Goal: Task Accomplishment & Management: Complete application form

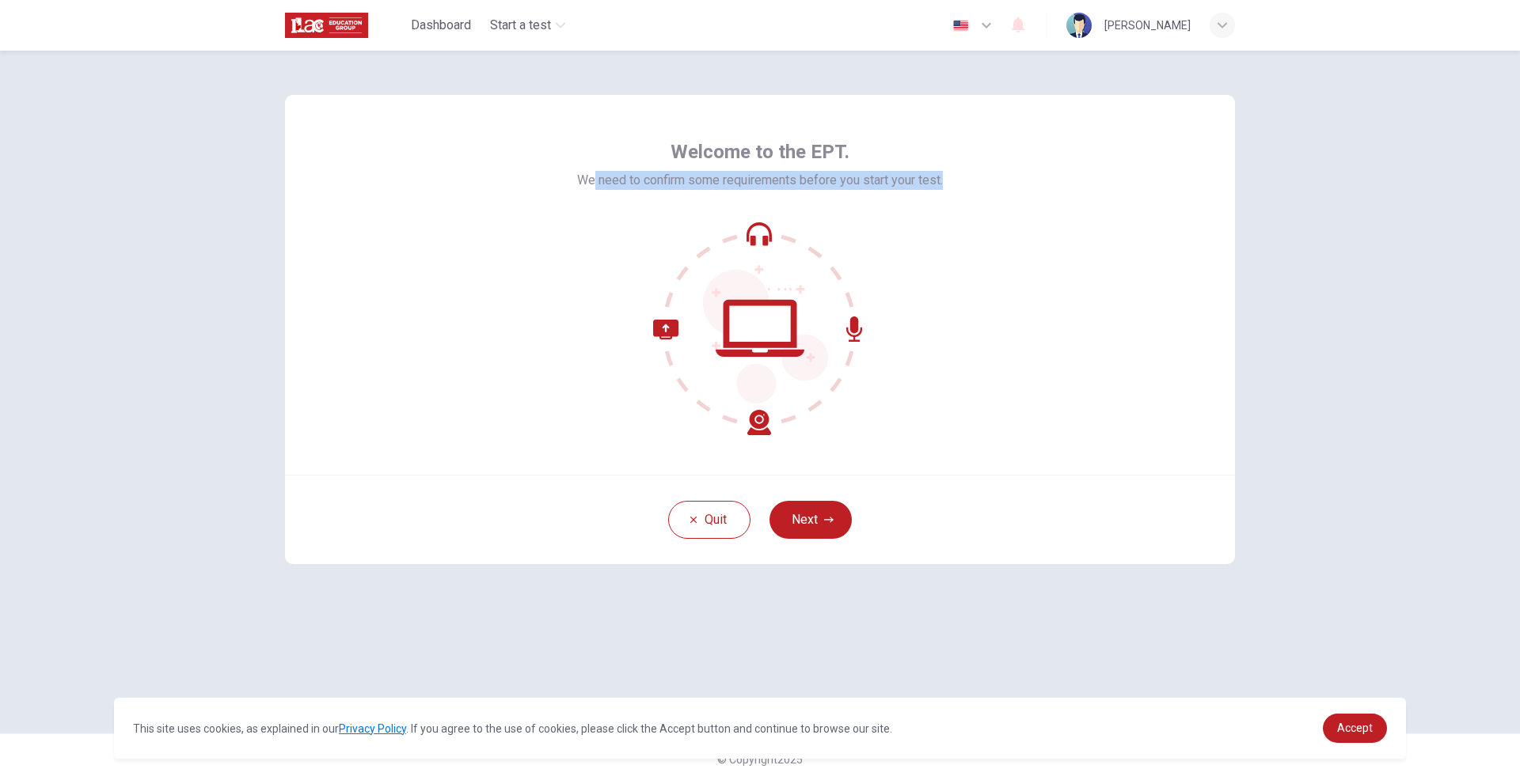
drag, startPoint x: 605, startPoint y: 190, endPoint x: 964, endPoint y: 183, distance: 359.1
click at [964, 183] on div "Welcome to the EPT. We need to confirm some requirements before you start your …" at bounding box center [760, 285] width 950 height 380
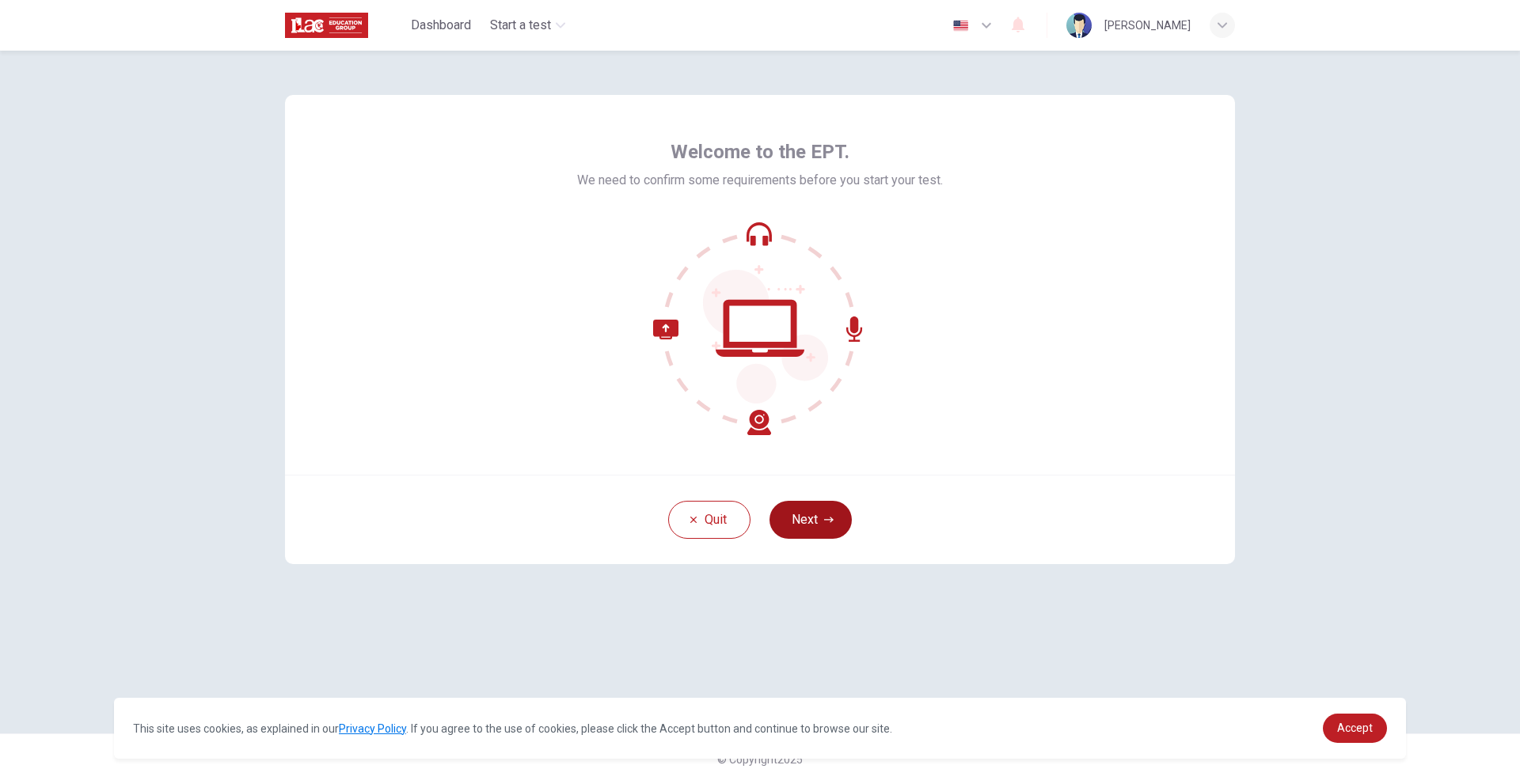
click at [791, 523] on button "Next" at bounding box center [810, 520] width 82 height 38
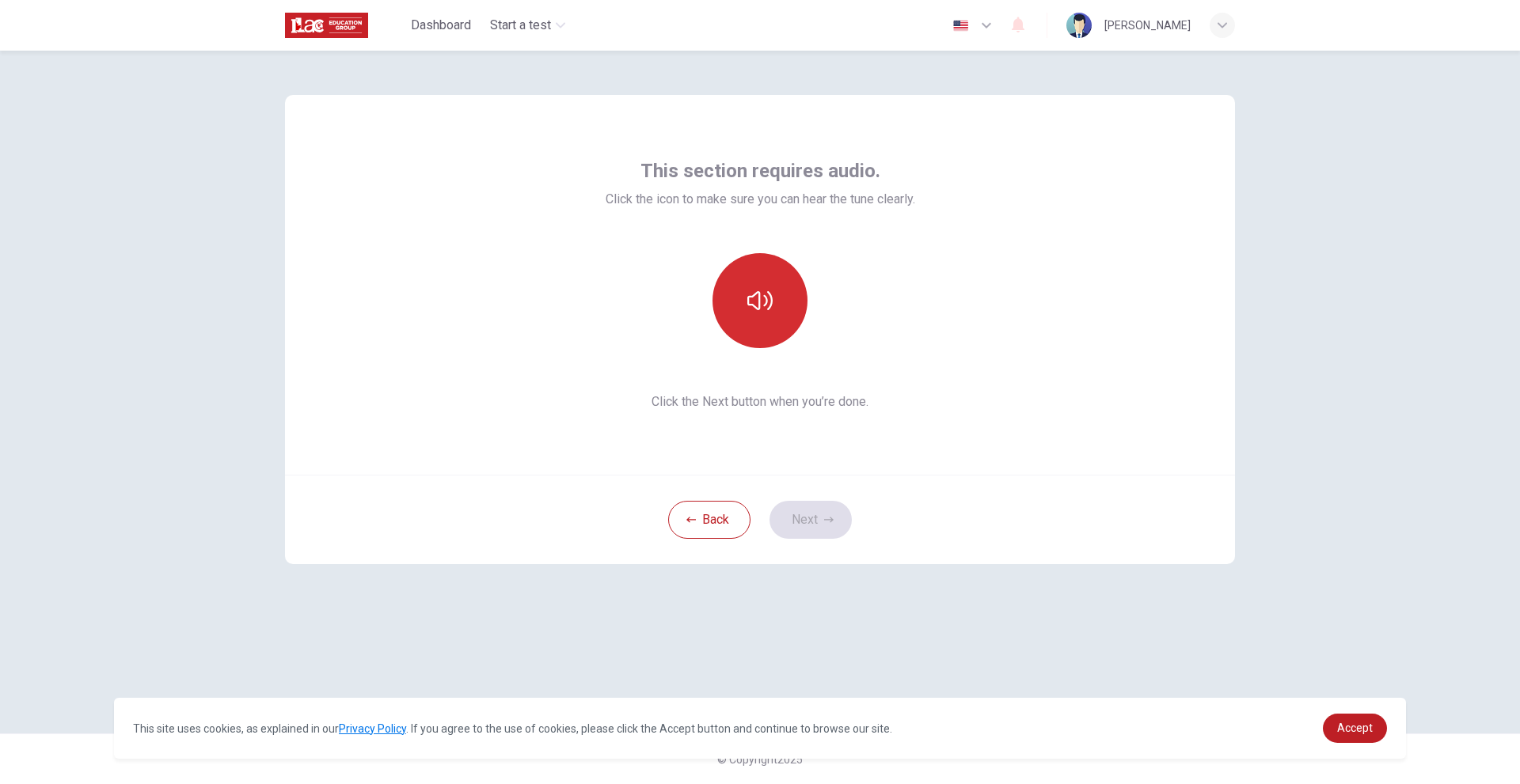
click at [760, 283] on button "button" at bounding box center [760, 301] width 95 height 95
click at [760, 293] on icon "button" at bounding box center [760, 301] width 25 height 19
click at [765, 322] on button "button" at bounding box center [760, 301] width 95 height 95
click at [833, 509] on button "Next" at bounding box center [810, 520] width 82 height 38
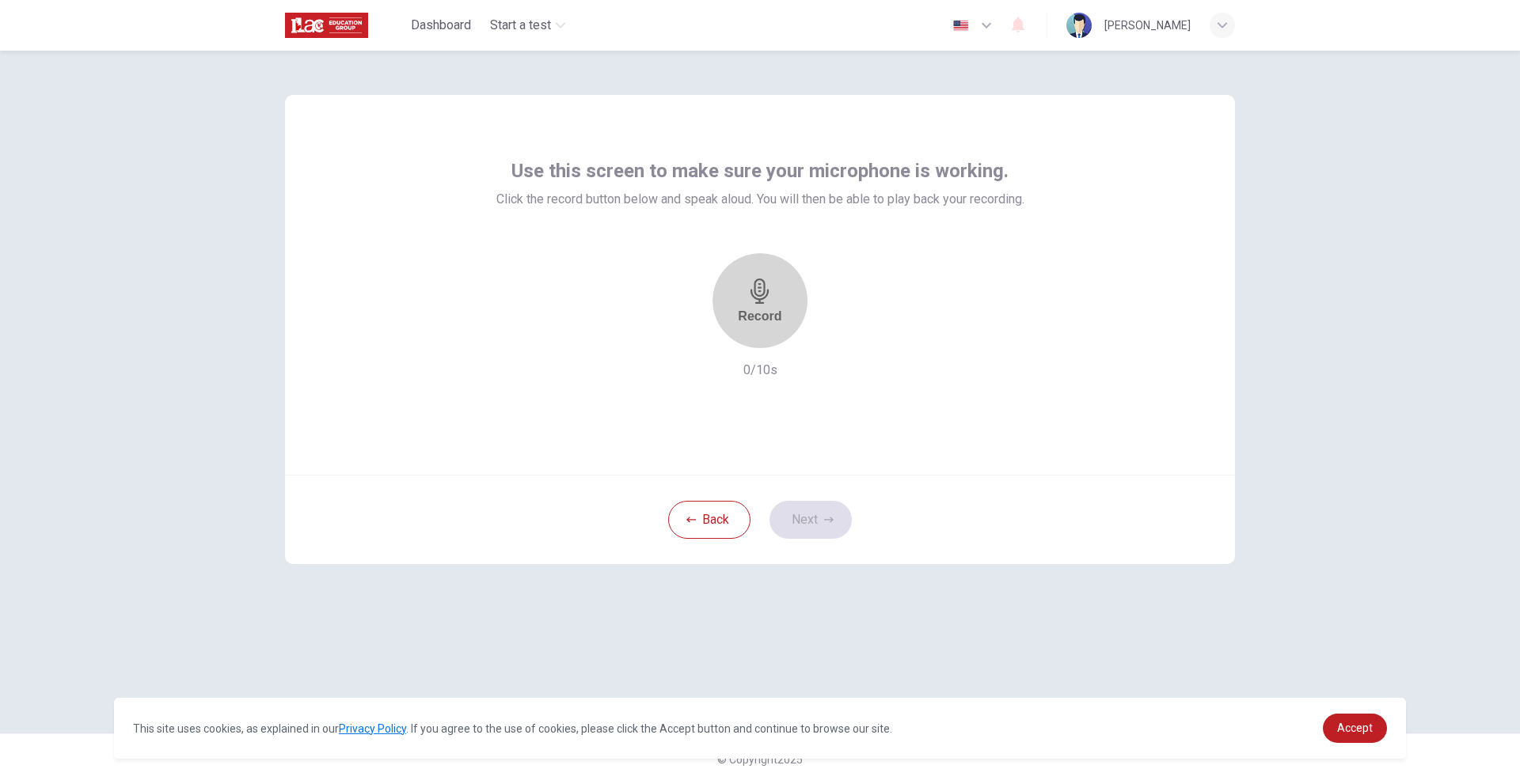
click at [773, 323] on h6 "Record" at bounding box center [759, 316] width 44 height 15
click at [756, 327] on div "Stop" at bounding box center [760, 301] width 29 height 147
click at [822, 348] on icon "button" at bounding box center [816, 354] width 8 height 11
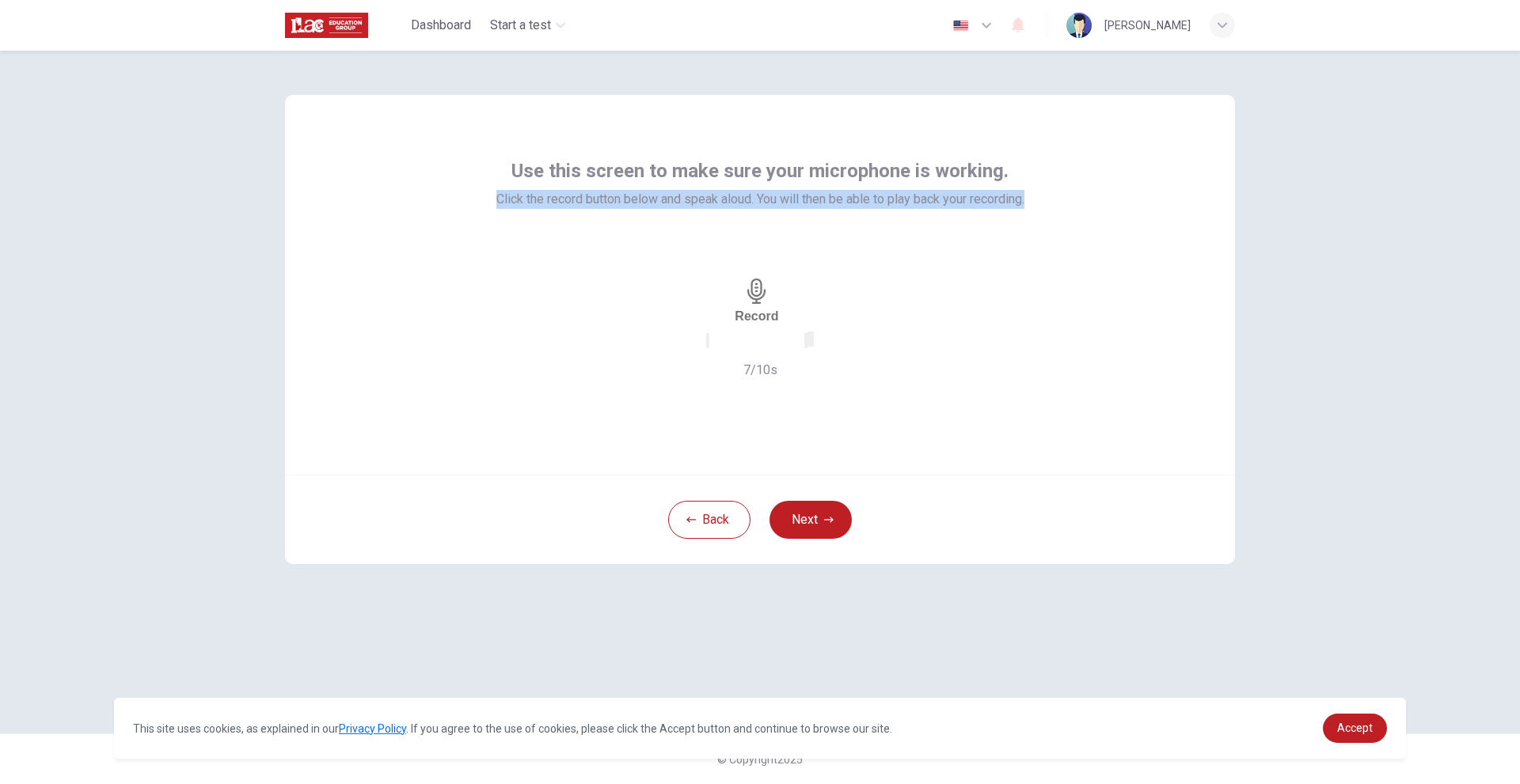
drag, startPoint x: 477, startPoint y: 194, endPoint x: 1046, endPoint y: 190, distance: 569.0
click at [1046, 190] on div "Use this screen to make sure your microphone is working. Click the record butto…" at bounding box center [760, 285] width 950 height 380
copy span "Click the record button below and speak aloud. You will then be able to play ba…"
drag, startPoint x: 496, startPoint y: 285, endPoint x: 675, endPoint y: 324, distance: 183.2
click at [499, 287] on div "Record 7/10s" at bounding box center [761, 316] width 528 height 127
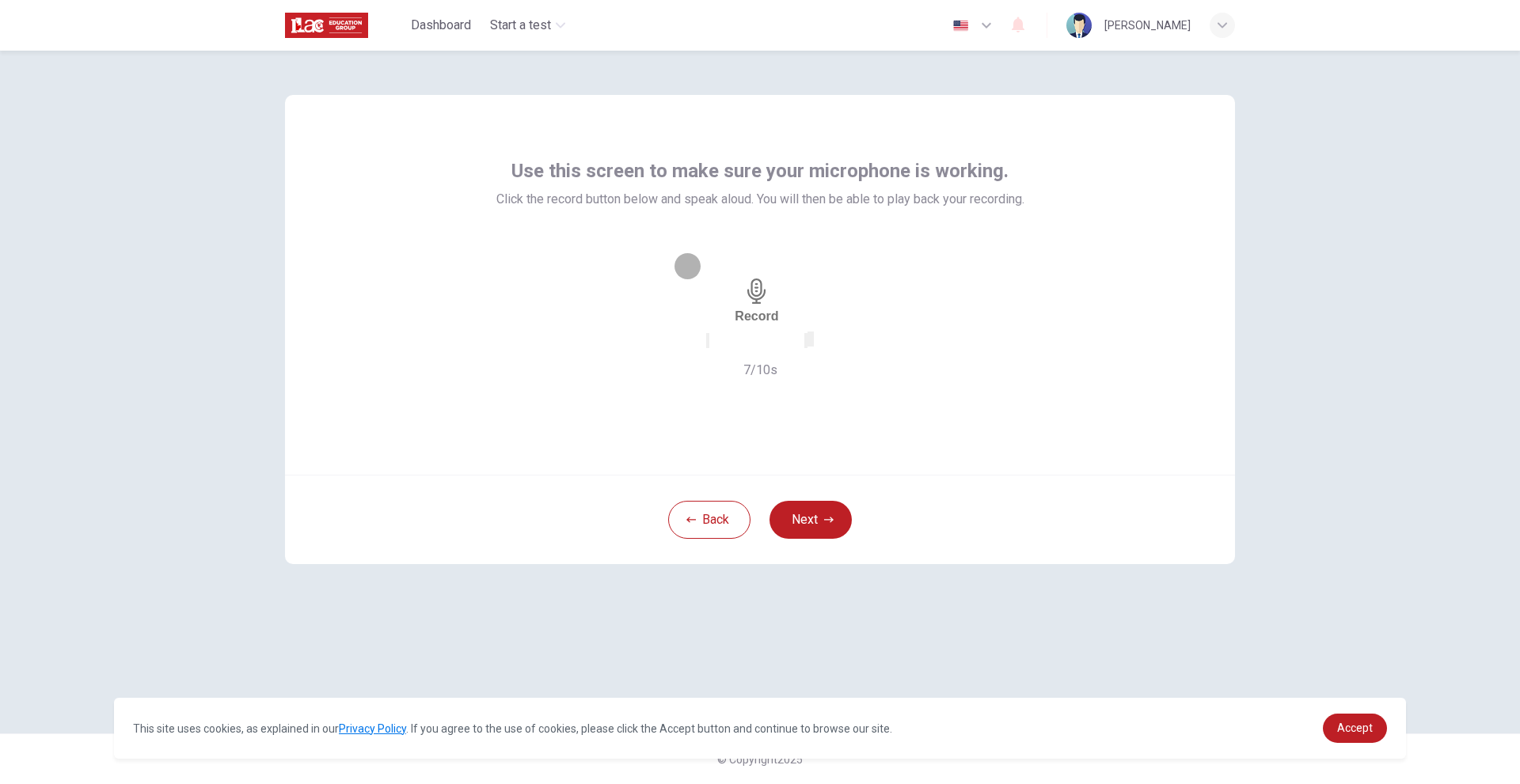
click at [708, 344] on icon "button" at bounding box center [708, 344] width 0 height 0
click at [810, 507] on button "Next" at bounding box center [810, 520] width 82 height 38
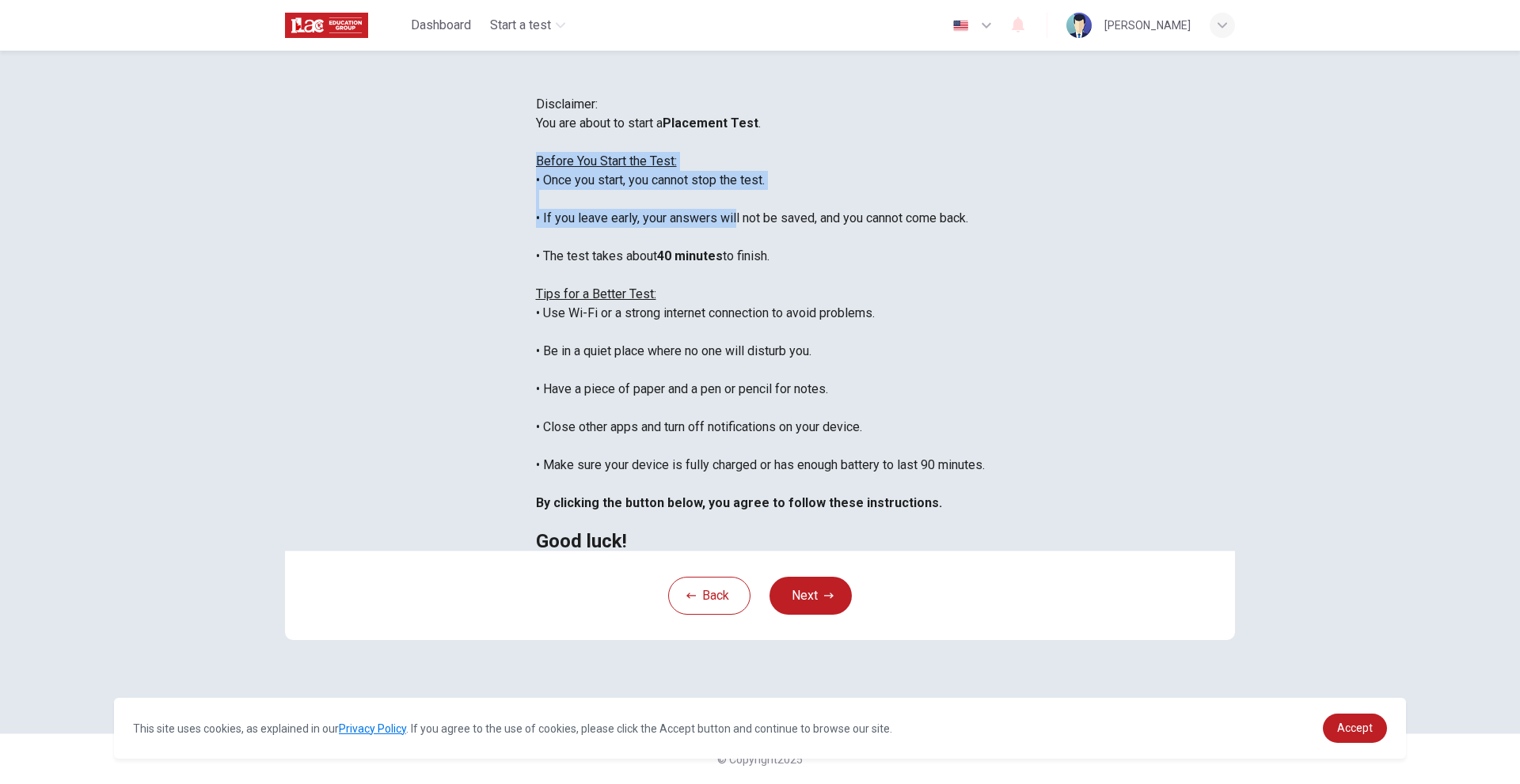
drag, startPoint x: 488, startPoint y: 299, endPoint x: 619, endPoint y: 329, distance: 134.4
click at [619, 329] on div "Disclaimer: You are about to start a Placement Test . Before You Start the Test…" at bounding box center [760, 323] width 449 height 456
click at [619, 329] on div "You are about to start a Placement Test . Before You Start the Test: • Once you…" at bounding box center [760, 332] width 449 height 437
drag, startPoint x: 376, startPoint y: 241, endPoint x: 628, endPoint y: 268, distance: 253.4
click at [628, 268] on div "Disclaimer: You are about to start a Placement Test . Before You Start the Test…" at bounding box center [760, 323] width 449 height 456
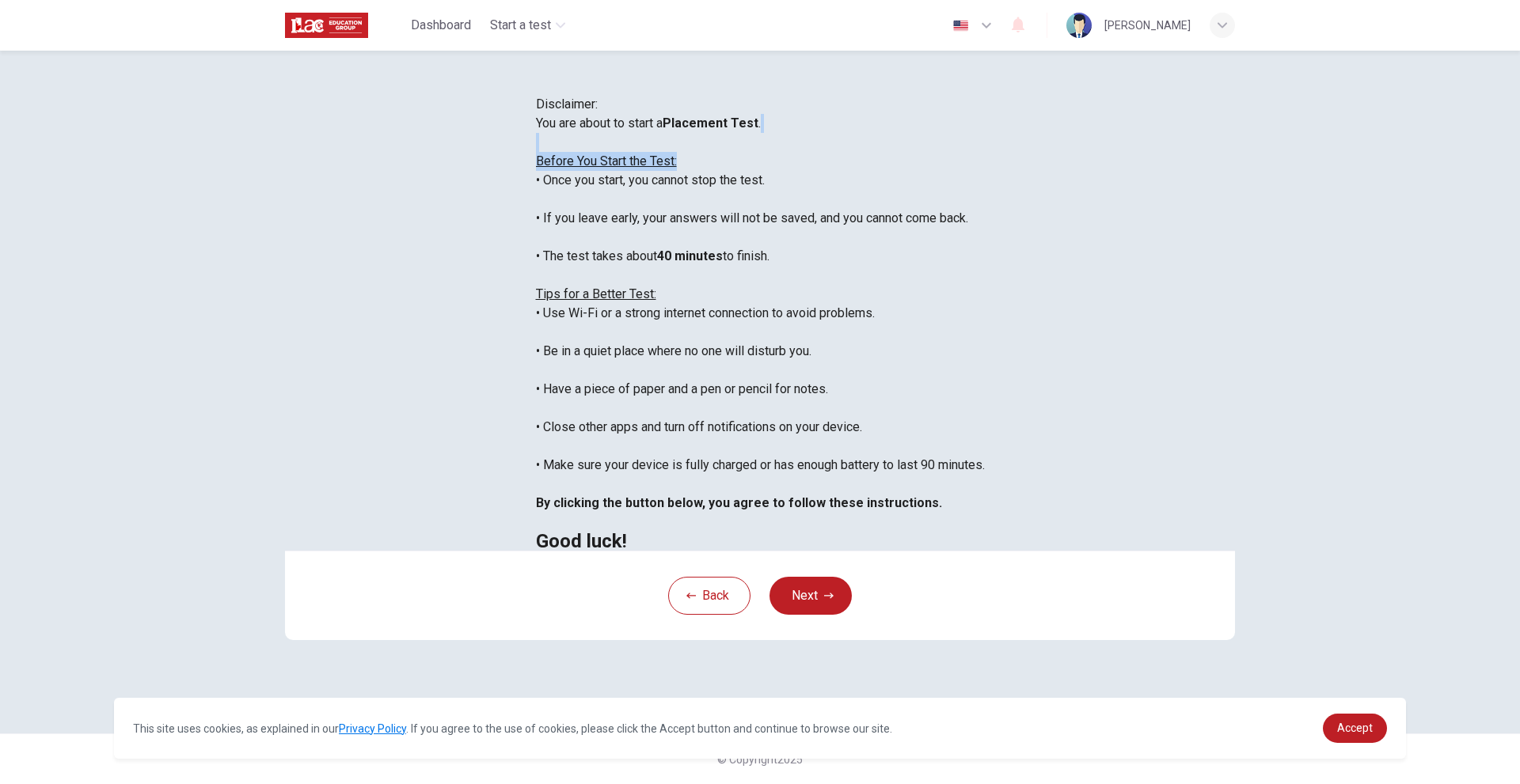
click at [628, 269] on div "You are about to start a Placement Test . Before You Start the Test: • Once you…" at bounding box center [760, 332] width 449 height 437
drag, startPoint x: 403, startPoint y: 233, endPoint x: 630, endPoint y: 281, distance: 232.0
click at [630, 281] on div "You are about to start a Placement Test . Before You Start the Test: • Once you…" at bounding box center [760, 332] width 449 height 437
drag, startPoint x: 498, startPoint y: 306, endPoint x: 584, endPoint y: 320, distance: 87.1
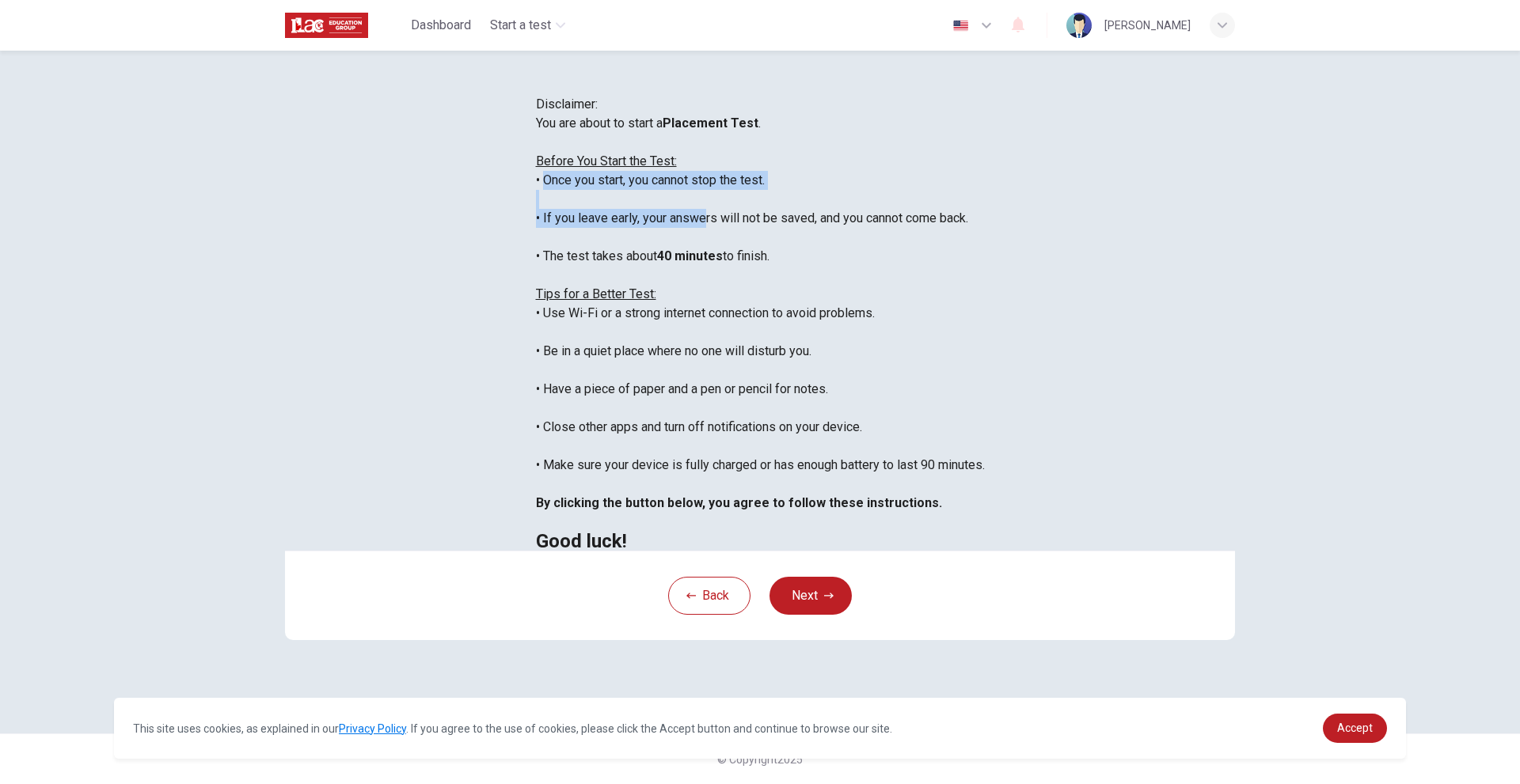
click at [584, 320] on div "You are about to start a Placement Test . Before You Start the Test: • Once you…" at bounding box center [760, 332] width 449 height 437
click at [585, 320] on div "You are about to start a Placement Test . Before You Start the Test: • Once you…" at bounding box center [760, 332] width 449 height 437
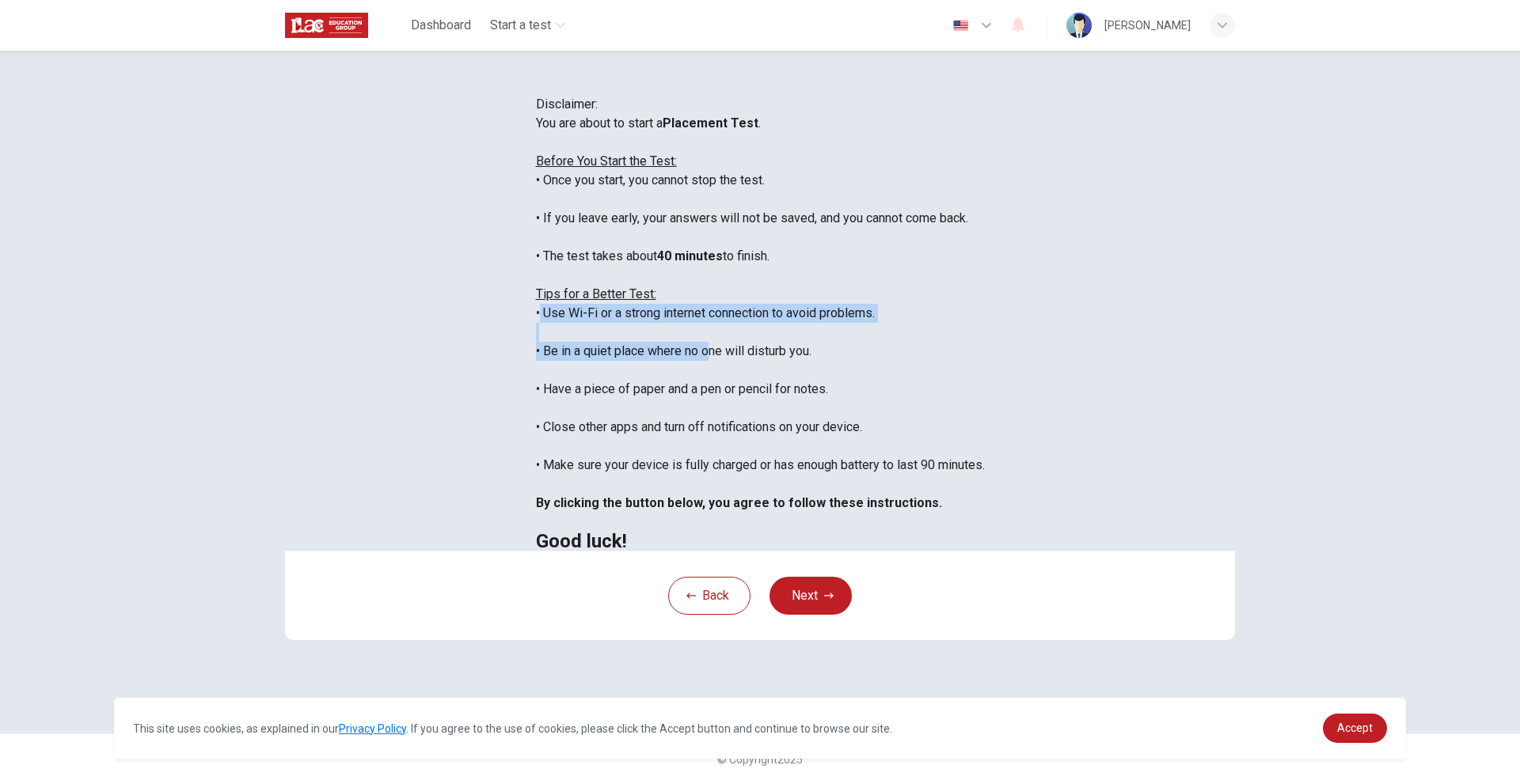
drag, startPoint x: 500, startPoint y: 424, endPoint x: 591, endPoint y: 435, distance: 91.7
click at [591, 435] on div "You are about to start a Placement Test . Before You Start the Test: • Once you…" at bounding box center [760, 332] width 449 height 437
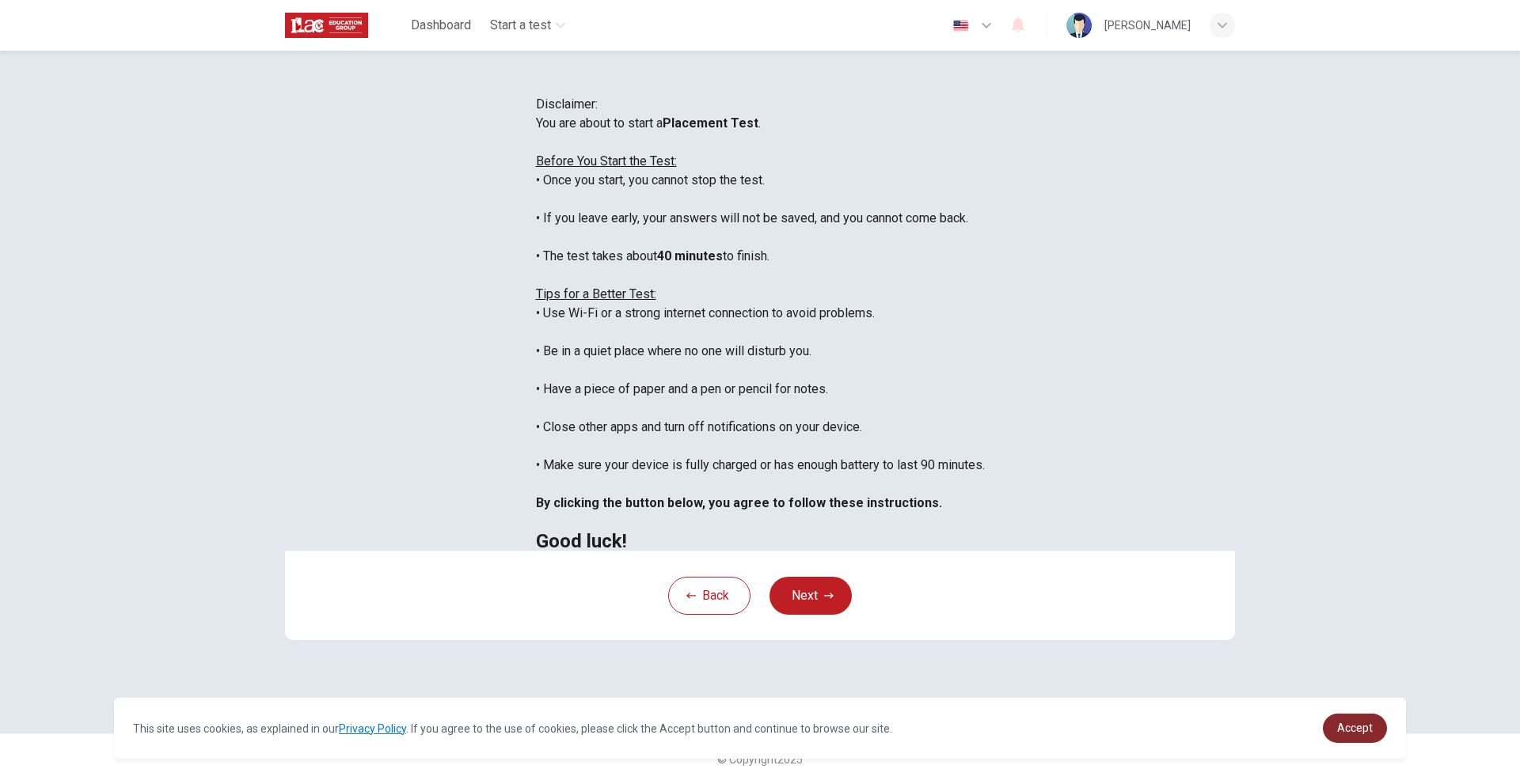
click at [1358, 727] on span "Accept" at bounding box center [1355, 728] width 35 height 13
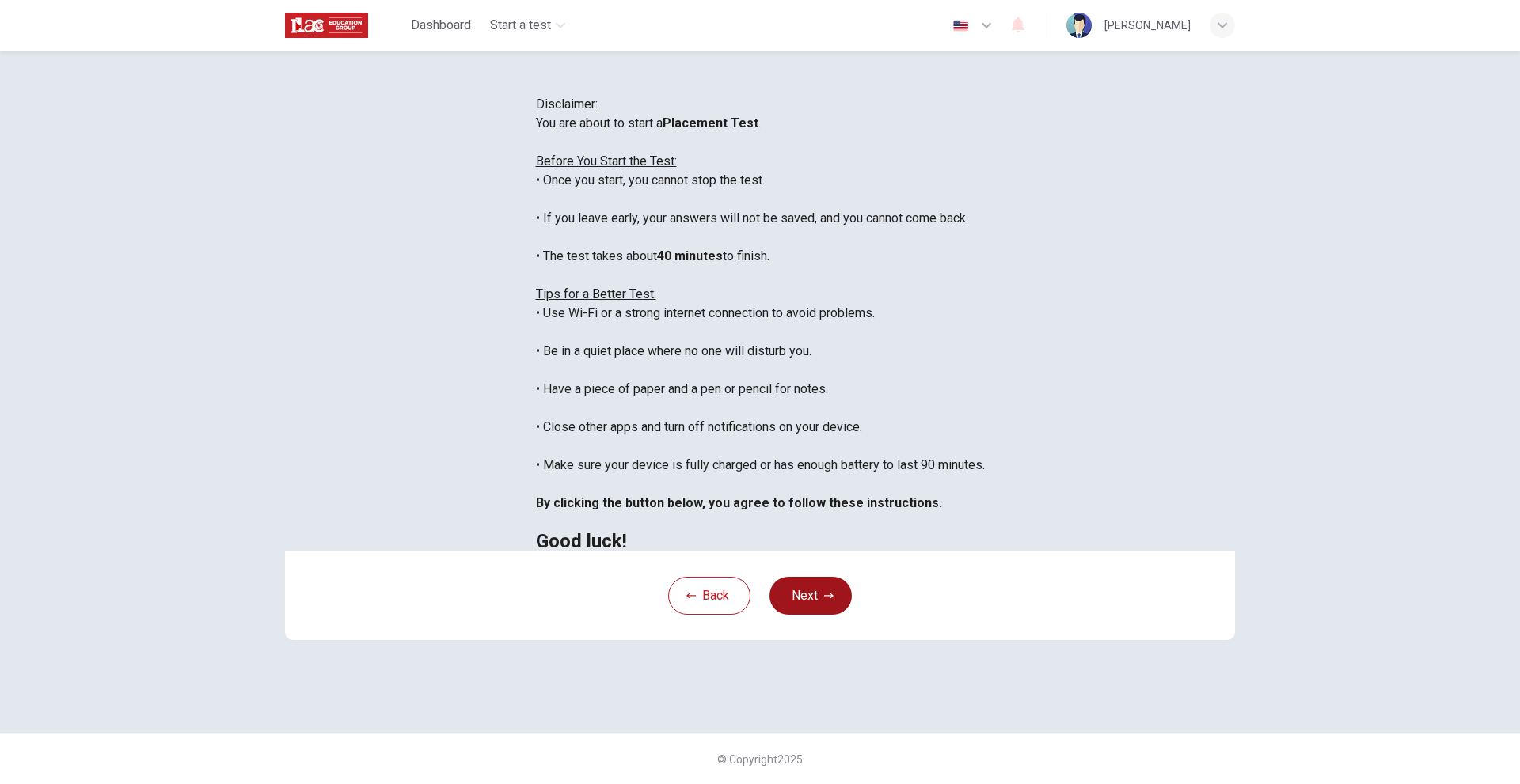
click at [827, 615] on button "Next" at bounding box center [810, 595] width 82 height 38
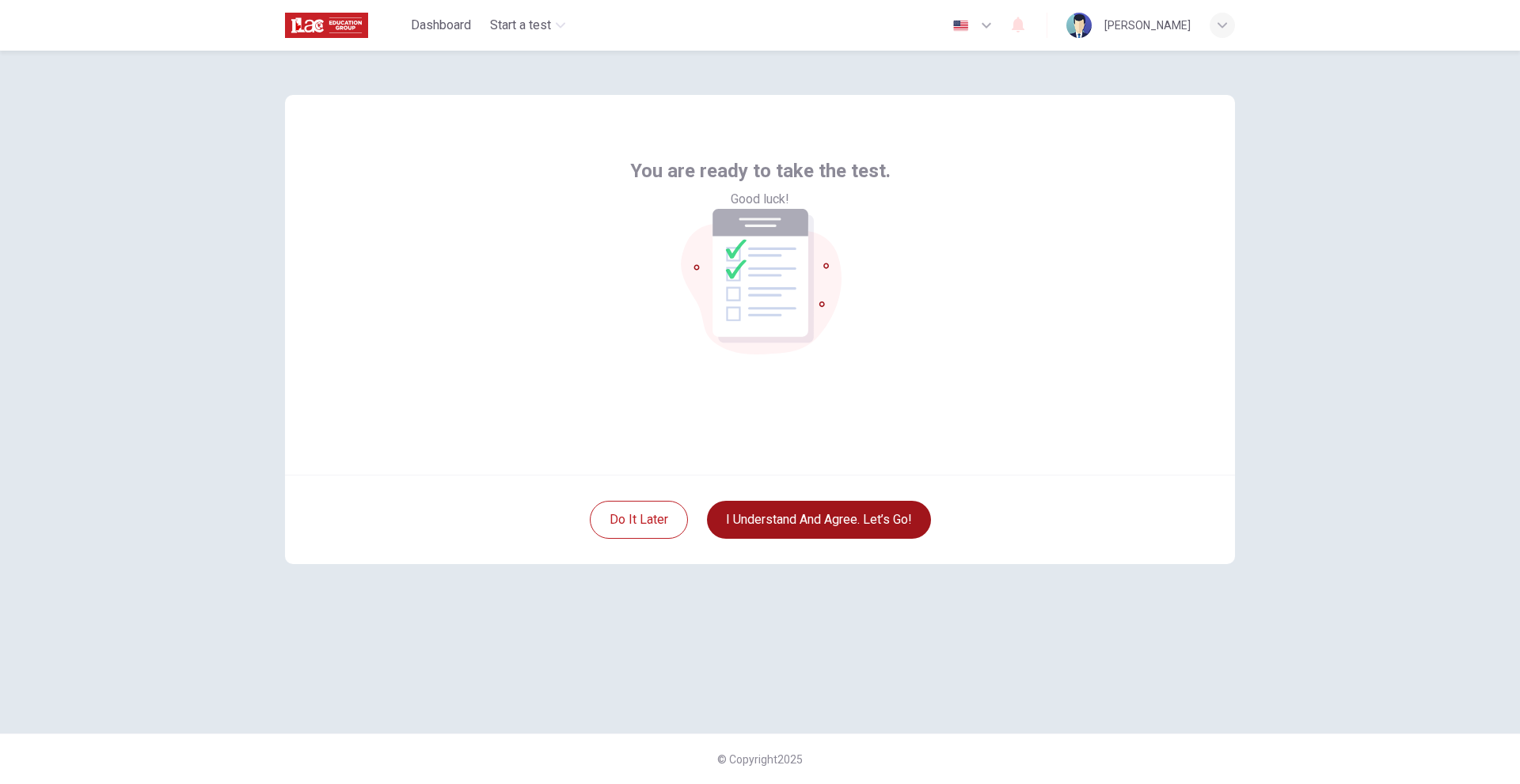
scroll to position [0, 0]
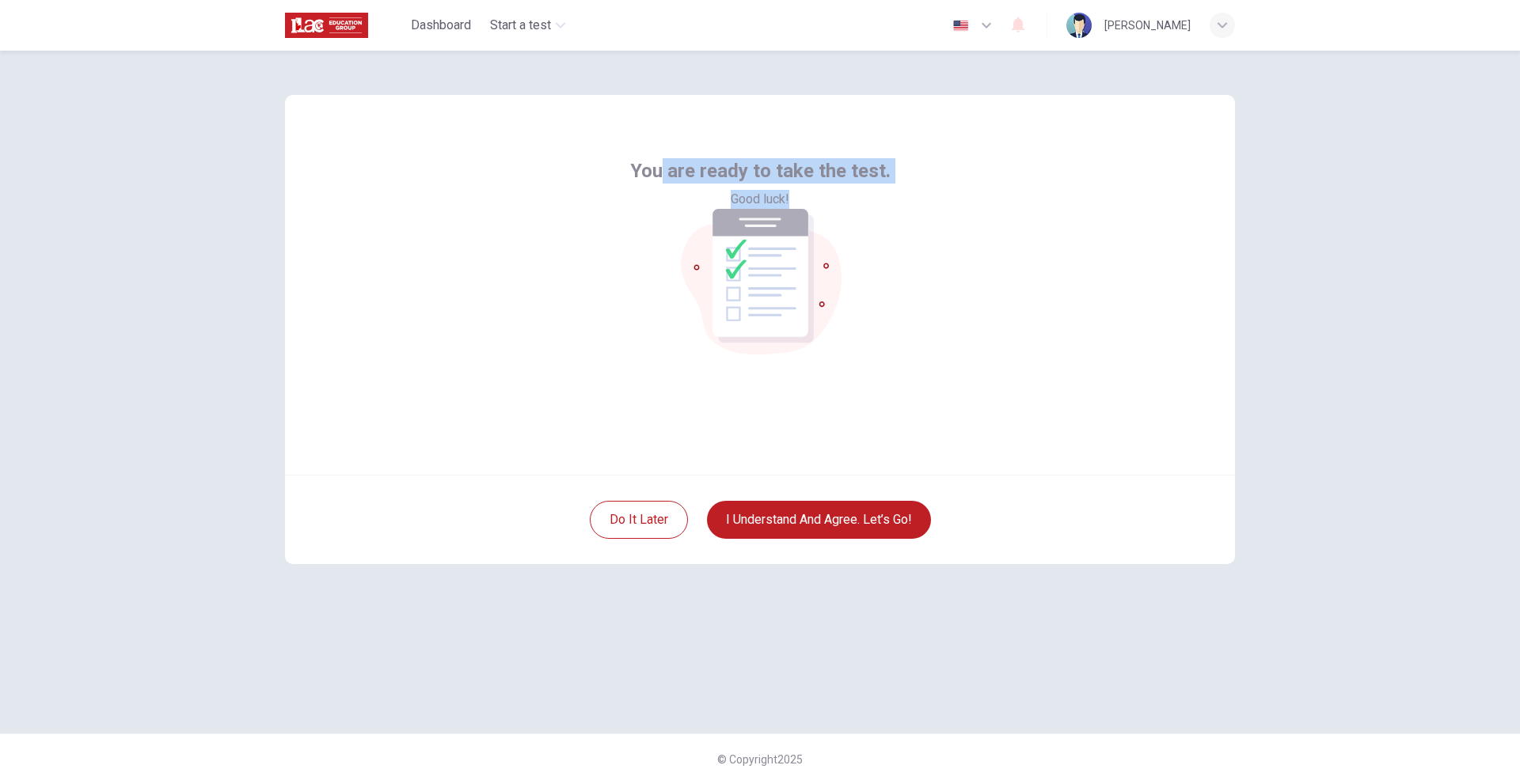
drag, startPoint x: 801, startPoint y: 399, endPoint x: 665, endPoint y: 336, distance: 149.9
click at [665, 336] on div "You are ready to take the test. Good luck!" at bounding box center [760, 285] width 950 height 380
click at [769, 477] on div "Do it later I understand and agree. Let’s go!" at bounding box center [760, 520] width 950 height 90
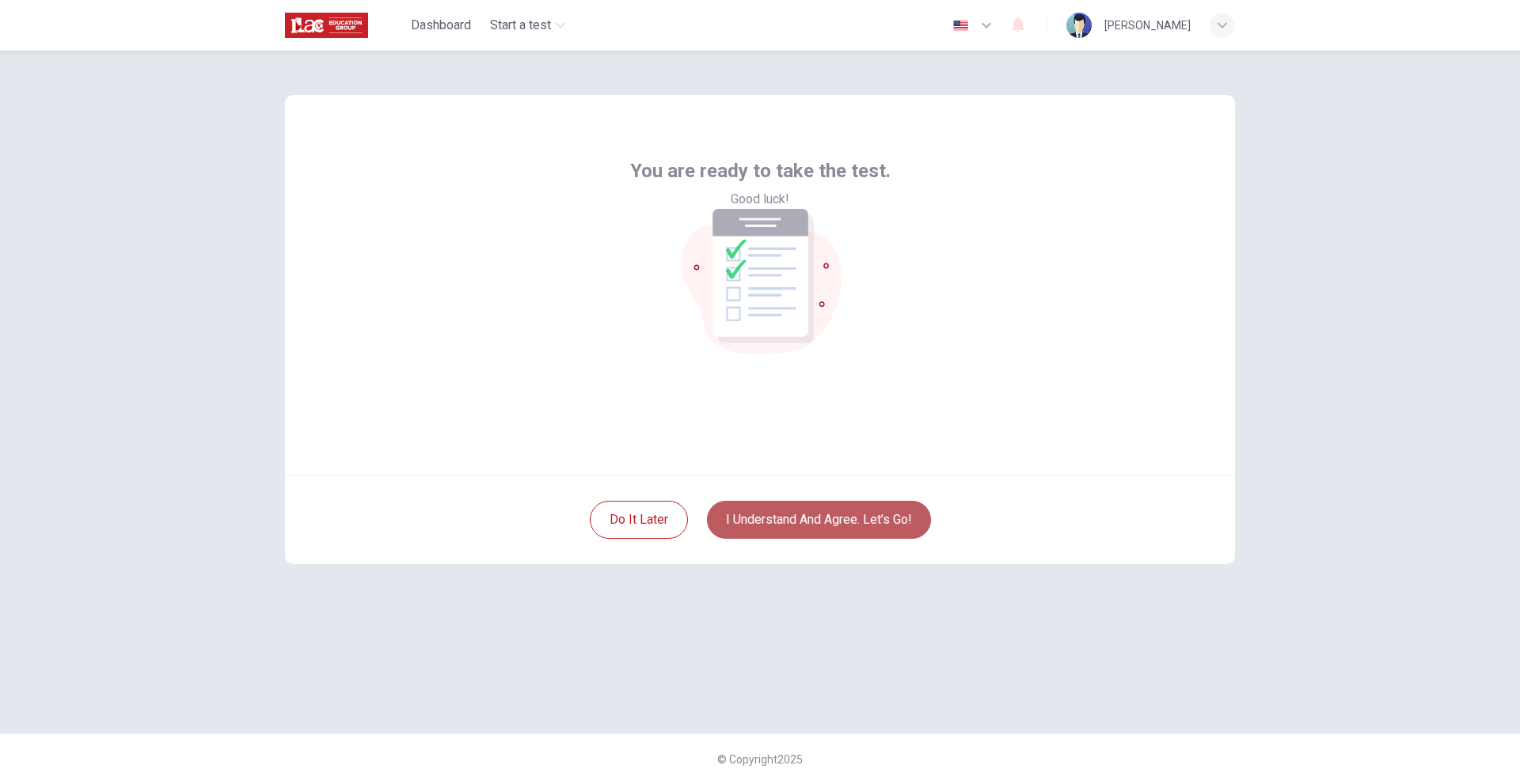
click at [827, 509] on button "I understand and agree. Let’s go!" at bounding box center [819, 520] width 224 height 38
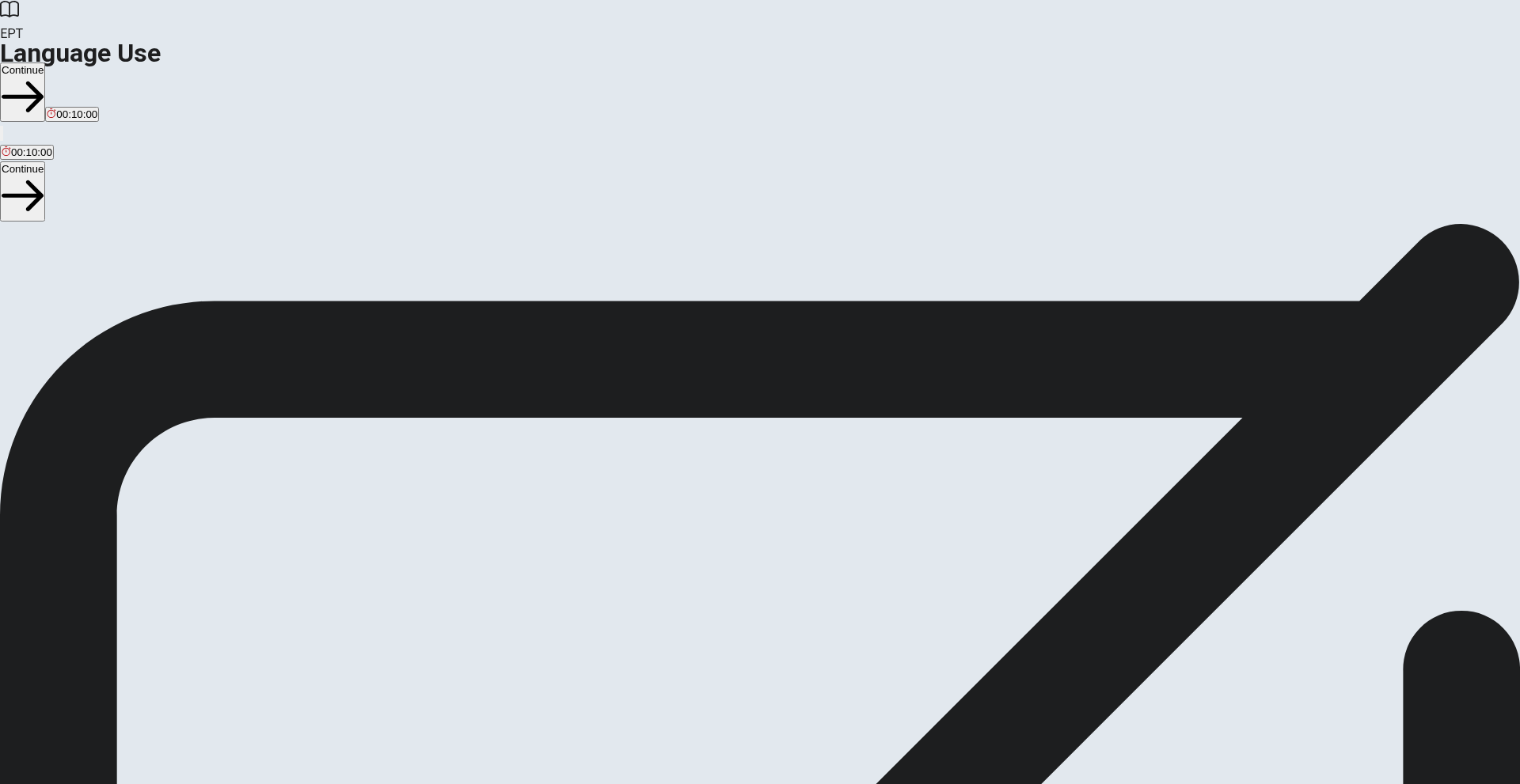
drag, startPoint x: 326, startPoint y: 204, endPoint x: 484, endPoint y: 253, distance: 165.4
click at [484, 253] on div "Language Use Section Directions You will answer 30 questions in total: • 15 gra…" at bounding box center [760, 375] width 1520 height 304
drag, startPoint x: 459, startPoint y: 230, endPoint x: 340, endPoint y: 205, distance: 121.6
click at [340, 225] on span "You will answer 30 questions in total: • 15 grammar questions • 15 vocabulary q…" at bounding box center [194, 374] width 388 height 300
drag, startPoint x: 352, startPoint y: 217, endPoint x: 444, endPoint y: 264, distance: 103.3
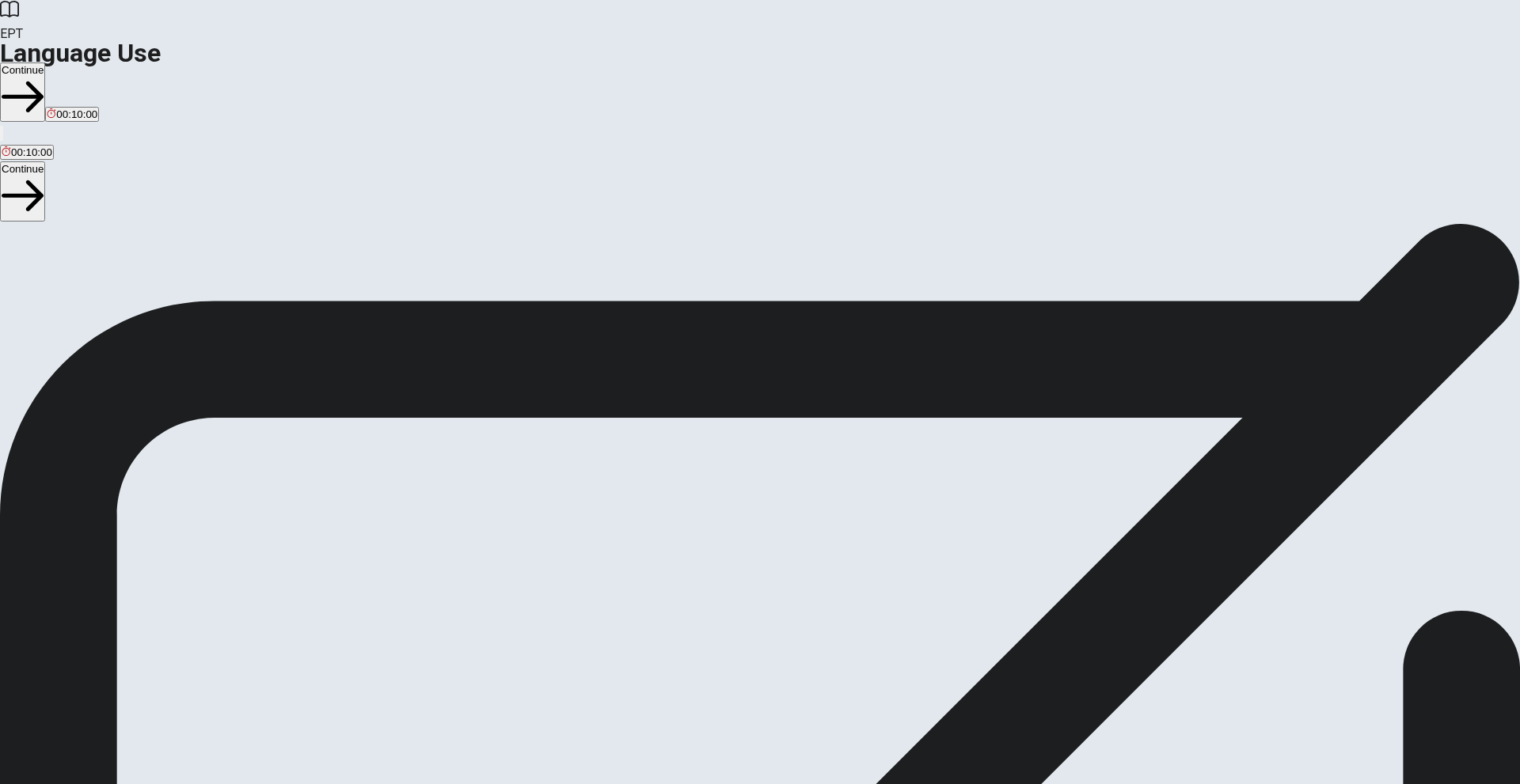
click at [388, 264] on span "You will answer 30 questions in total: • 15 grammar questions • 15 vocabulary q…" at bounding box center [194, 374] width 388 height 300
drag, startPoint x: 357, startPoint y: 320, endPoint x: 394, endPoint y: 330, distance: 38.3
click at [388, 329] on span "You will answer 30 questions in total: • 15 grammar questions • 15 vocabulary q…" at bounding box center [194, 374] width 388 height 300
drag, startPoint x: 515, startPoint y: 364, endPoint x: 457, endPoint y: 346, distance: 60.7
click at [388, 346] on span "You will answer 30 questions in total: • 15 grammar questions • 15 vocabulary q…" at bounding box center [194, 374] width 388 height 300
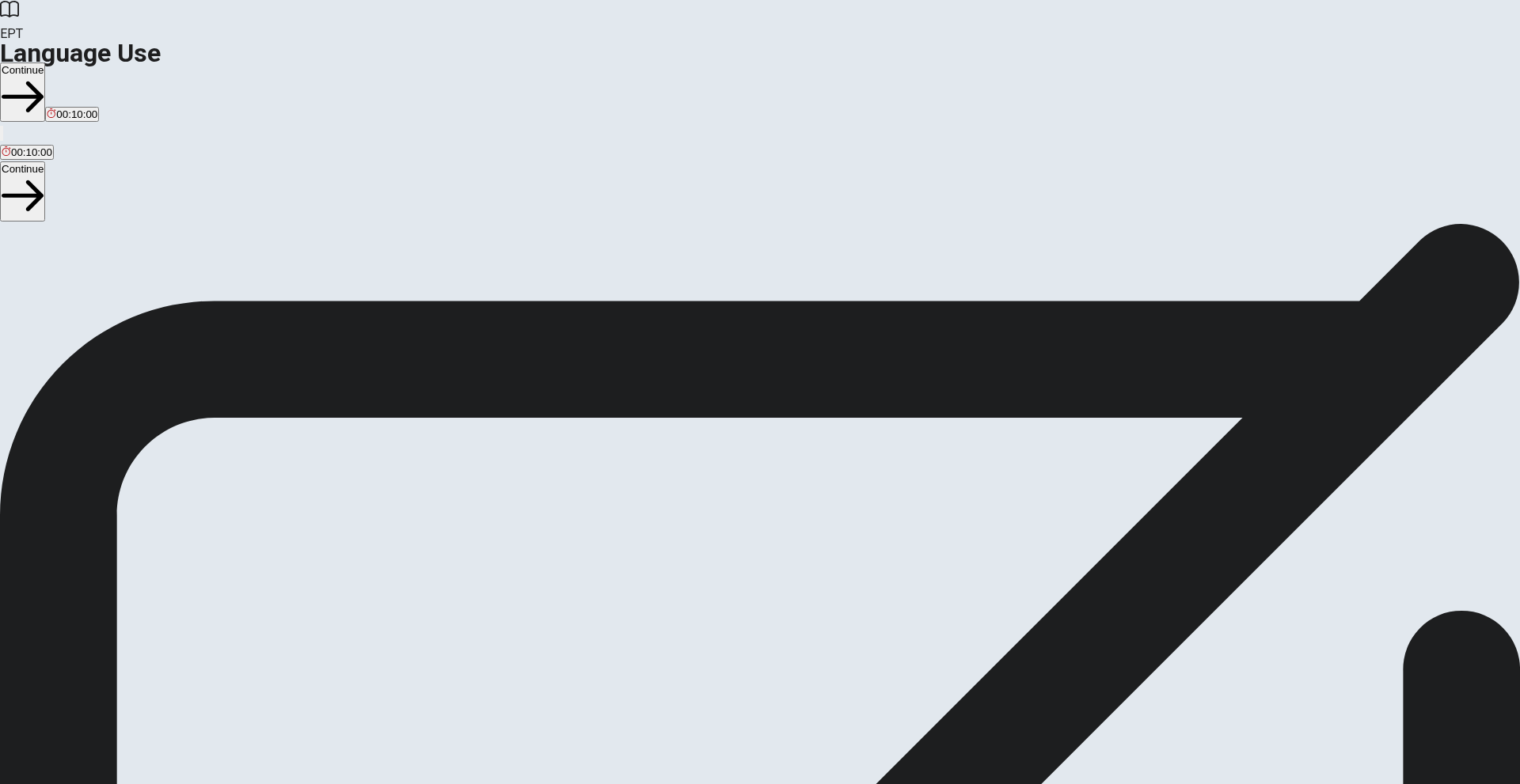
drag, startPoint x: 390, startPoint y: 217, endPoint x: 332, endPoint y: 205, distance: 59.2
click at [332, 225] on span "You will answer 30 questions in total: • 15 grammar questions • 15 vocabulary q…" at bounding box center [194, 374] width 388 height 300
drag, startPoint x: 332, startPoint y: 205, endPoint x: 452, endPoint y: 284, distance: 143.7
click at [388, 284] on span "You will answer 30 questions in total: • 15 grammar questions • 15 vocabulary q…" at bounding box center [194, 374] width 388 height 300
drag, startPoint x: 519, startPoint y: 430, endPoint x: 528, endPoint y: 490, distance: 60.7
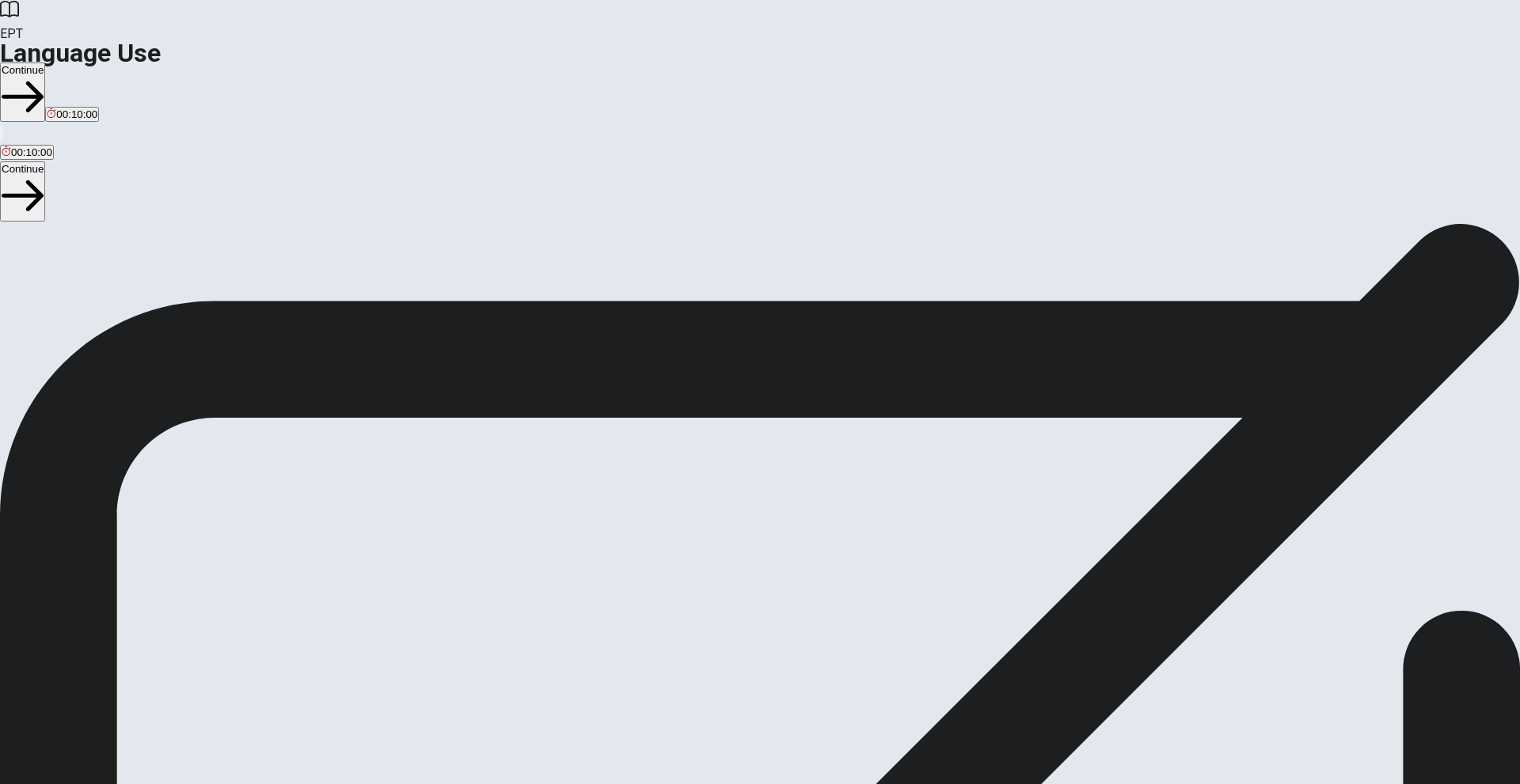
click at [388, 490] on span "You will answer 30 questions in total: • 15 grammar questions • 15 vocabulary q…" at bounding box center [194, 374] width 388 height 300
drag, startPoint x: 527, startPoint y: 475, endPoint x: 364, endPoint y: 273, distance: 259.6
click at [364, 273] on span "You will answer 30 questions in total: • 15 grammar questions • 15 vocabulary q…" at bounding box center [194, 374] width 388 height 300
drag, startPoint x: 339, startPoint y: 279, endPoint x: 558, endPoint y: 299, distance: 219.9
click at [388, 299] on span "You will answer 30 questions in total: • 15 grammar questions • 15 vocabulary q…" at bounding box center [194, 374] width 388 height 300
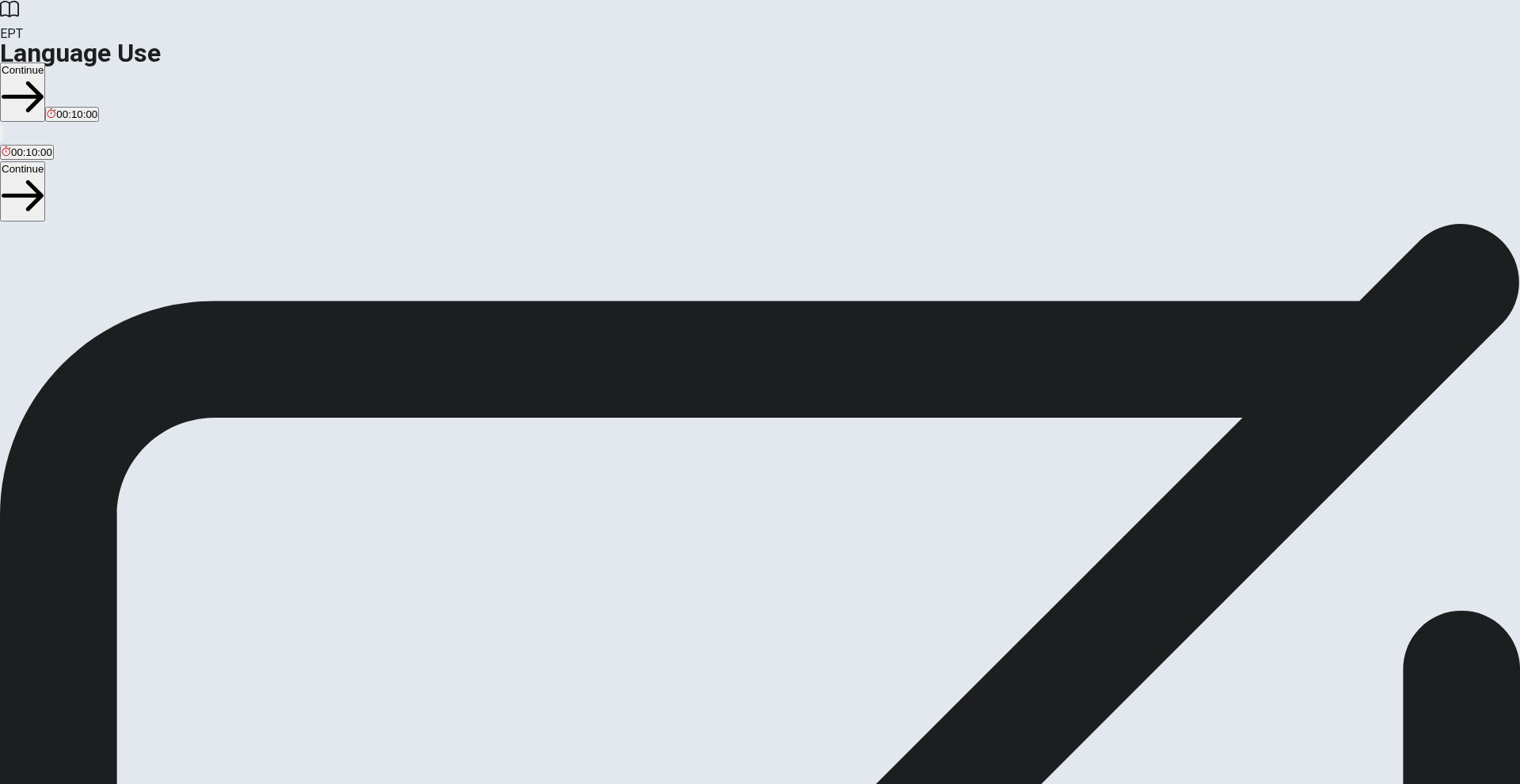
drag, startPoint x: 498, startPoint y: 392, endPoint x: 339, endPoint y: 342, distance: 166.7
click at [336, 329] on span "You will answer 30 questions in total: • 15 grammar questions • 15 vocabulary q…" at bounding box center [194, 374] width 388 height 300
drag, startPoint x: 361, startPoint y: 436, endPoint x: 382, endPoint y: 439, distance: 21.2
click at [382, 440] on span "You will answer 30 questions in total: • 15 grammar questions • 15 vocabulary q…" at bounding box center [194, 374] width 388 height 300
drag, startPoint x: 375, startPoint y: 445, endPoint x: 484, endPoint y: 444, distance: 109.0
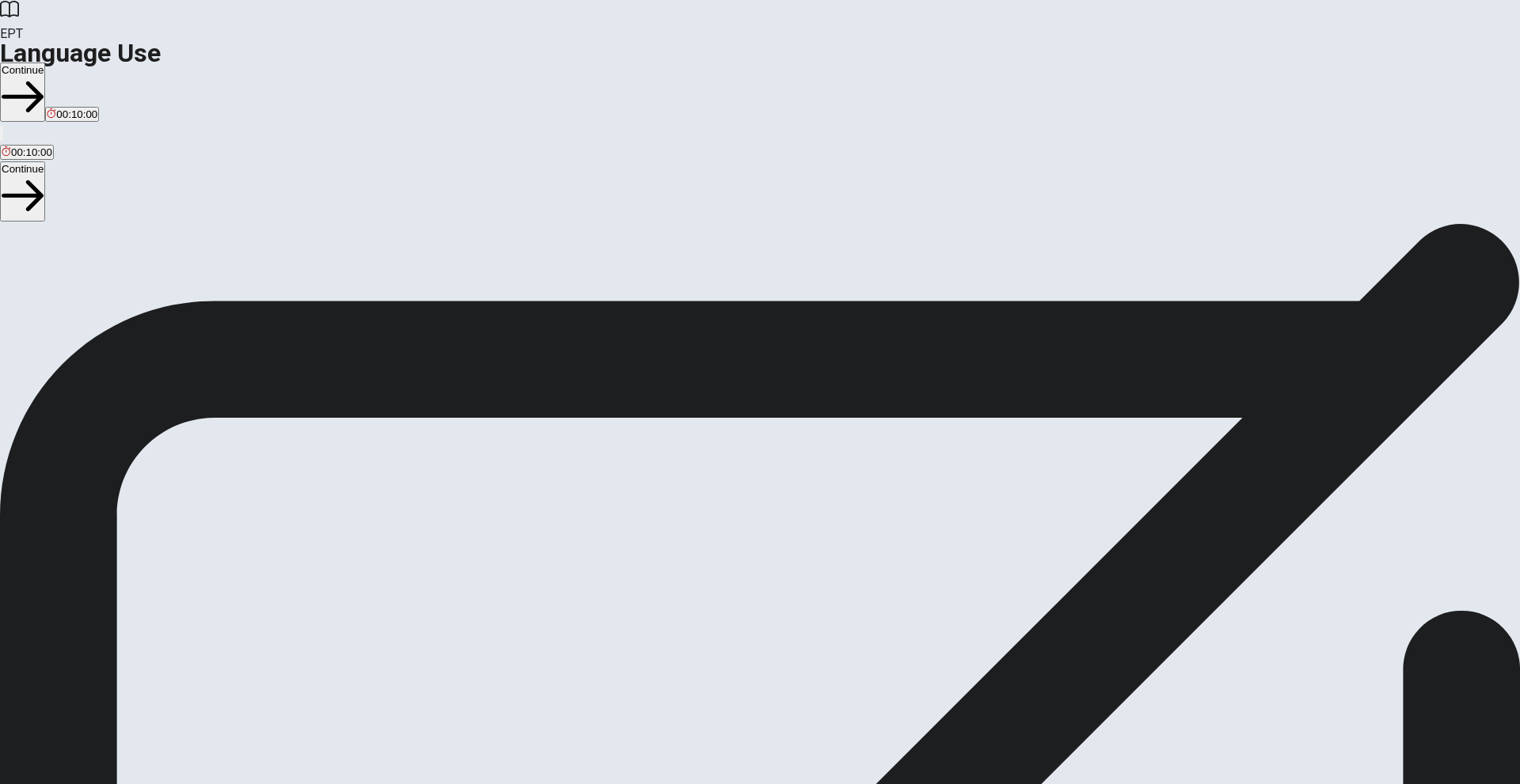
click at [388, 444] on span "You will answer 30 questions in total: • 15 grammar questions • 15 vocabulary q…" at bounding box center [194, 374] width 388 height 300
drag, startPoint x: 543, startPoint y: 487, endPoint x: 386, endPoint y: 451, distance: 161.1
click at [387, 451] on span "You will answer 30 questions in total: • 15 grammar questions • 15 vocabulary q…" at bounding box center [194, 374] width 388 height 300
click at [45, 63] on button "Continue" at bounding box center [22, 92] width 45 height 60
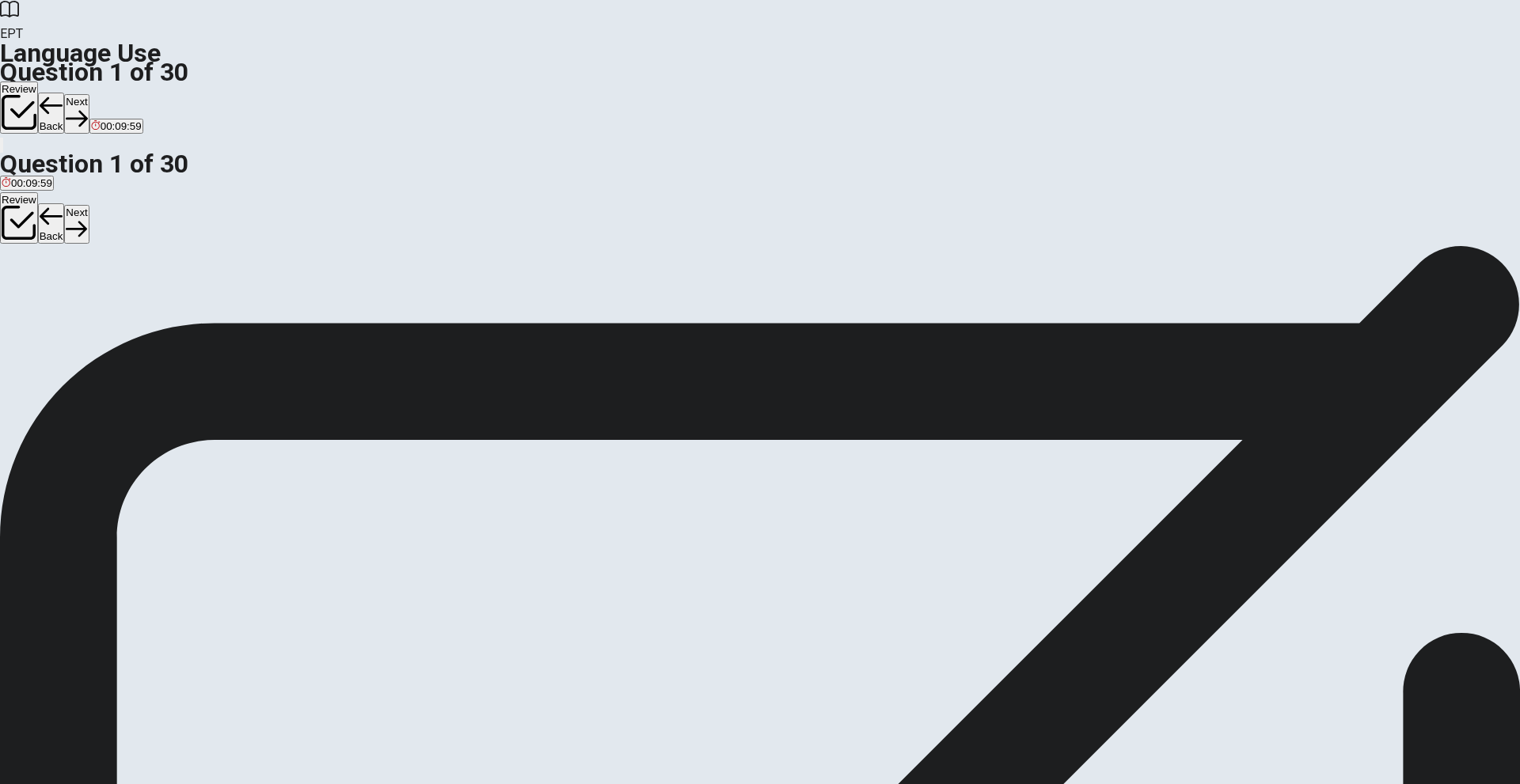
drag, startPoint x: 643, startPoint y: 206, endPoint x: 718, endPoint y: 212, distance: 75.2
click at [718, 245] on div "Question 1 ____ you eaten lunch already? A Has B Does C Have D Are" at bounding box center [760, 278] width 1520 height 66
drag, startPoint x: 691, startPoint y: 205, endPoint x: 649, endPoint y: 209, distance: 42.2
click at [167, 266] on span "____ you eaten lunch already?" at bounding box center [83, 273] width 167 height 15
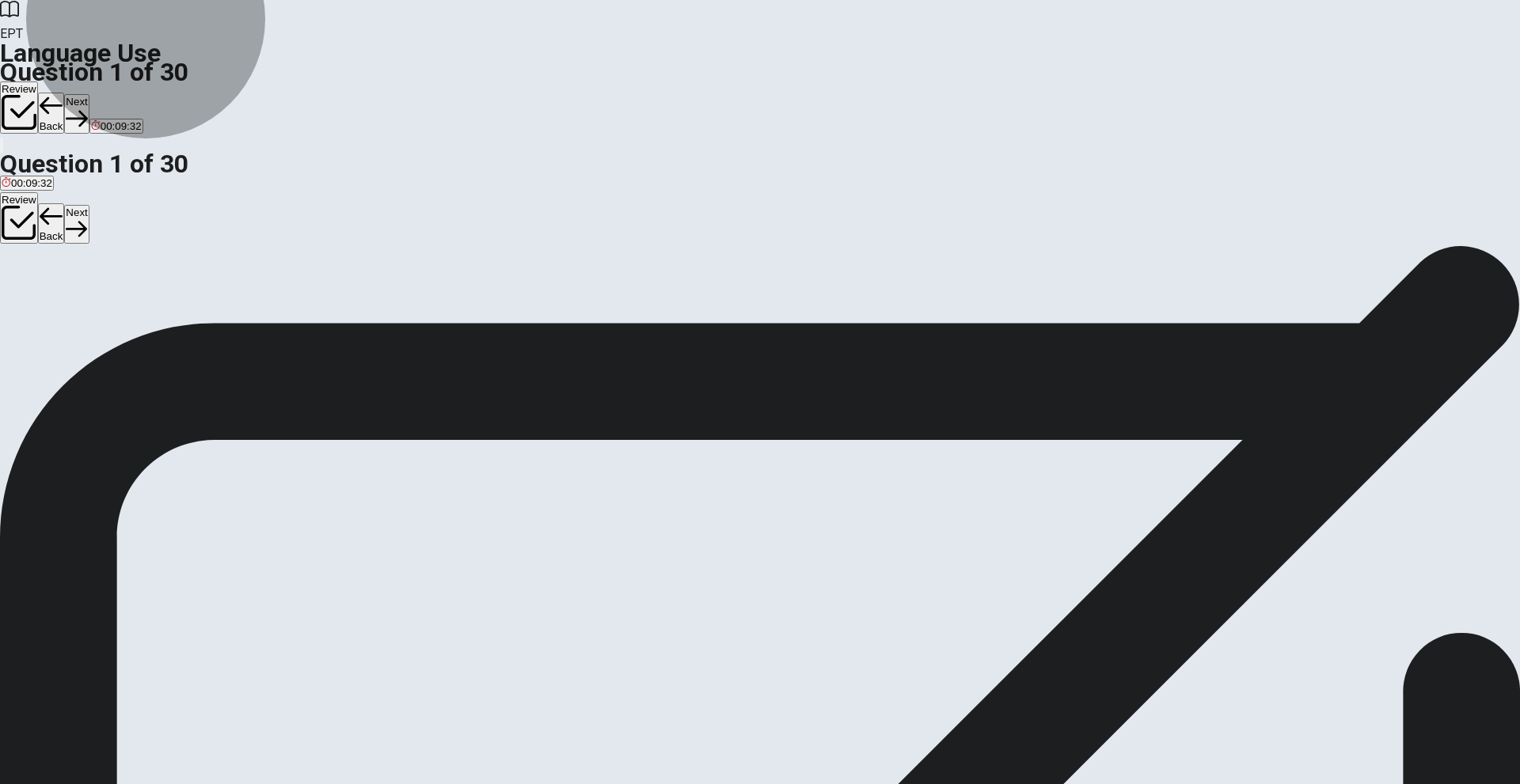
click at [331, 312] on div "Question 1 ____ you eaten lunch already? A Has B Does C Have D Are" at bounding box center [760, 278] width 1520 height 66
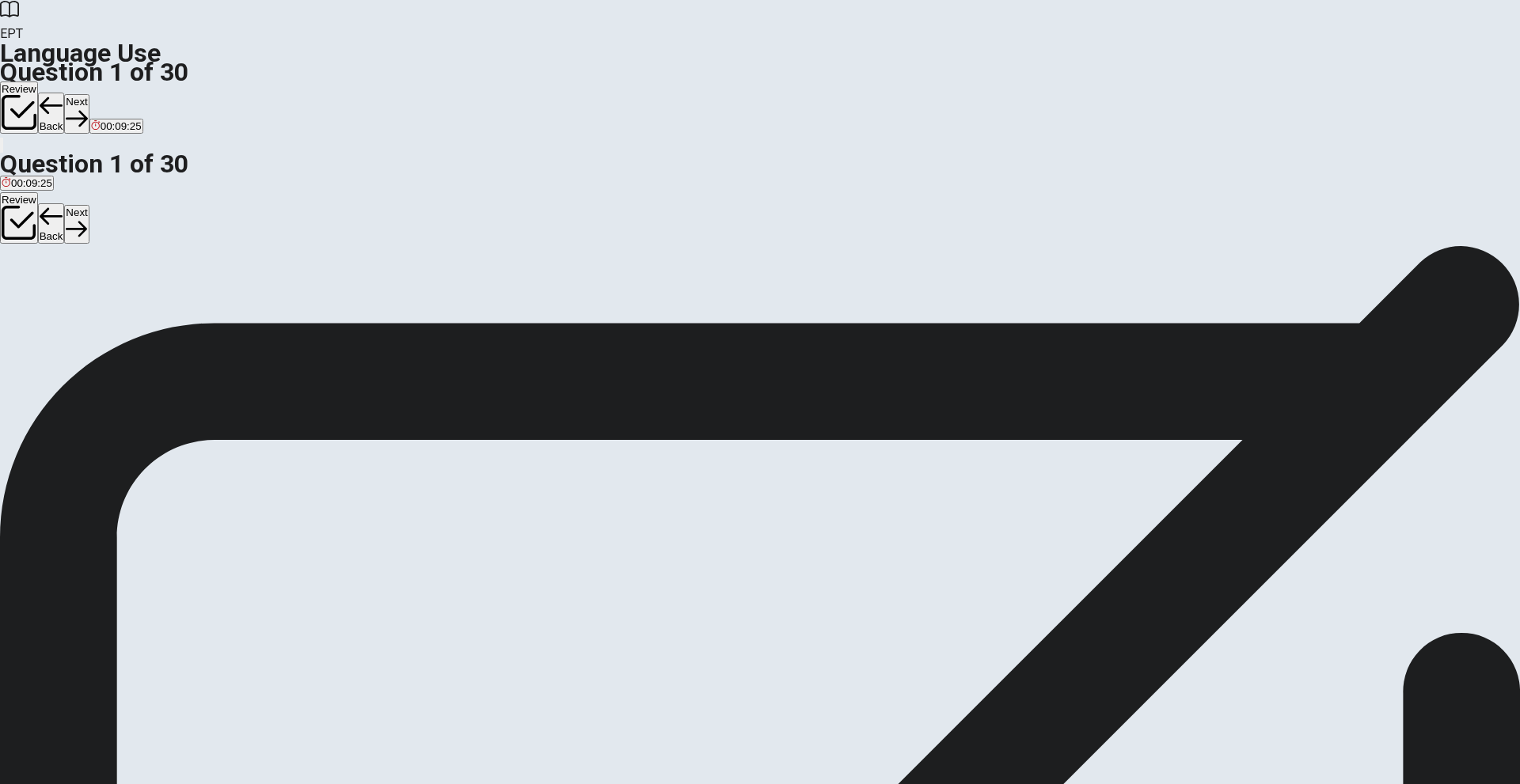
click at [395, 312] on div "Question 1 ____ you eaten lunch already? A Has B Does C Have D Are" at bounding box center [760, 278] width 1520 height 66
click at [22, 284] on button "A Has" at bounding box center [11, 297] width 22 height 27
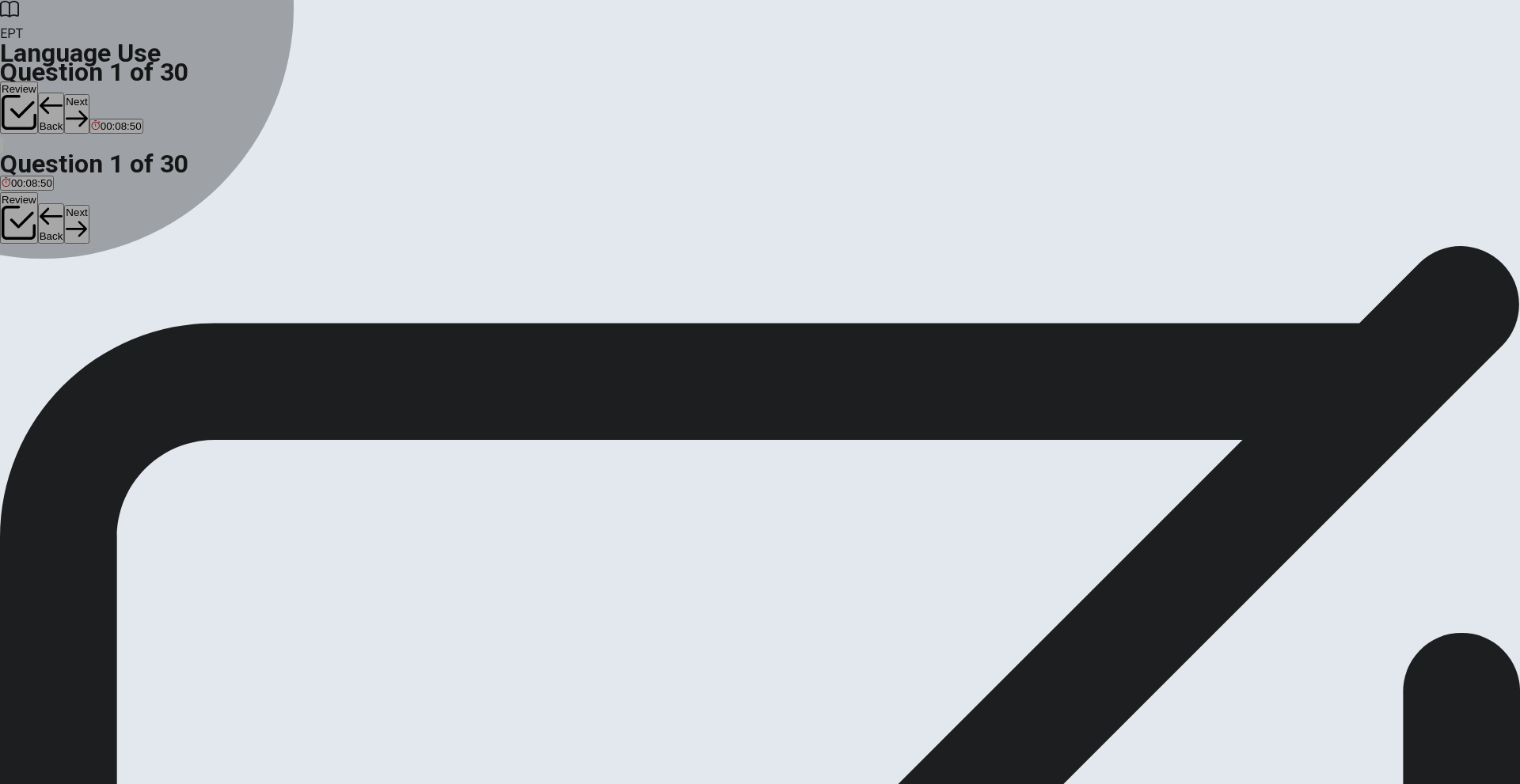
click at [22, 284] on button "A Has" at bounding box center [11, 297] width 22 height 27
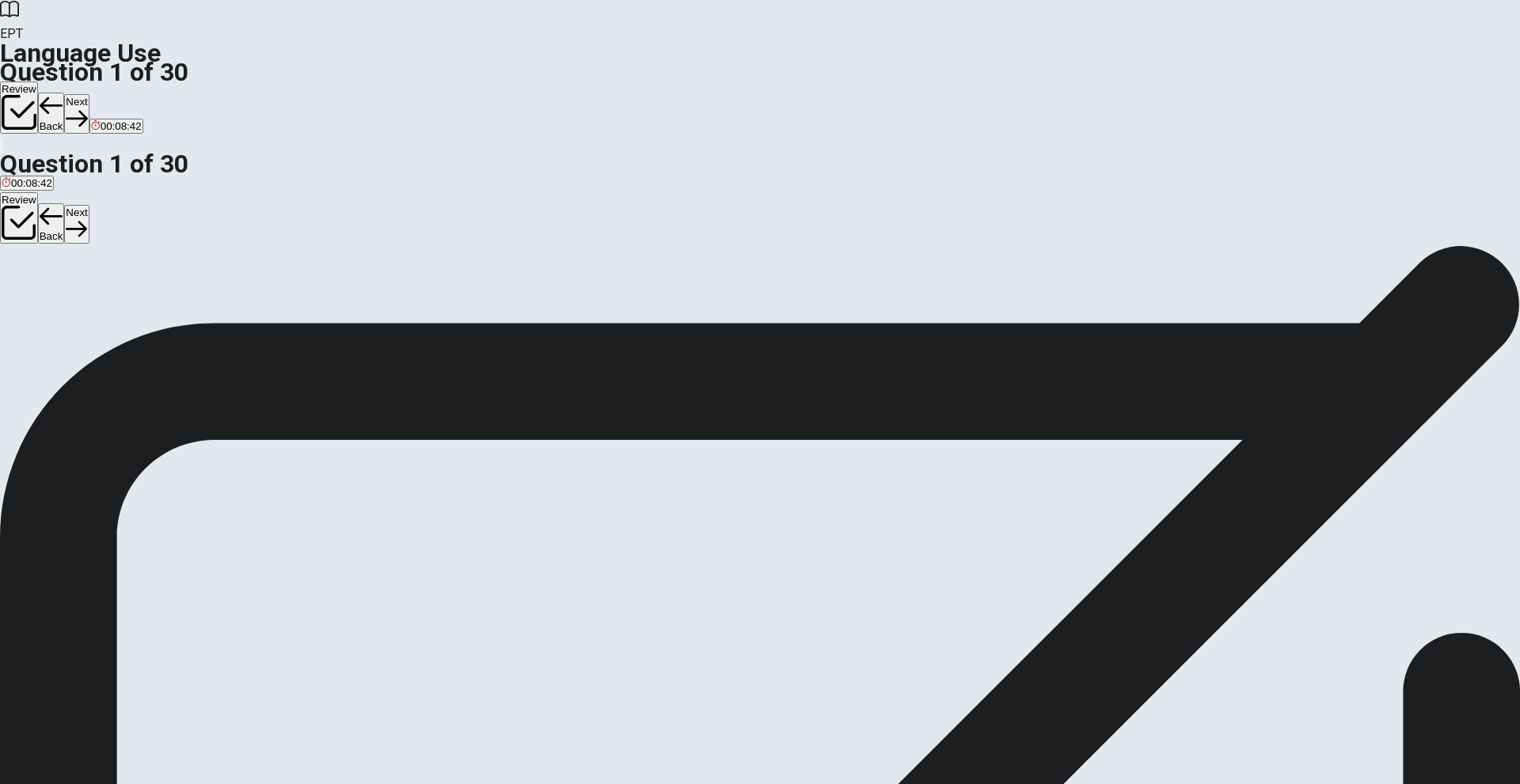
click at [77, 310] on button "C Have" at bounding box center [63, 297] width 28 height 27
click at [89, 94] on button "Next" at bounding box center [77, 114] width 24 height 39
click at [54, 310] on button "C will" at bounding box center [45, 297] width 19 height 27
click at [75, 309] on span "was" at bounding box center [64, 302] width 19 height 12
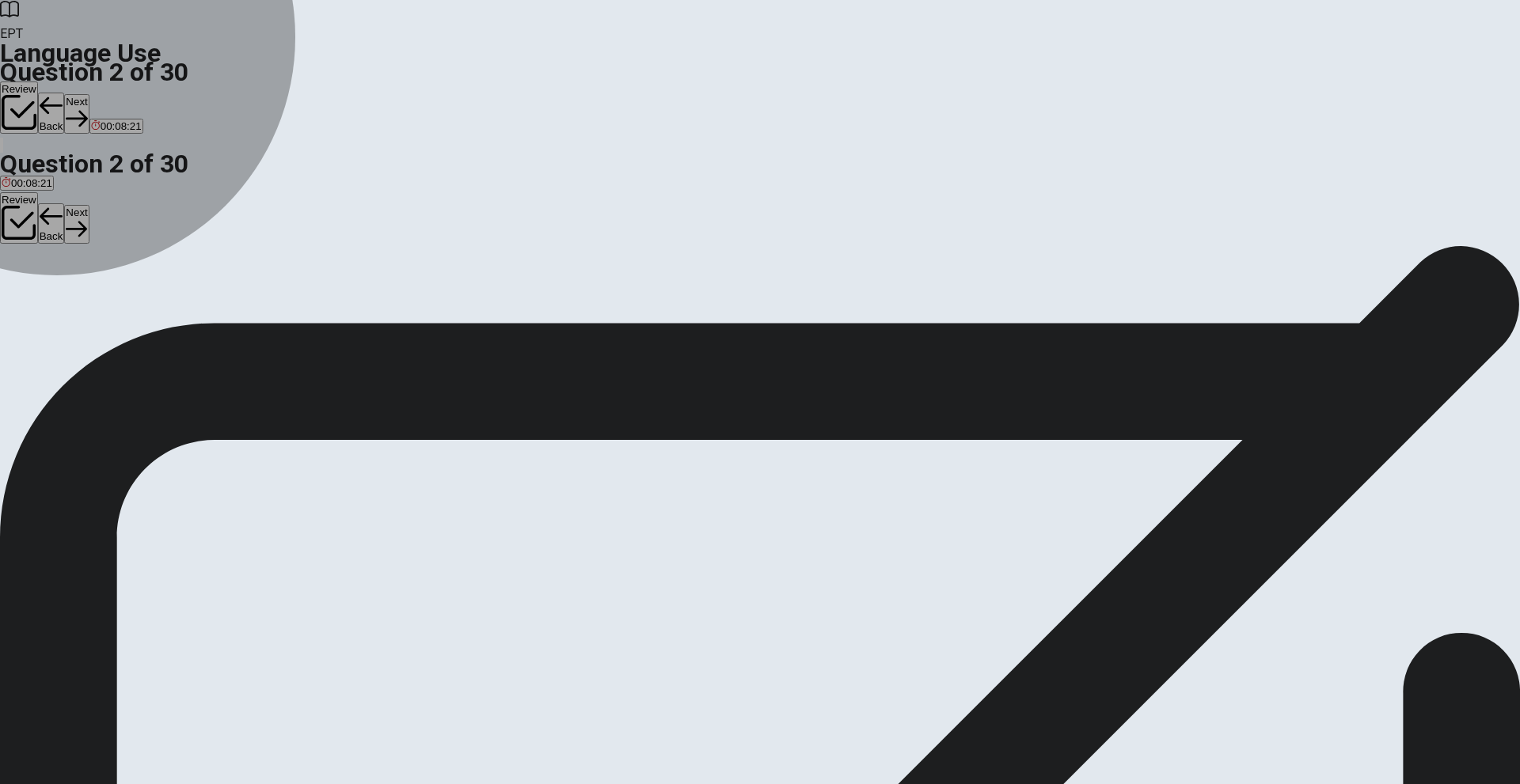
click at [54, 310] on button "C will" at bounding box center [45, 297] width 19 height 27
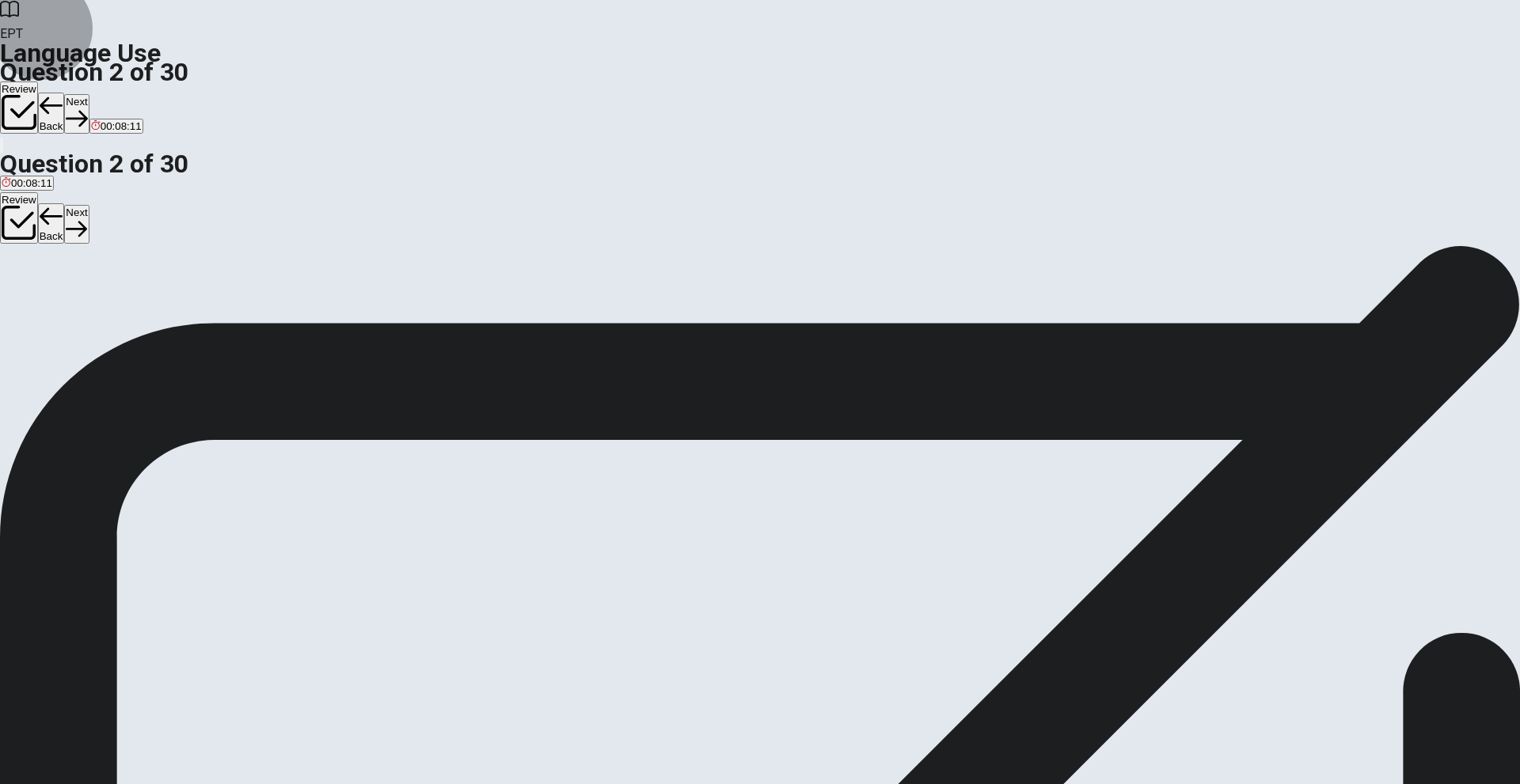
click at [89, 94] on button "Next" at bounding box center [77, 114] width 24 height 39
drag, startPoint x: 626, startPoint y: 209, endPoint x: 702, endPoint y: 215, distance: 76.2
click at [701, 245] on div "Question 3 They ____ coming to the party tonight. A were B will C are D is" at bounding box center [760, 278] width 1520 height 66
click at [62, 310] on button "C are" at bounding box center [53, 297] width 19 height 27
click at [89, 94] on button "Next" at bounding box center [77, 114] width 24 height 39
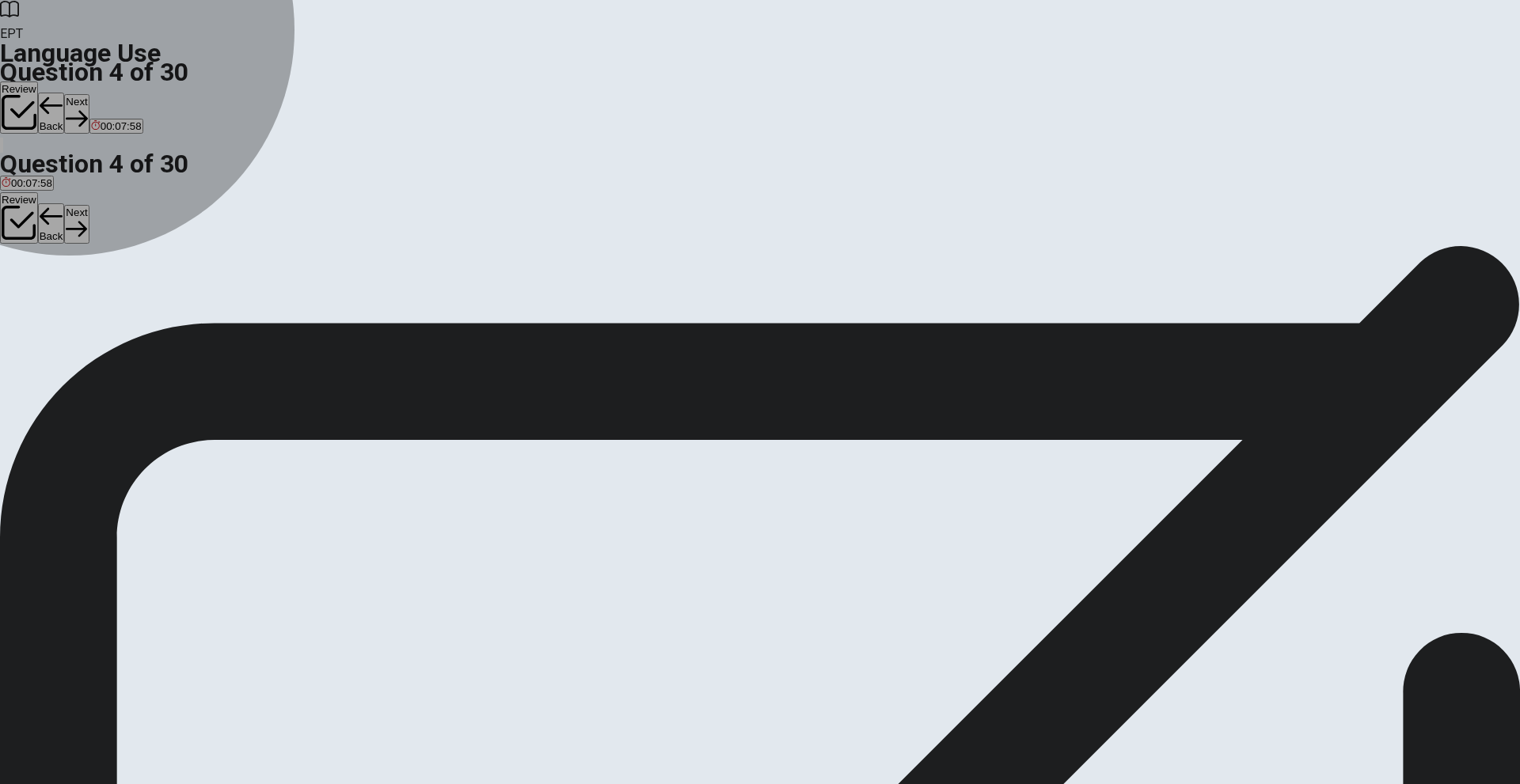
click at [39, 310] on button "B Did" at bounding box center [29, 297] width 19 height 27
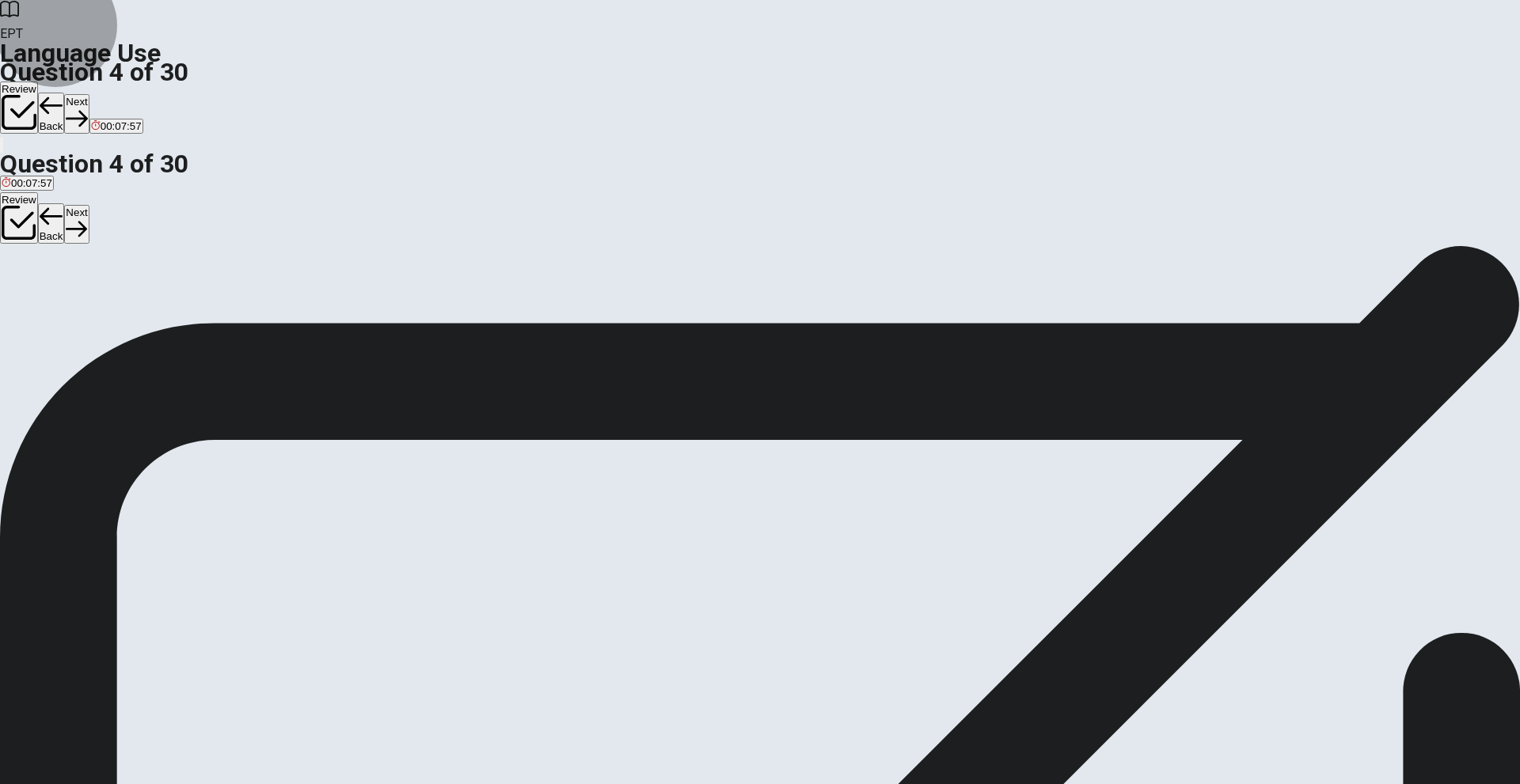
click at [89, 94] on button "Next" at bounding box center [77, 114] width 24 height 39
drag, startPoint x: 629, startPoint y: 203, endPoint x: 733, endPoint y: 195, distance: 104.3
click at [733, 245] on div "Question 5 We need to ____ for the test [DATE]. A drink B watch C jump D prepare" at bounding box center [760, 278] width 1520 height 66
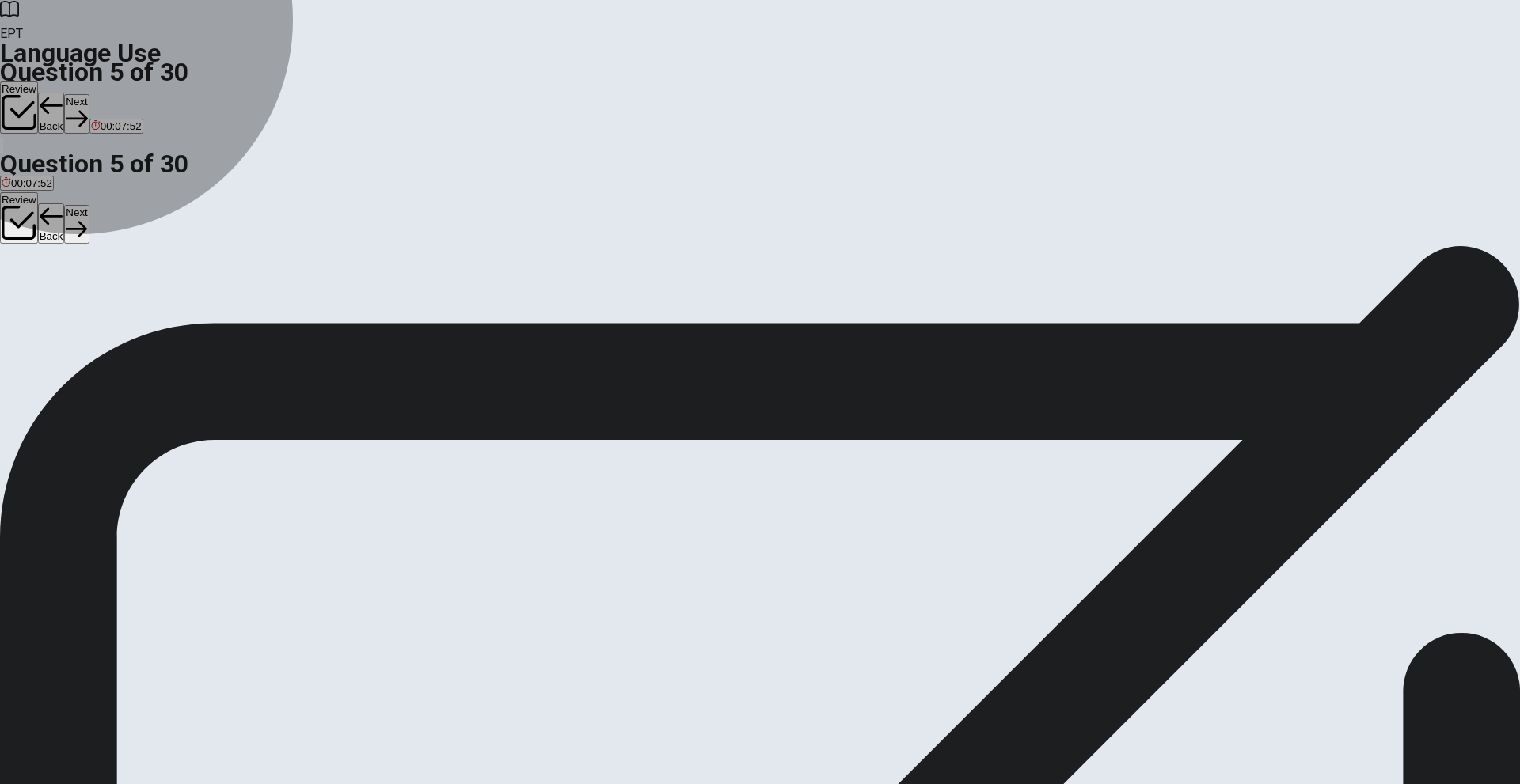
click at [121, 309] on span "prepare" at bounding box center [103, 302] width 36 height 12
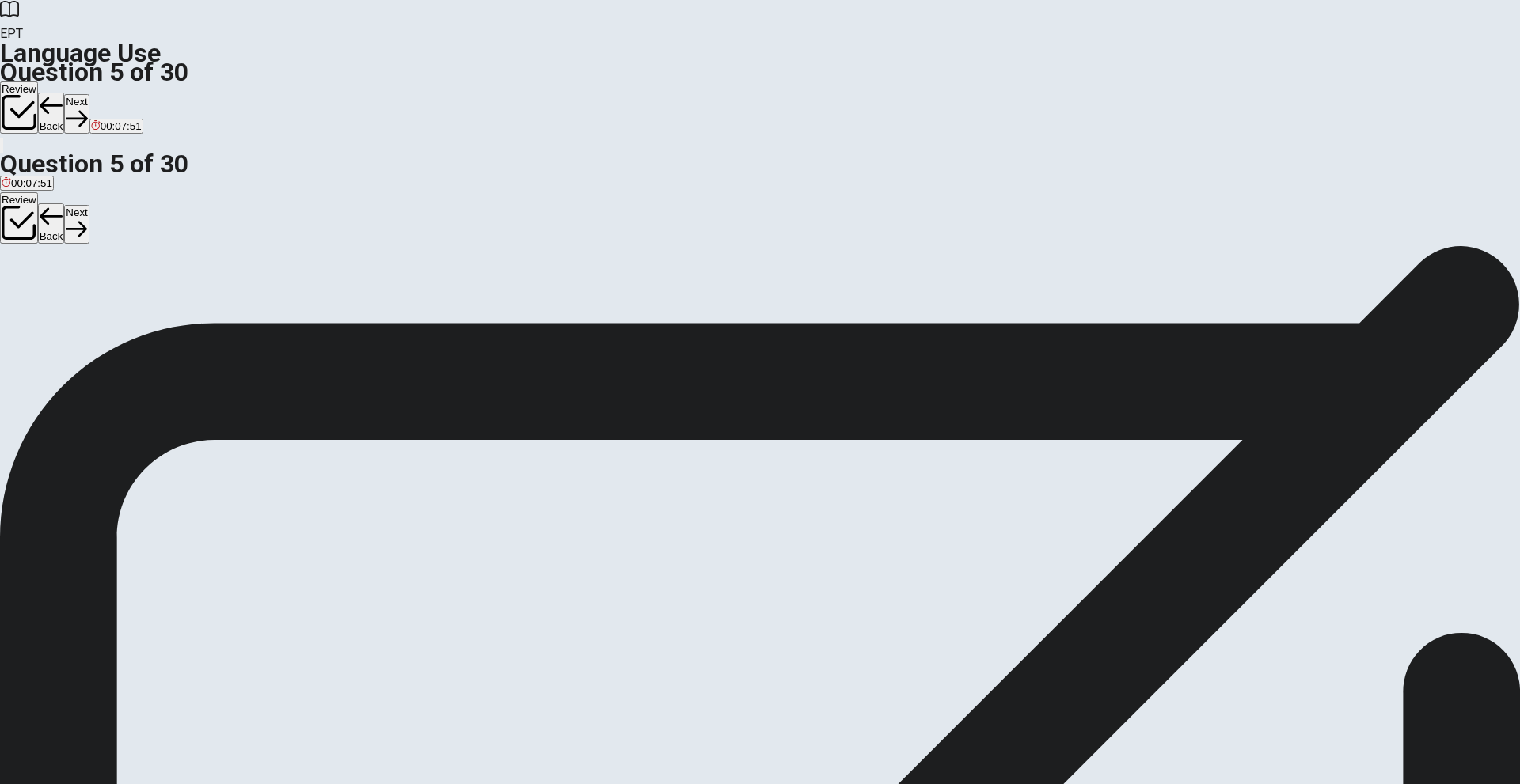
click at [89, 94] on button "Next" at bounding box center [77, 114] width 24 height 39
drag, startPoint x: 629, startPoint y: 205, endPoint x: 691, endPoint y: 206, distance: 62.0
click at [182, 266] on span "A ___ is a device for telling time." at bounding box center [91, 273] width 182 height 15
click at [73, 310] on button "C clock" at bounding box center [59, 297] width 27 height 27
click at [63, 94] on button "Next" at bounding box center [50, 114] width 24 height 39
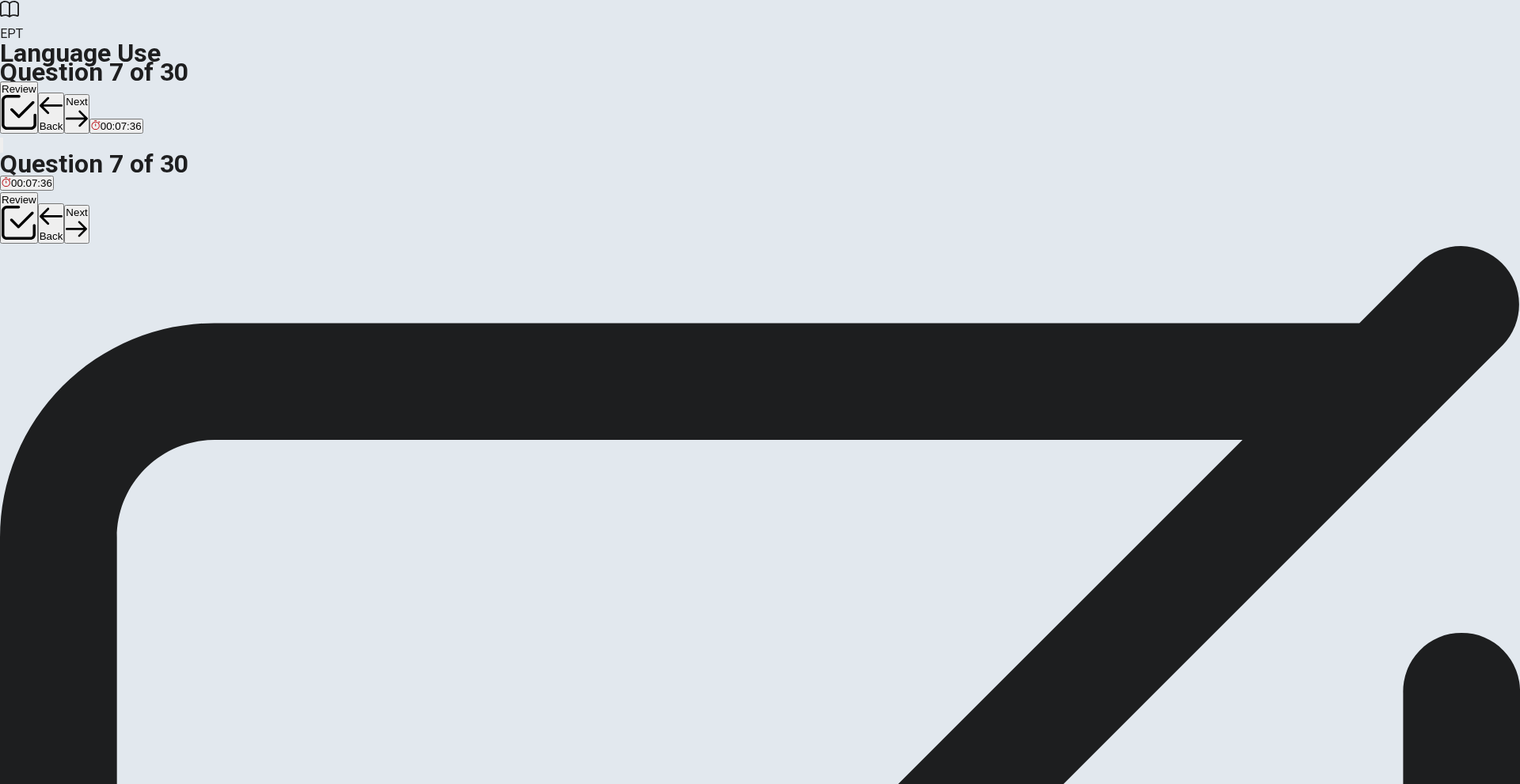
drag, startPoint x: 611, startPoint y: 199, endPoint x: 733, endPoint y: 209, distance: 122.4
click at [733, 245] on div "Question 7 A ___ is used to listen to music. A chair B radio C plate D refriger…" at bounding box center [760, 278] width 1520 height 66
click at [53, 310] on button "B radio" at bounding box center [39, 297] width 27 height 27
click at [89, 94] on button "Next" at bounding box center [77, 114] width 24 height 39
drag, startPoint x: 692, startPoint y: 245, endPoint x: 774, endPoint y: 224, distance: 84.6
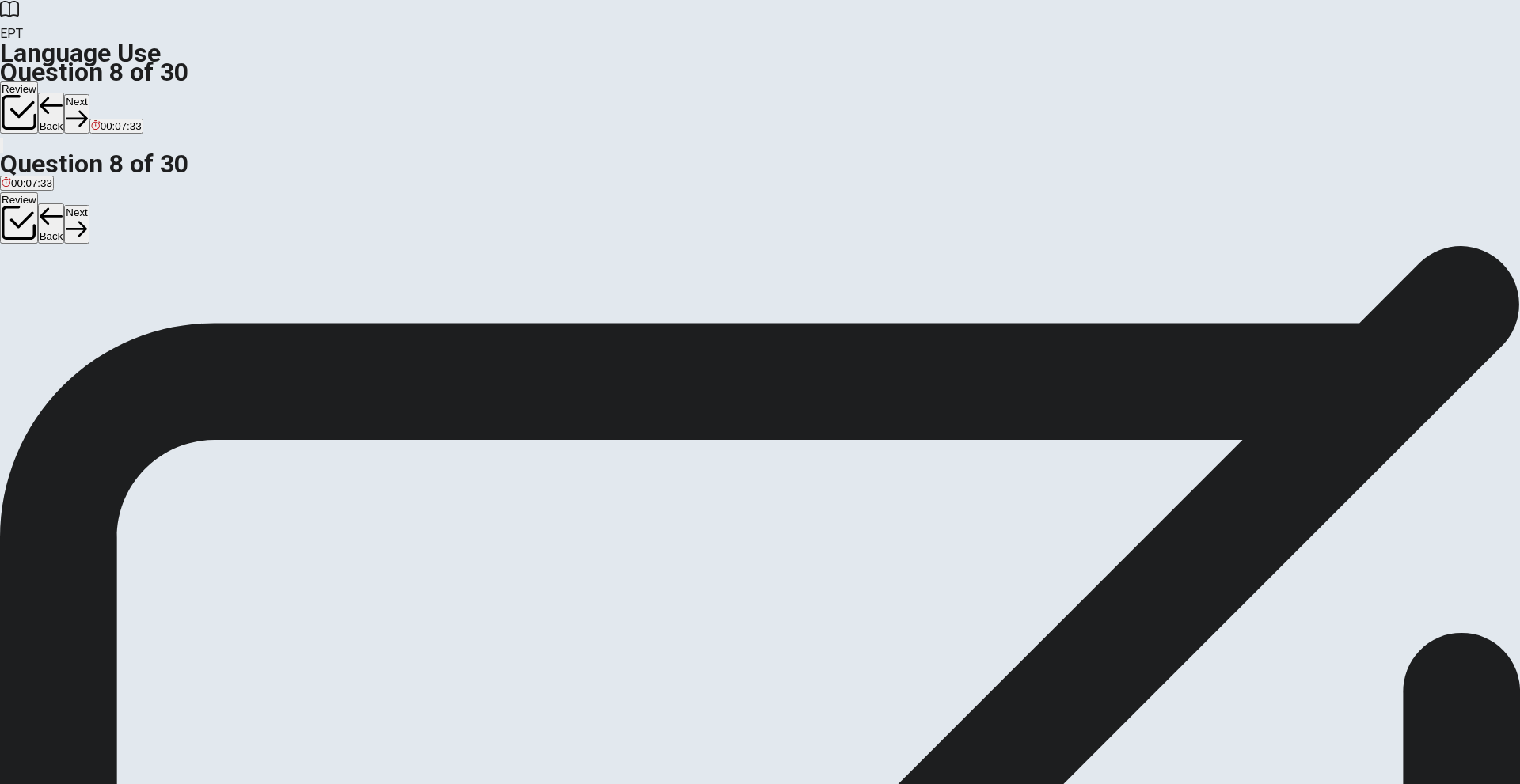
click at [32, 284] on button "A flower" at bounding box center [16, 297] width 32 height 27
click at [89, 94] on button "Next" at bounding box center [77, 114] width 24 height 39
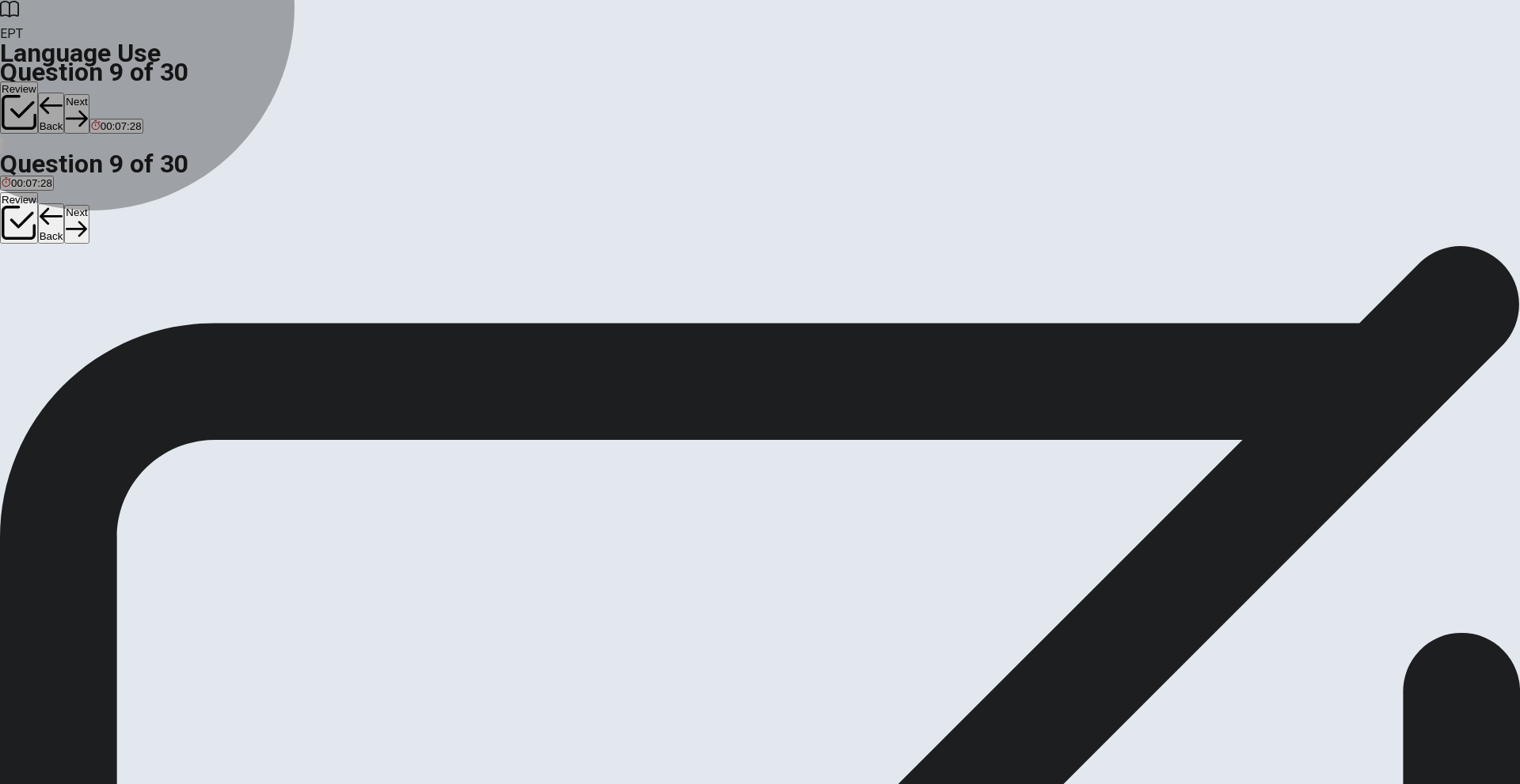
click at [118, 310] on button "C umbrella" at bounding box center [95, 297] width 44 height 27
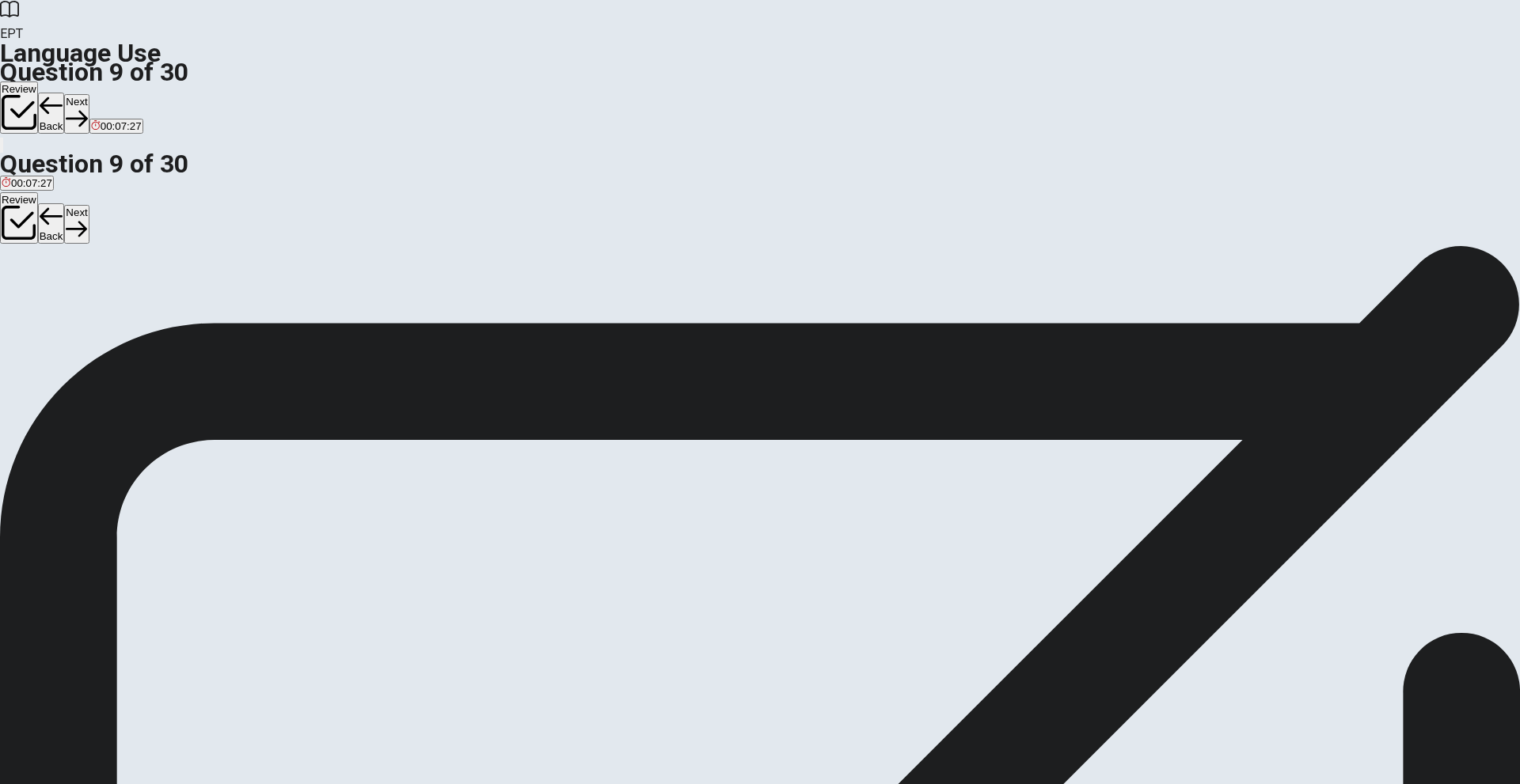
click at [89, 94] on button "Next" at bounding box center [77, 114] width 24 height 39
click at [35, 301] on button "B Do" at bounding box center [27, 297] width 17 height 27
drag, startPoint x: 1025, startPoint y: 32, endPoint x: 1006, endPoint y: 64, distance: 37.2
click at [1006, 64] on div "EPT Language Use Question 10 of 30 Review Back Next 00:07:15 Question 10 of 30 …" at bounding box center [760, 392] width 1520 height 784
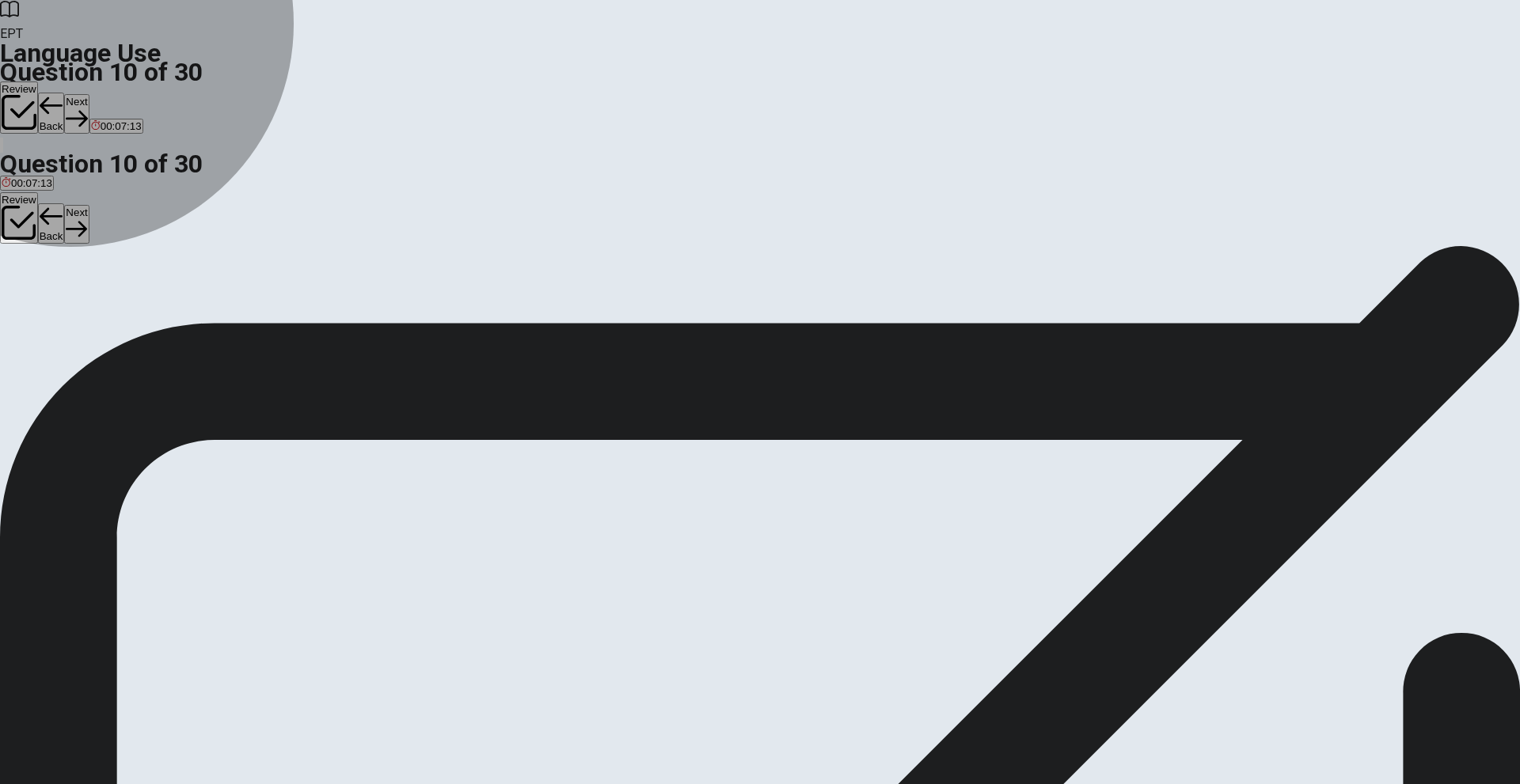
click at [63, 310] on button "C Does" at bounding box center [49, 297] width 28 height 27
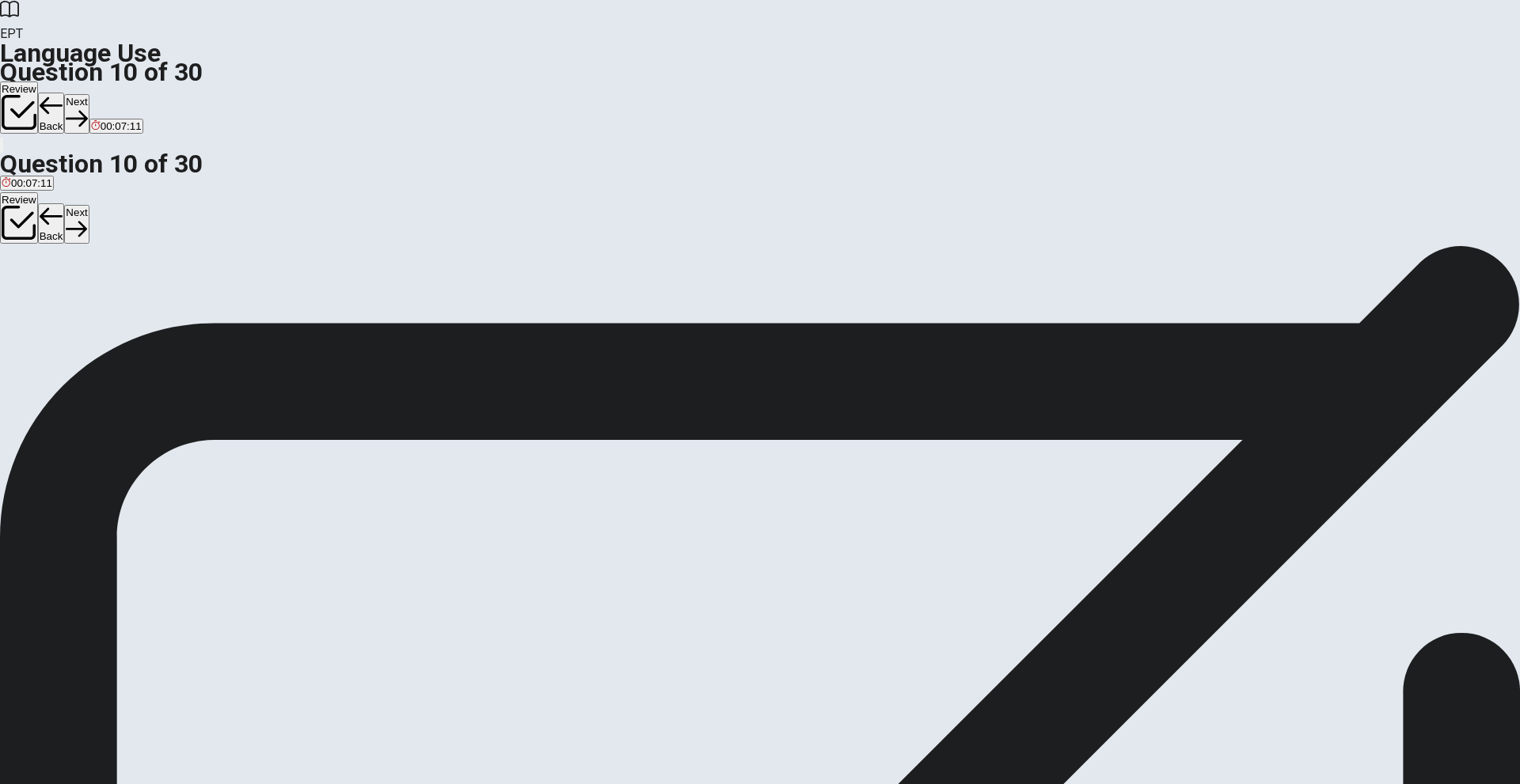
click at [89, 94] on button "Next" at bounding box center [77, 114] width 24 height 39
drag, startPoint x: 667, startPoint y: 174, endPoint x: 661, endPoint y: 190, distance: 17.1
click at [667, 245] on div "Question 11 If it ___ [DATE], we will cancel the picnic." at bounding box center [760, 264] width 1520 height 38
drag, startPoint x: 649, startPoint y: 201, endPoint x: 682, endPoint y: 201, distance: 33.0
click at [225, 266] on span "If it ___ [DATE], we will cancel the picnic." at bounding box center [112, 273] width 225 height 15
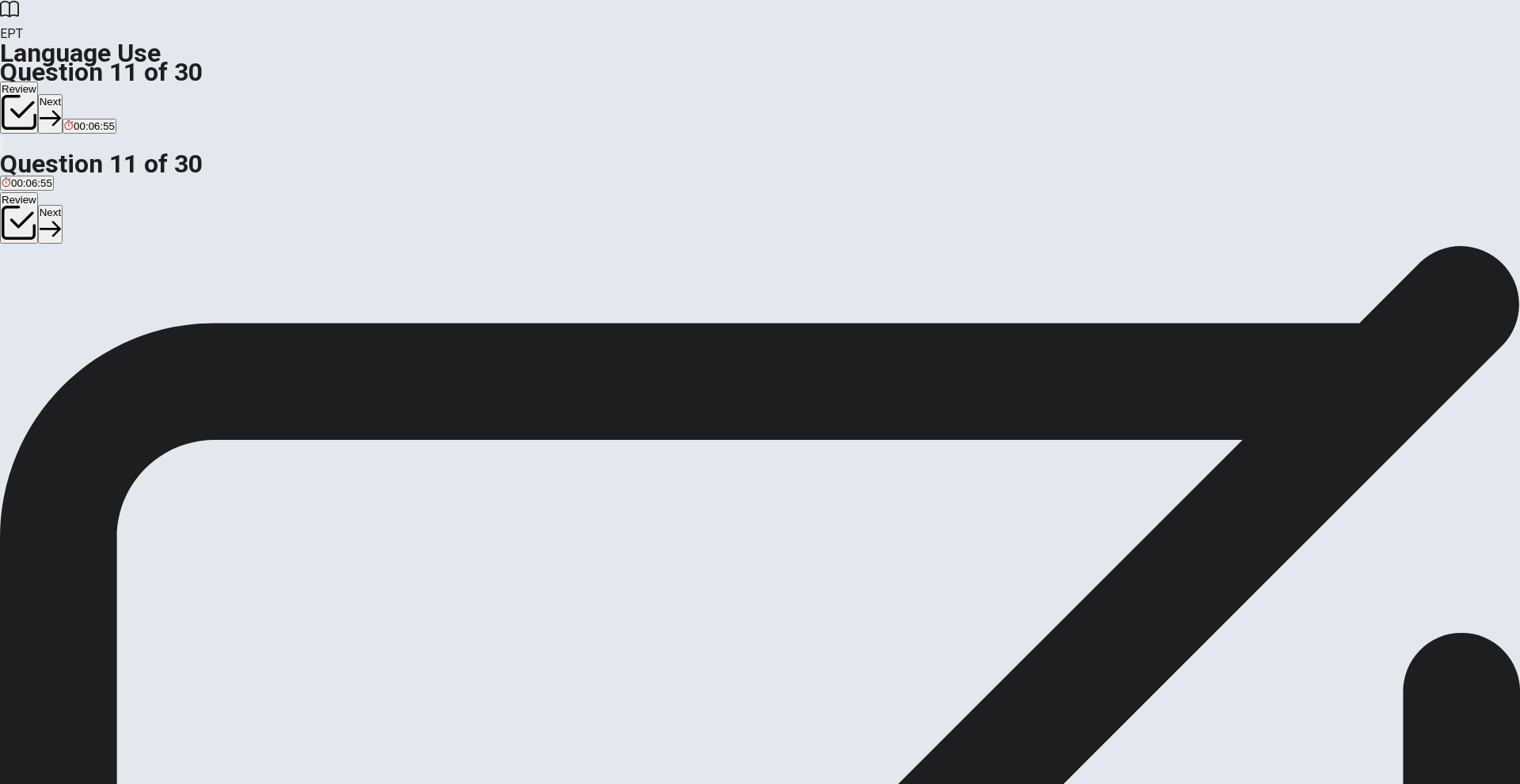
click at [45, 309] on span "rain" at bounding box center [36, 302] width 18 height 12
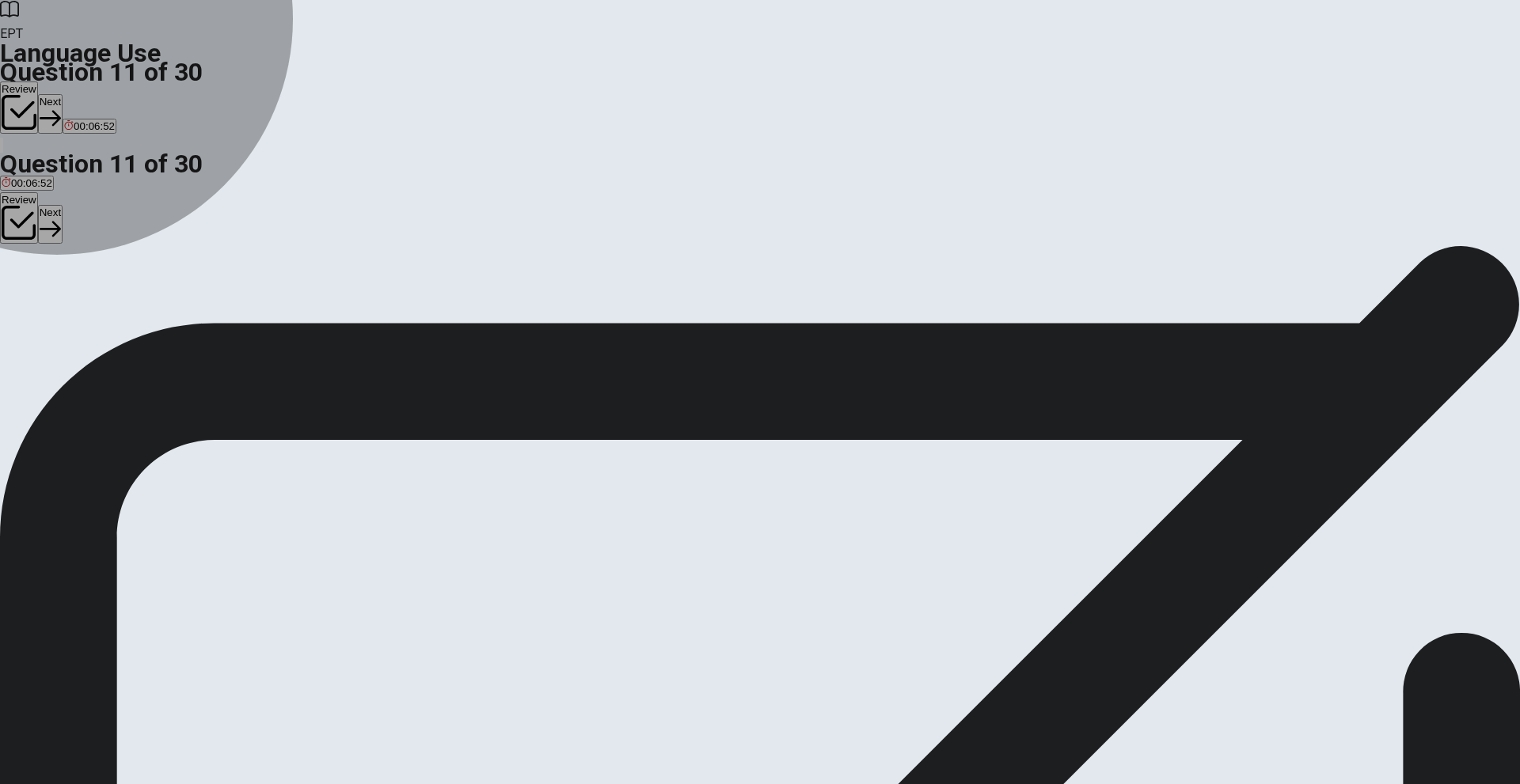
click at [24, 297] on span "rains" at bounding box center [13, 302] width 23 height 12
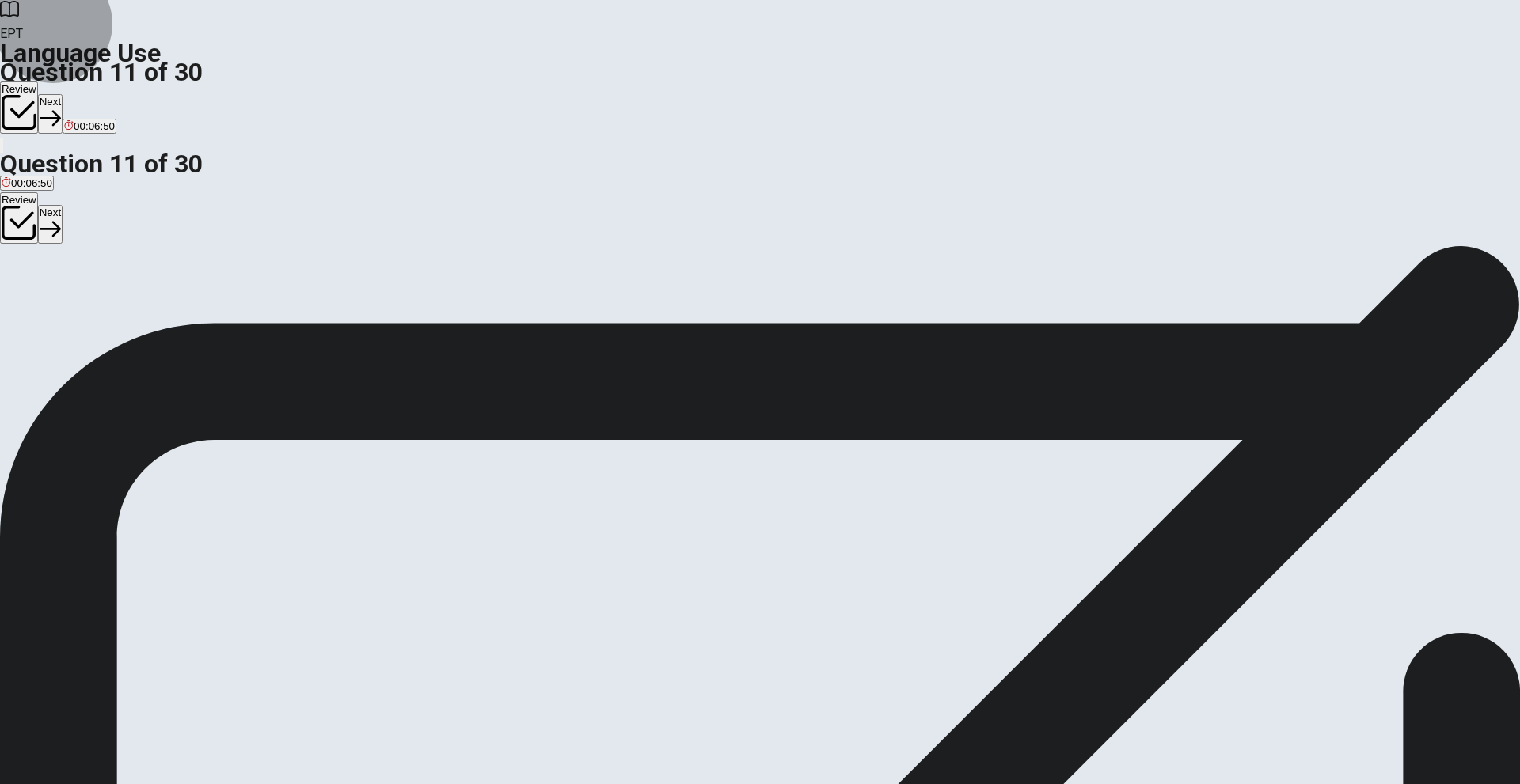
click at [63, 94] on button "Next" at bounding box center [50, 114] width 24 height 39
drag, startPoint x: 633, startPoint y: 195, endPoint x: 653, endPoint y: 193, distance: 20.1
click at [206, 266] on span "She ___ her car if she had the money." at bounding box center [103, 273] width 206 height 15
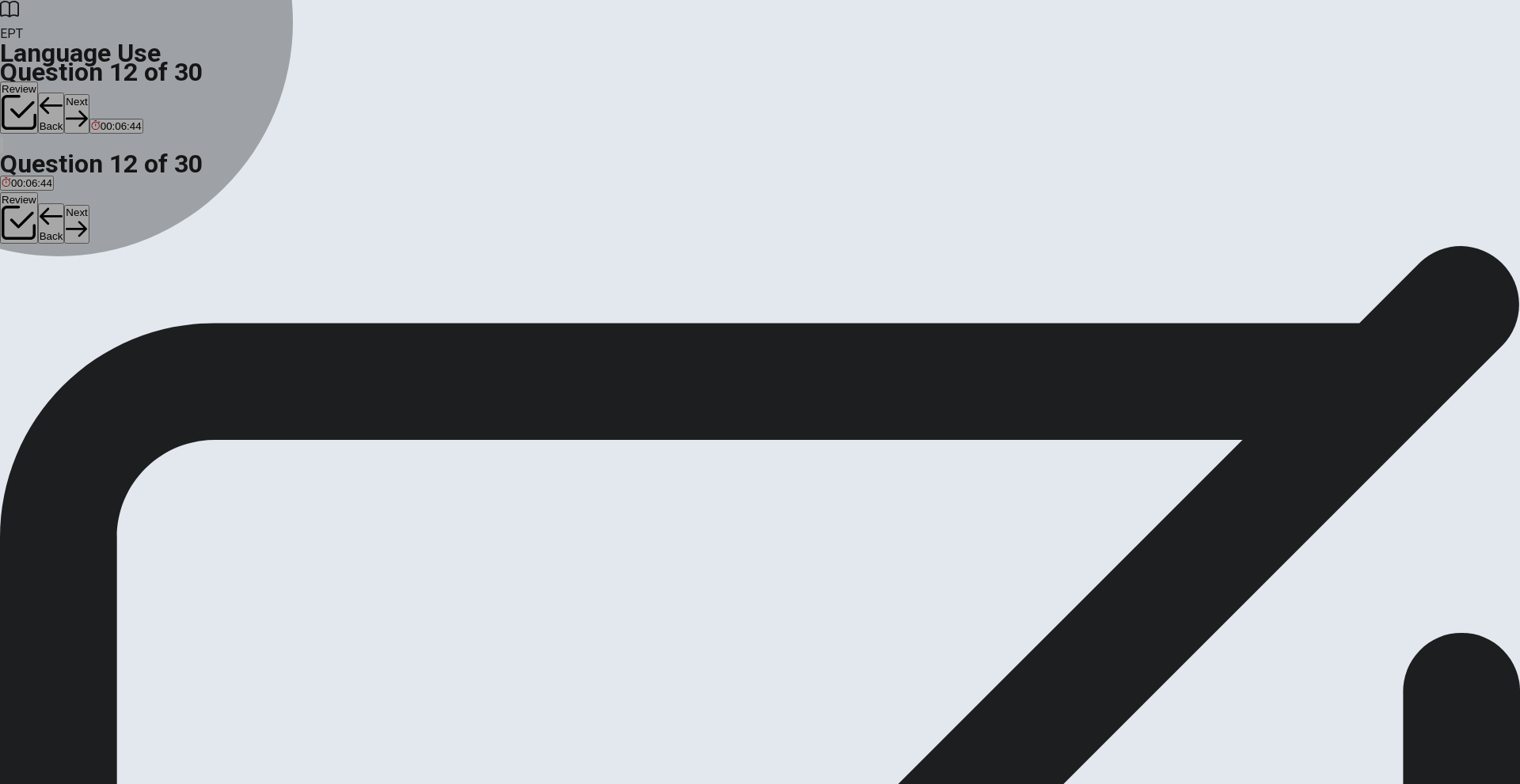
click at [88, 309] on span "bought" at bounding box center [71, 302] width 33 height 12
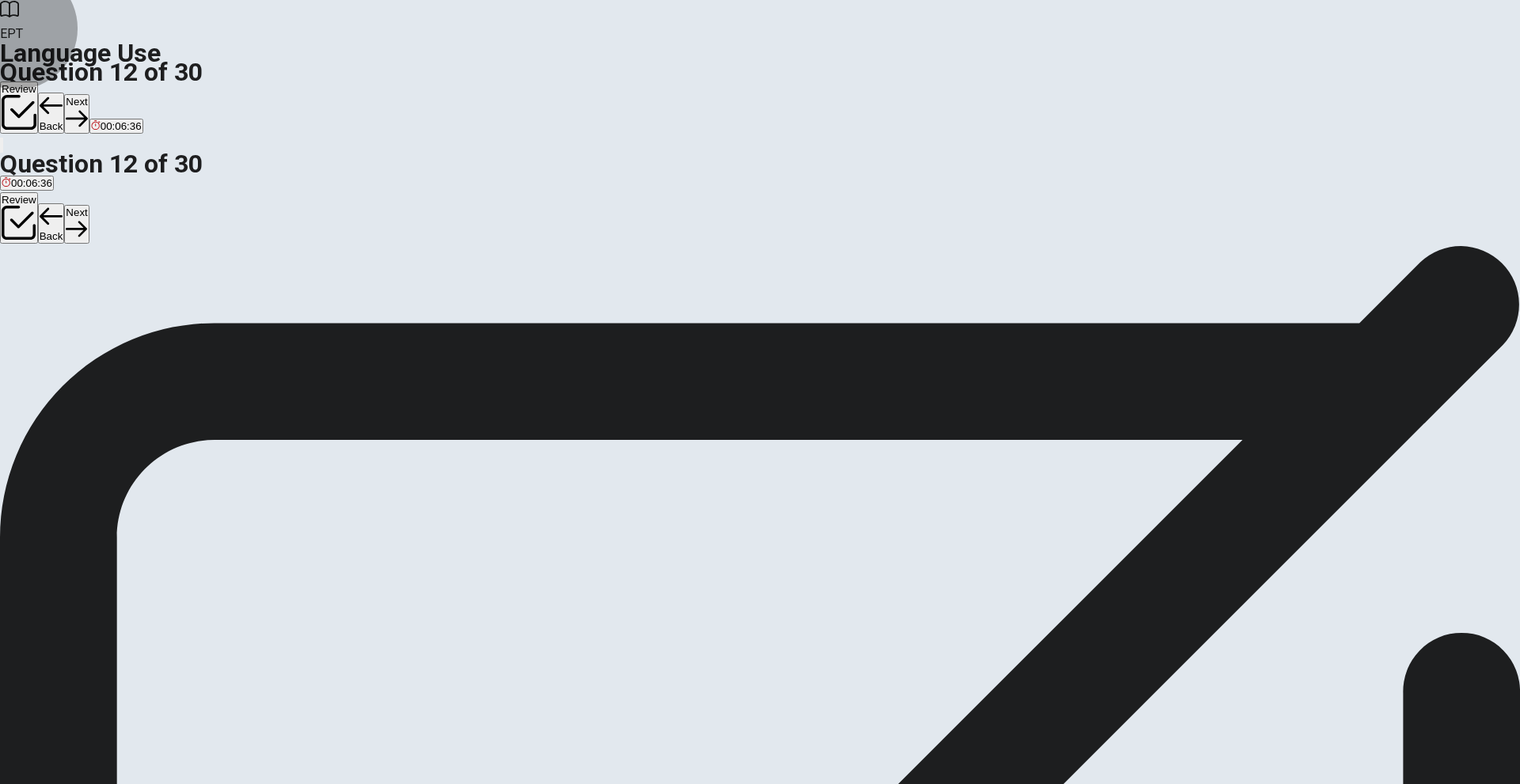
click at [1010, 81] on div "Review Back Next 00:06:36" at bounding box center [760, 118] width 1520 height 73
click at [89, 94] on button "Next" at bounding box center [77, 114] width 24 height 39
click at [12, 284] on button "A at" at bounding box center [6, 297] width 12 height 27
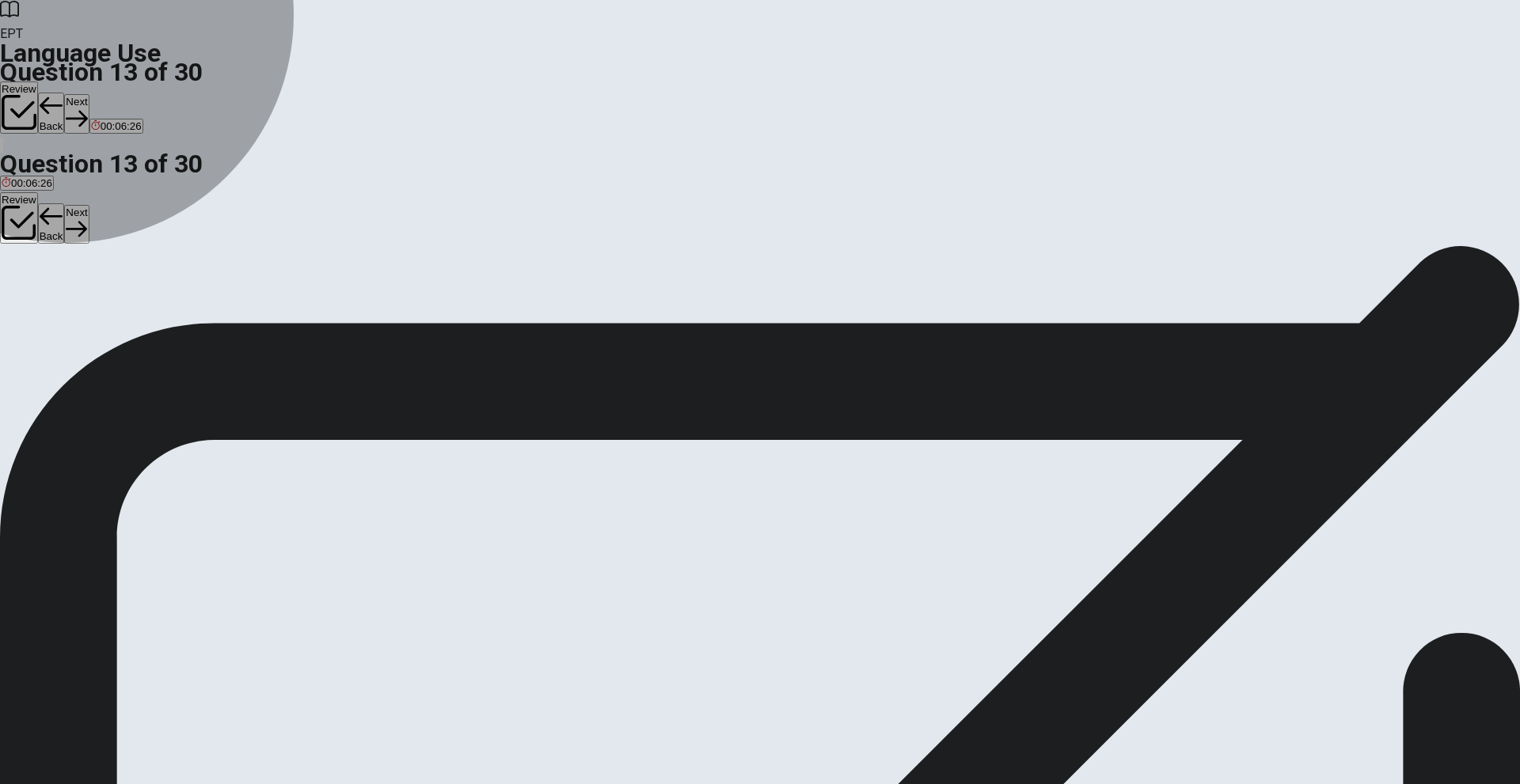
click at [50, 310] on button "C on" at bounding box center [43, 297] width 15 height 27
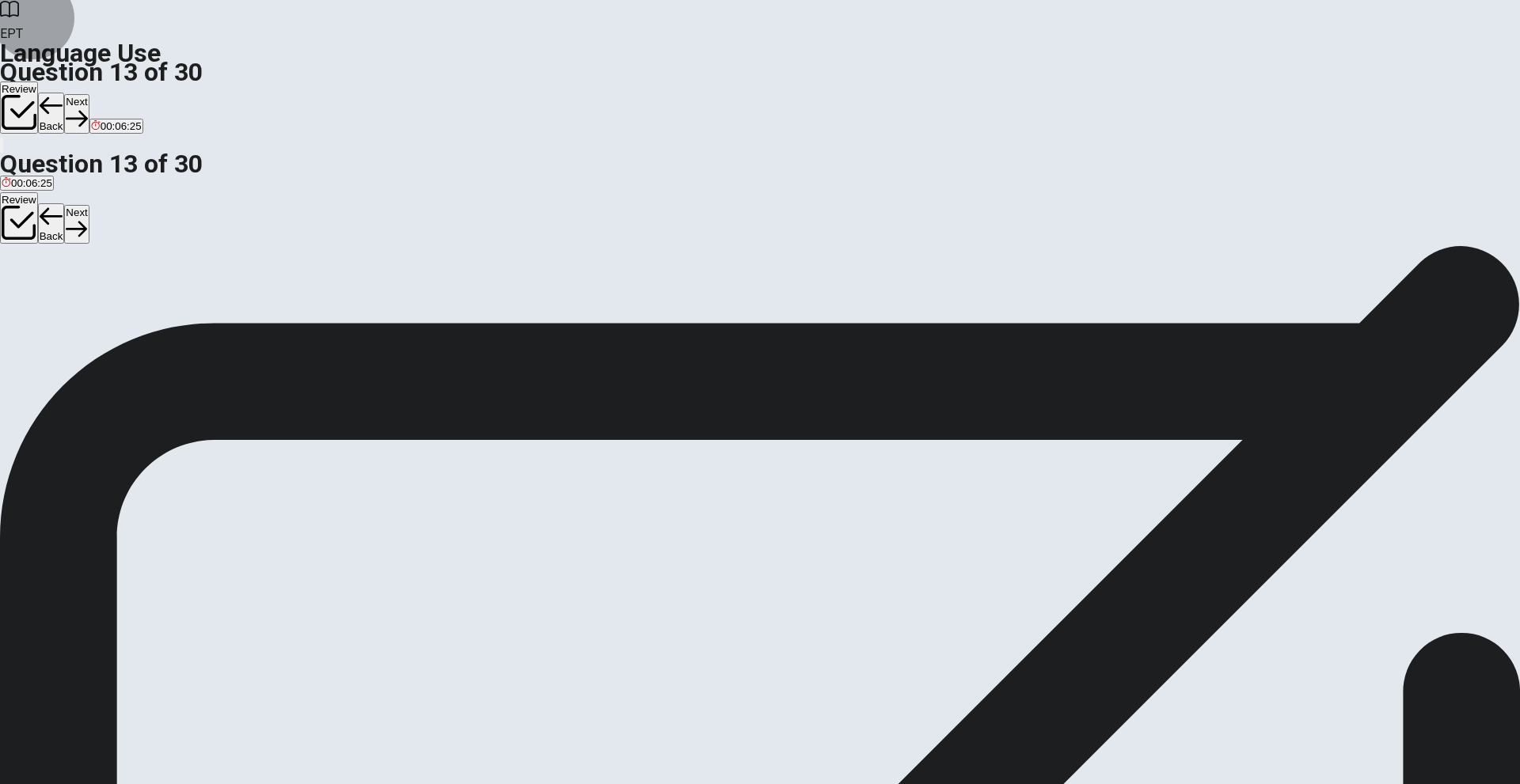
click at [89, 94] on button "Next" at bounding box center [77, 114] width 24 height 39
click at [112, 309] on span "was planned" at bounding box center [83, 302] width 60 height 12
click at [89, 94] on button "Next" at bounding box center [77, 114] width 24 height 39
drag, startPoint x: 678, startPoint y: 205, endPoint x: 750, endPoint y: 196, distance: 72.6
click at [211, 266] on span "___ means to make something bigger." at bounding box center [106, 273] width 211 height 15
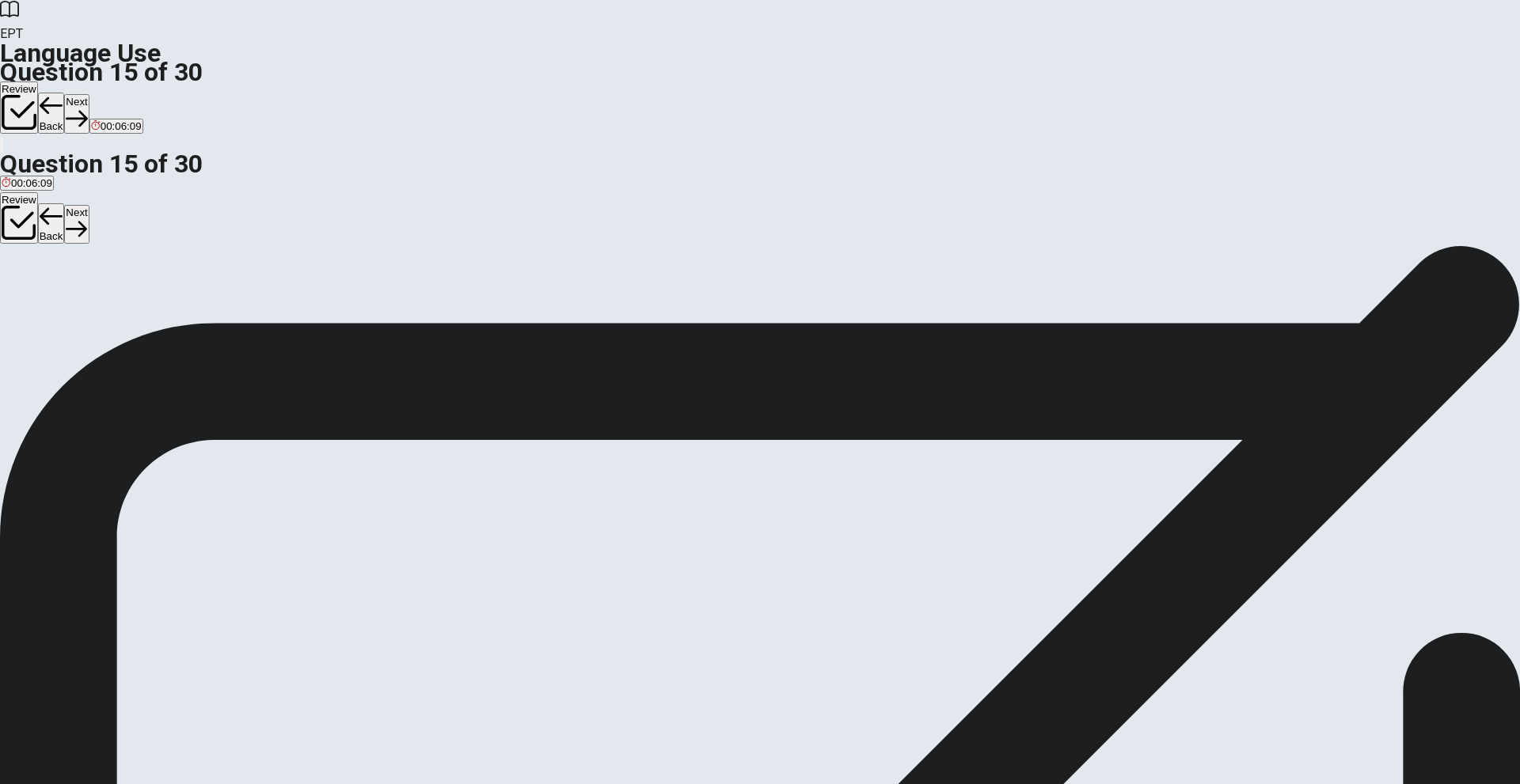
drag, startPoint x: 680, startPoint y: 206, endPoint x: 763, endPoint y: 200, distance: 83.2
click at [211, 266] on span "___ means to make something bigger." at bounding box center [106, 273] width 211 height 15
click at [67, 307] on span "Enlarge" at bounding box center [49, 302] width 36 height 12
click at [89, 94] on button "Next" at bounding box center [77, 114] width 24 height 39
drag, startPoint x: 615, startPoint y: 204, endPoint x: 659, endPoint y: 212, distance: 44.7
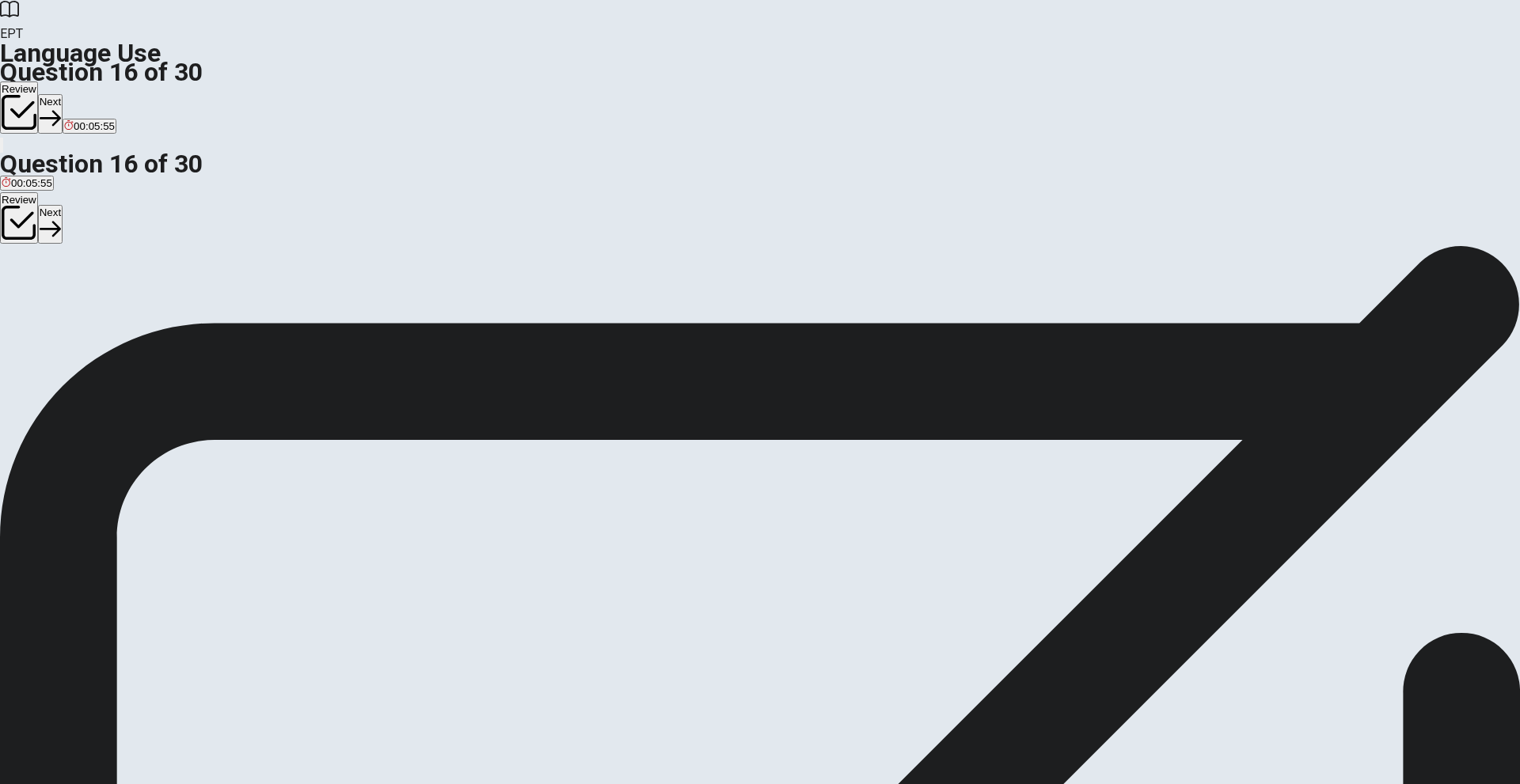
click at [659, 245] on div "Question 16 A ___ gives you medicine. A teacher B pharmacist C librarian D plum…" at bounding box center [760, 278] width 1520 height 66
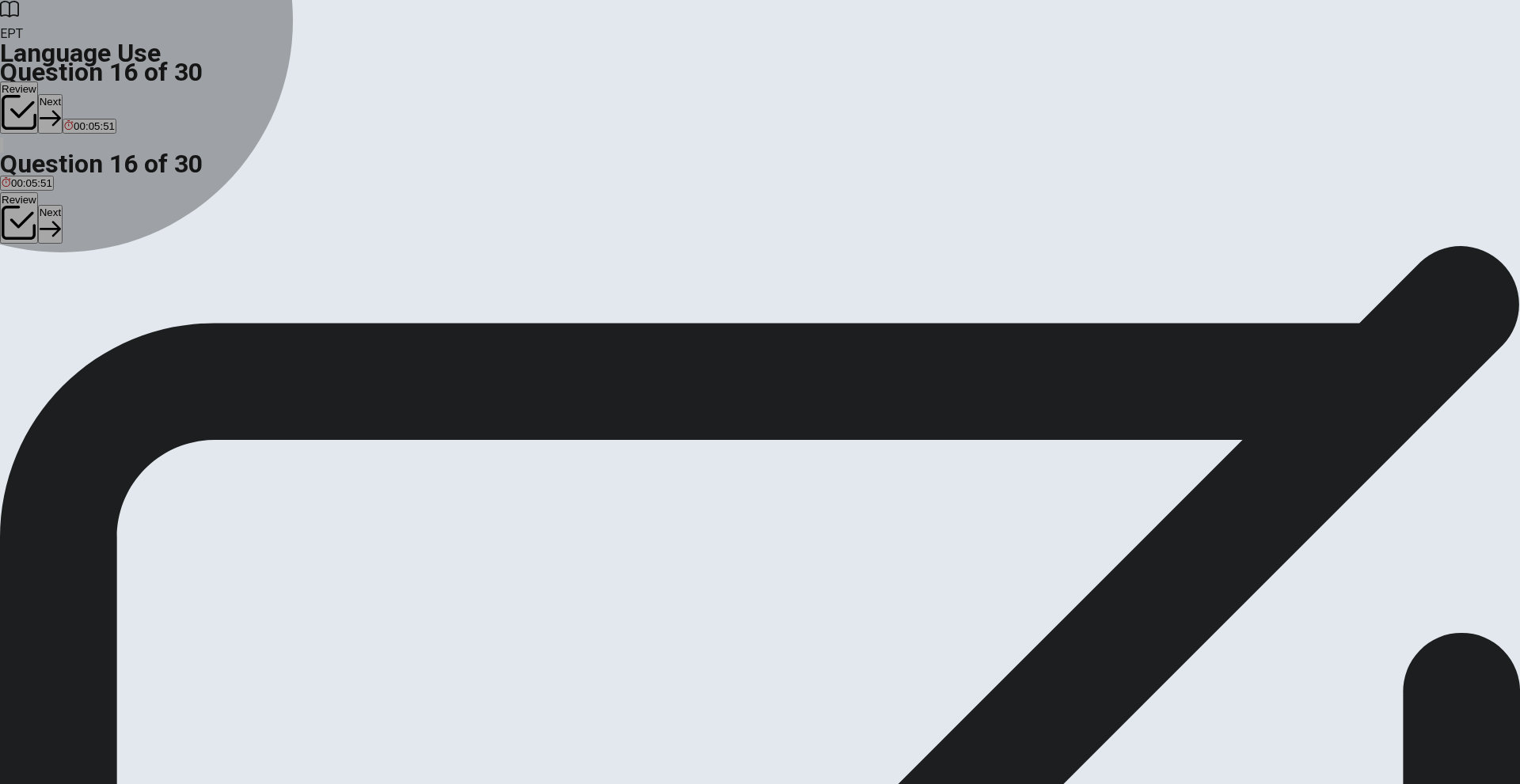
click at [91, 309] on span "pharmacist" at bounding box center [64, 302] width 51 height 12
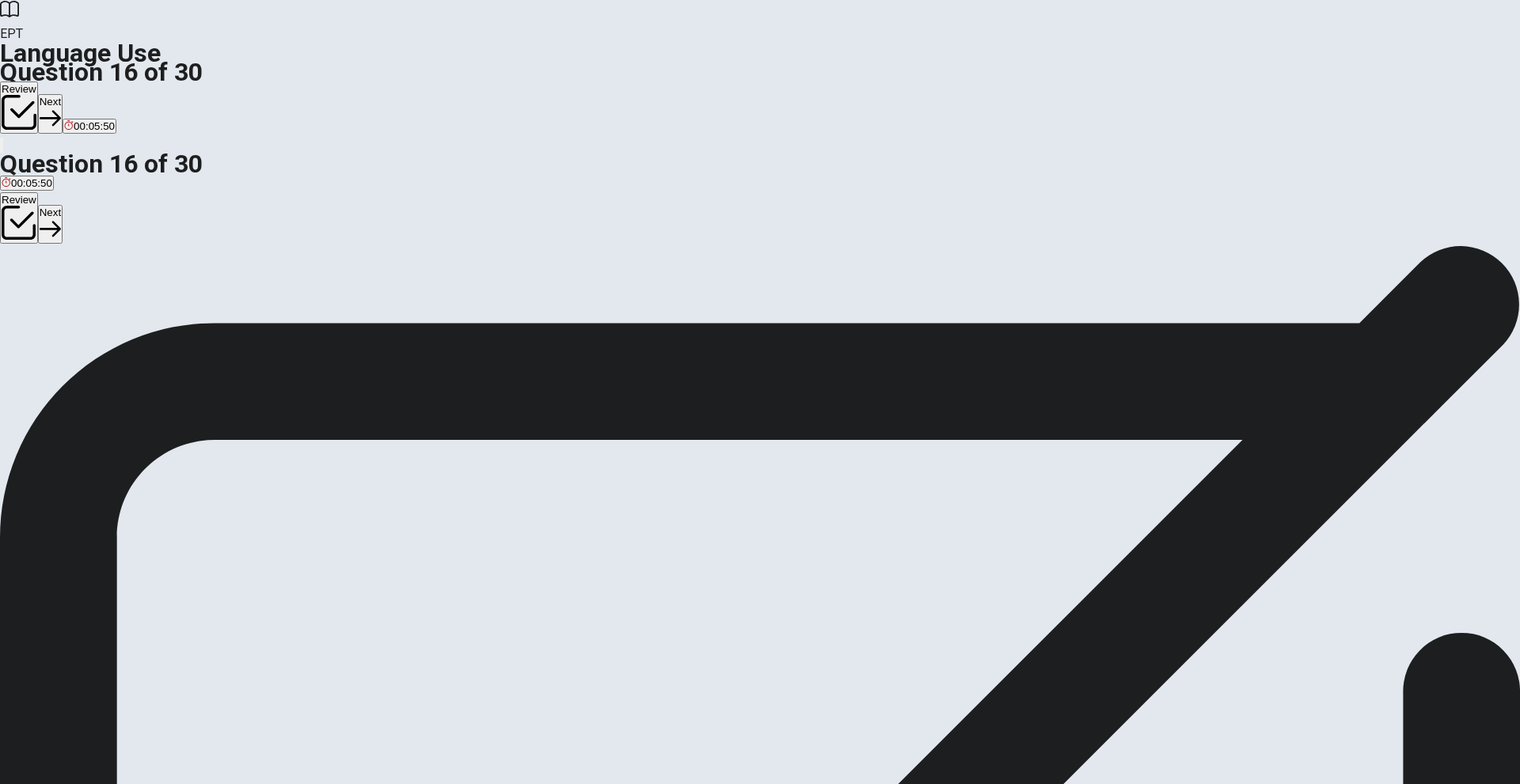
click at [63, 94] on button "Next" at bounding box center [50, 114] width 24 height 39
drag, startPoint x: 771, startPoint y: 211, endPoint x: 797, endPoint y: 211, distance: 26.0
click at [797, 245] on div "Question 17 To “encourage” someone means to ___. A avoid B criticize C support …" at bounding box center [760, 278] width 1520 height 66
click at [103, 309] on span "support" at bounding box center [85, 302] width 35 height 12
click at [89, 94] on button "Next" at bounding box center [77, 114] width 24 height 39
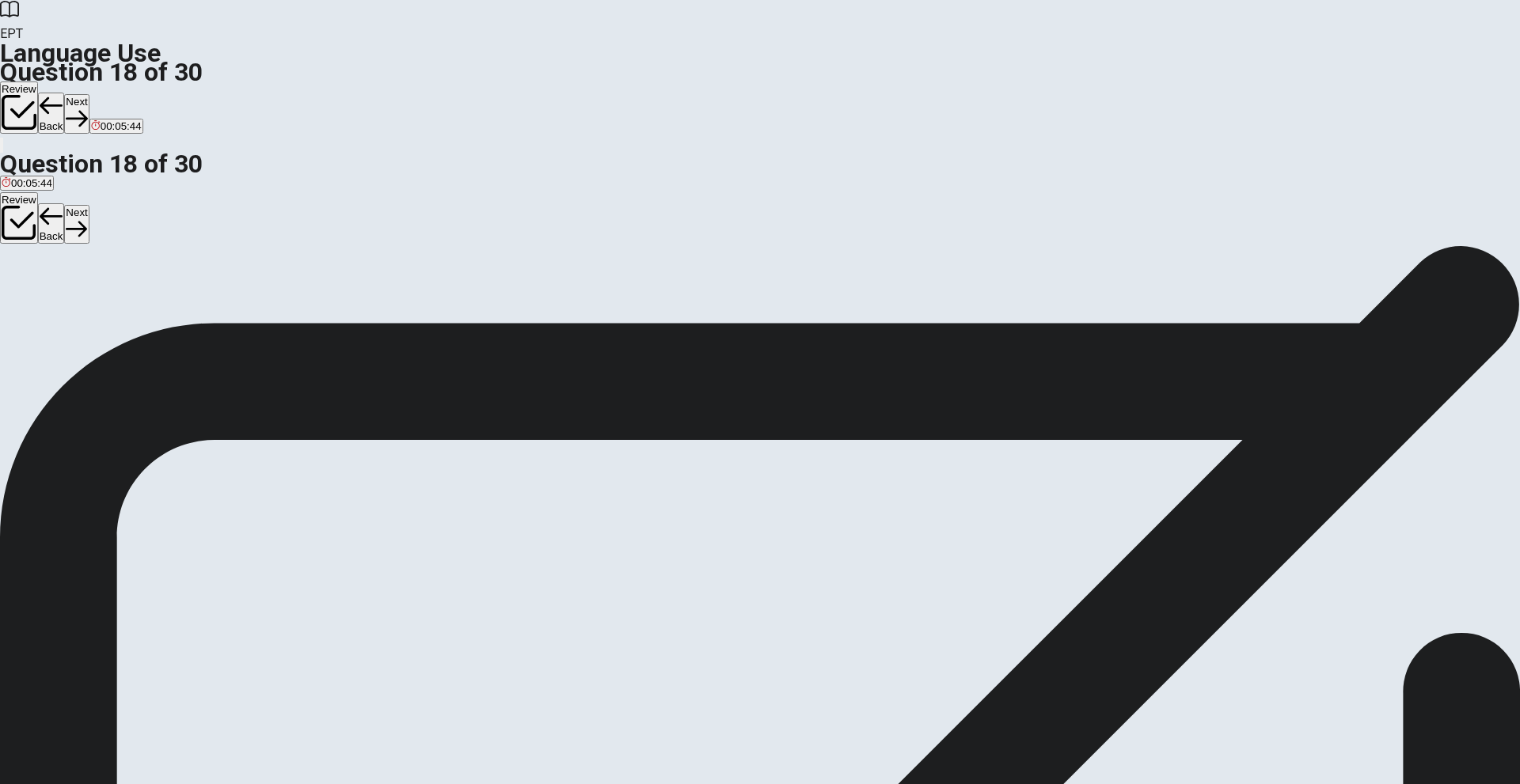
drag, startPoint x: 652, startPoint y: 206, endPoint x: 776, endPoint y: 205, distance: 124.0
click at [176, 266] on span "A “visitor” is someone who ___." at bounding box center [88, 273] width 176 height 15
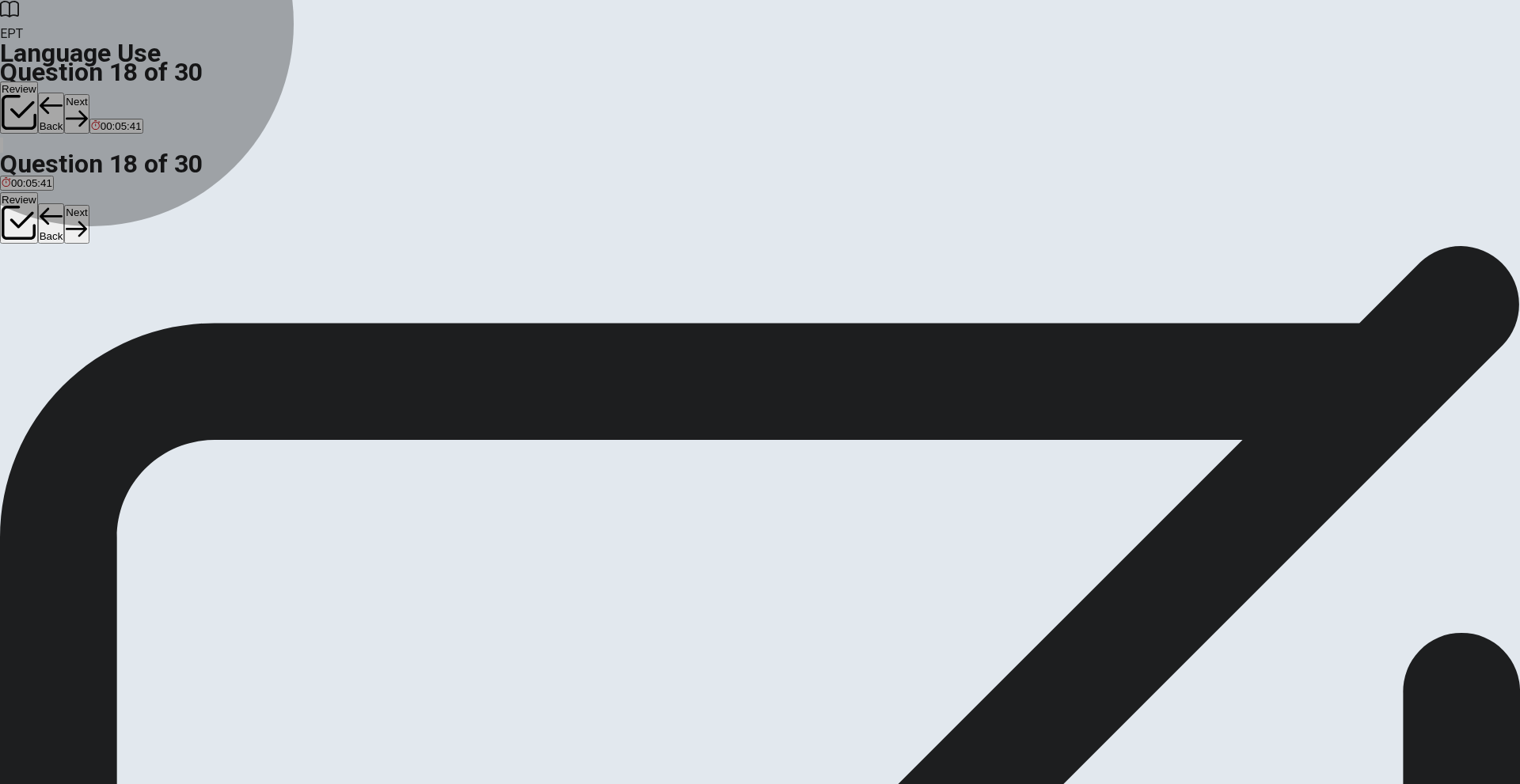
click at [177, 309] on span "arrives temporarily" at bounding box center [134, 302] width 87 height 12
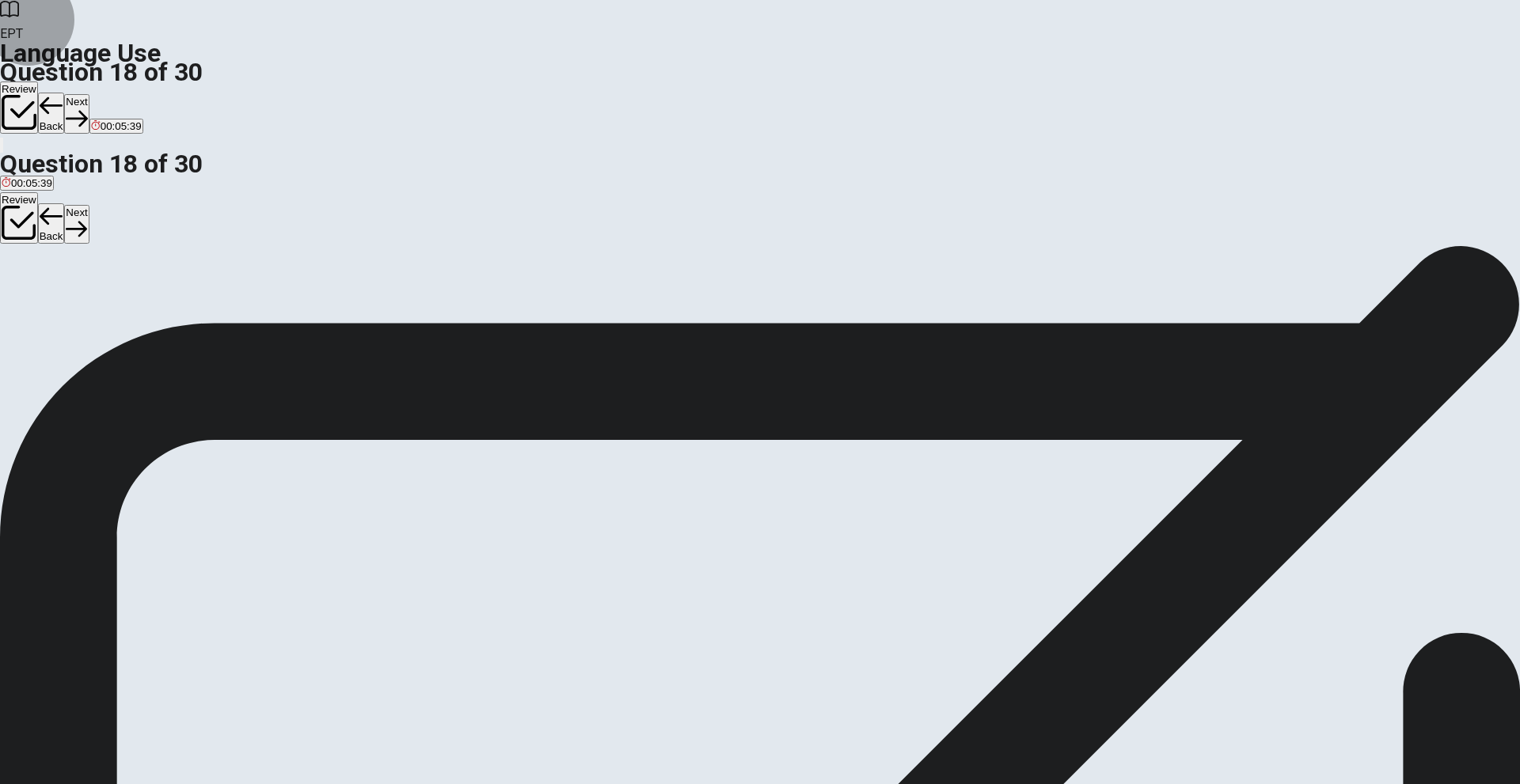
click at [89, 94] on button "Next" at bounding box center [77, 114] width 24 height 39
drag, startPoint x: 628, startPoint y: 201, endPoint x: 736, endPoint y: 210, distance: 108.4
click at [734, 245] on div "Question 19 The opposite of "wild" is ___. A tame B trained C calm D loud" at bounding box center [760, 278] width 1520 height 66
click at [87, 310] on button "C calm" at bounding box center [74, 297] width 25 height 27
click at [89, 94] on button "Next" at bounding box center [77, 114] width 24 height 39
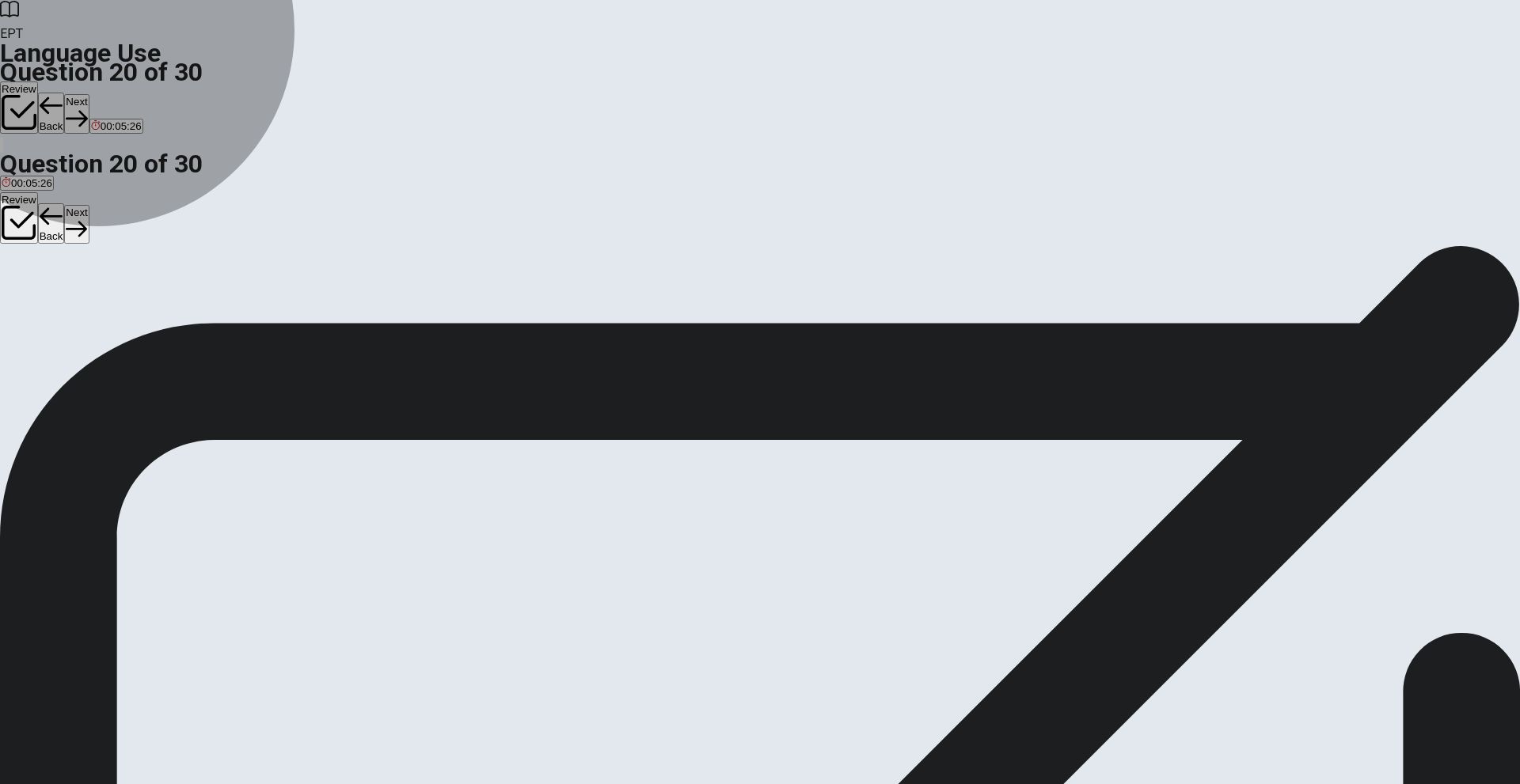
click at [147, 310] on button "C will have" at bounding box center [124, 297] width 44 height 27
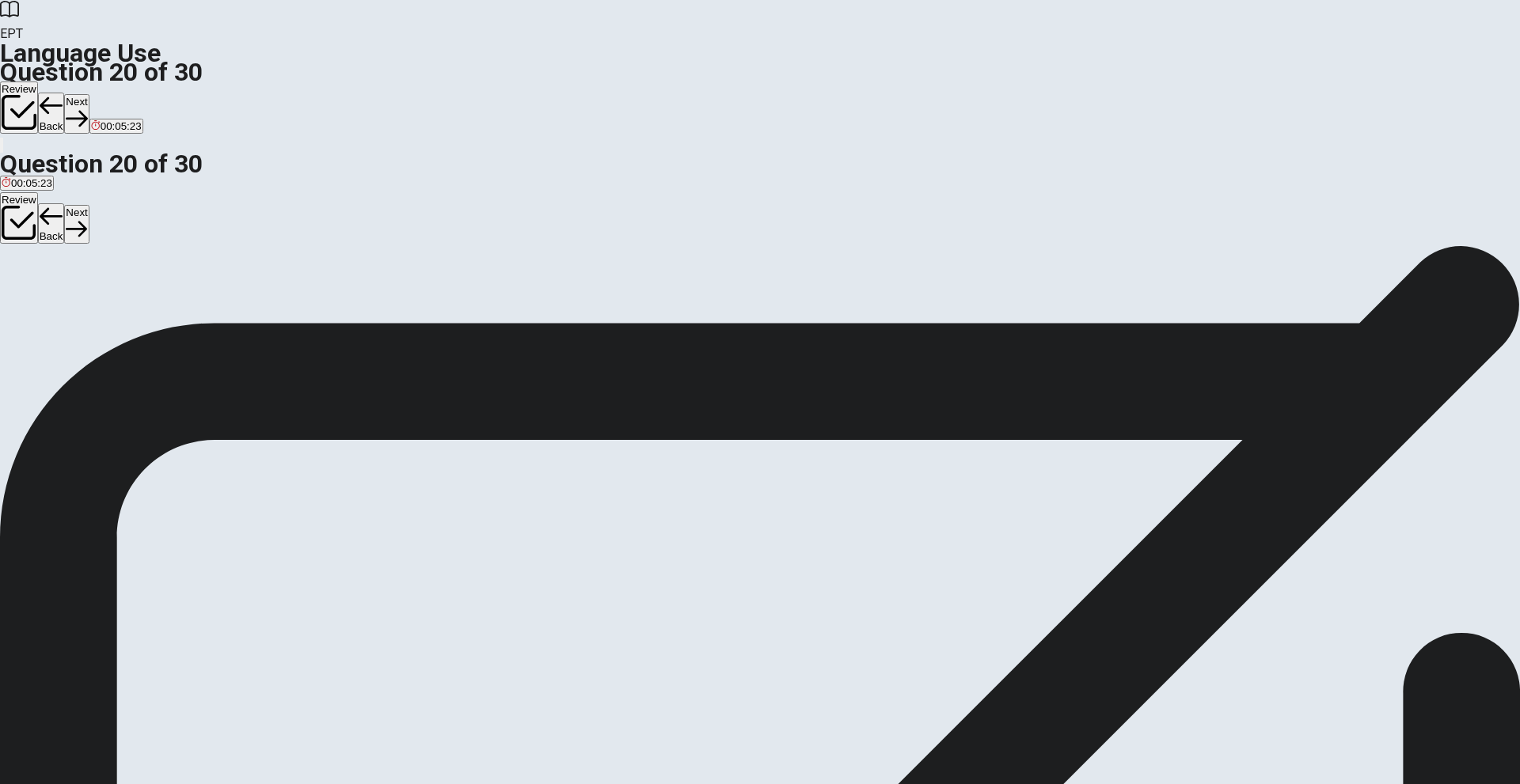
click at [89, 94] on button "Next" at bounding box center [77, 114] width 24 height 39
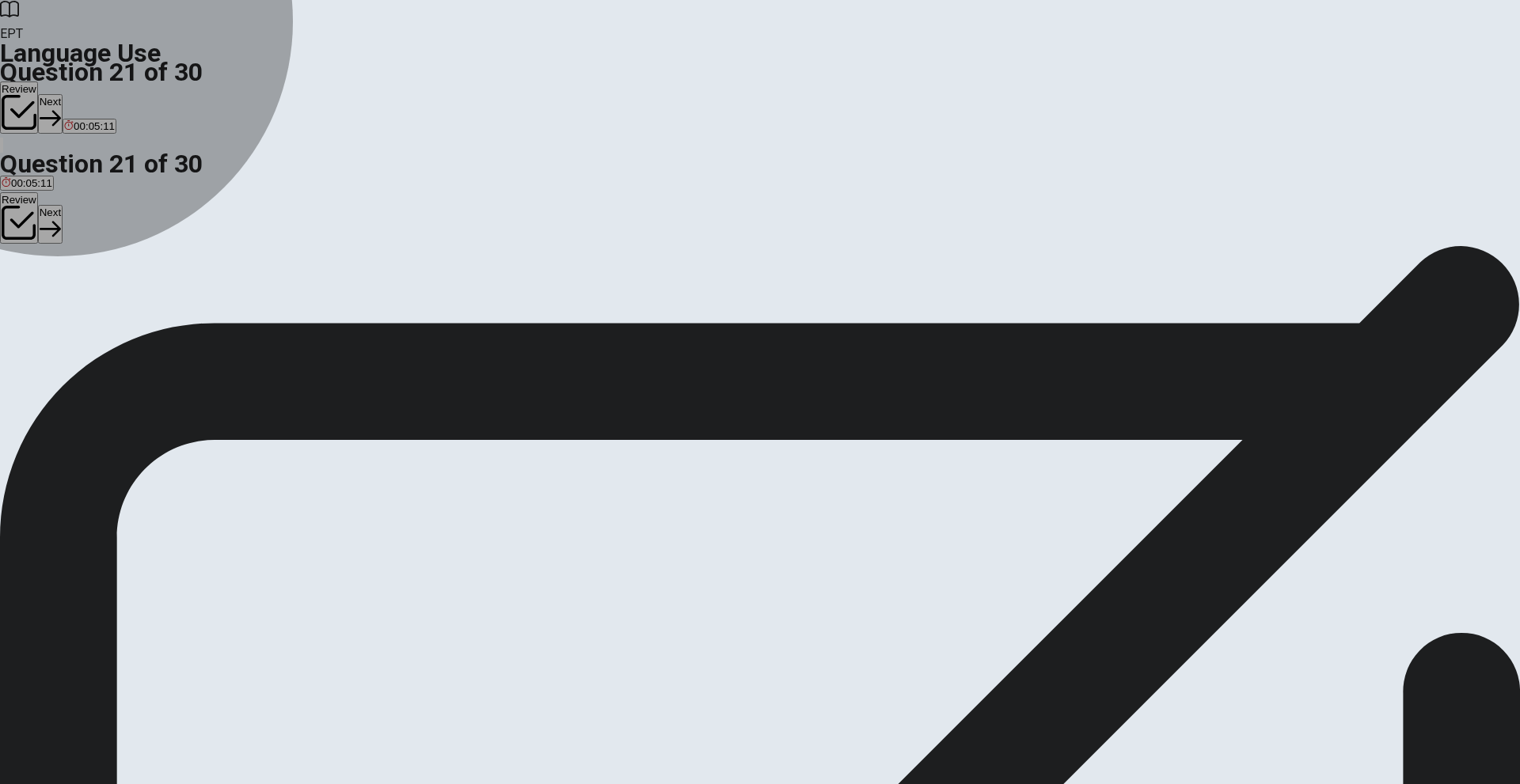
click at [63, 309] on span "has" at bounding box center [54, 302] width 18 height 12
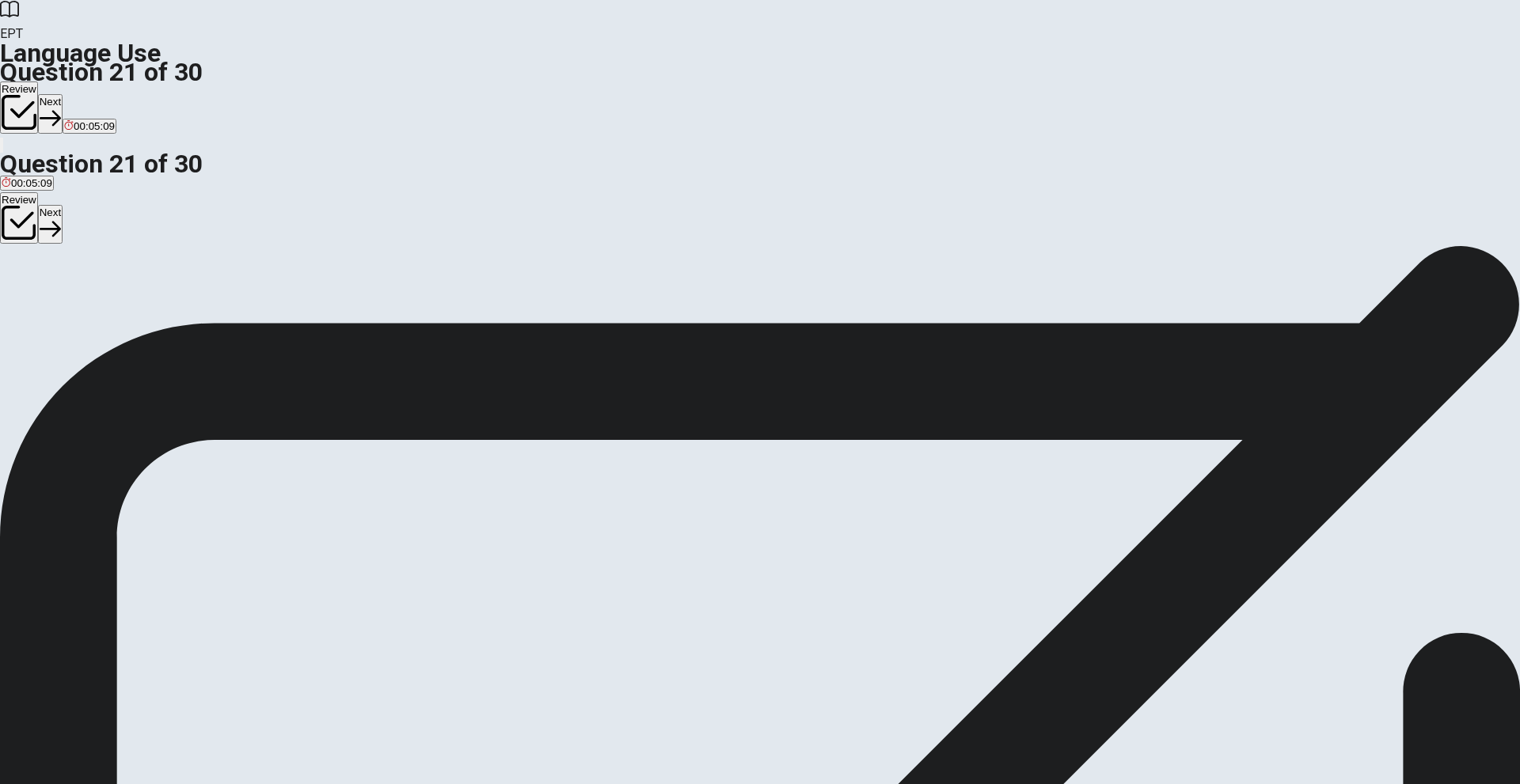
click at [91, 310] on button "D don’t" at bounding box center [78, 297] width 26 height 27
click at [63, 94] on button "Next" at bounding box center [50, 114] width 24 height 39
click at [86, 310] on button "C play" at bounding box center [76, 297] width 22 height 27
click at [89, 94] on button "Next" at bounding box center [77, 114] width 24 height 39
click at [49, 297] on span "is working" at bounding box center [25, 302] width 47 height 12
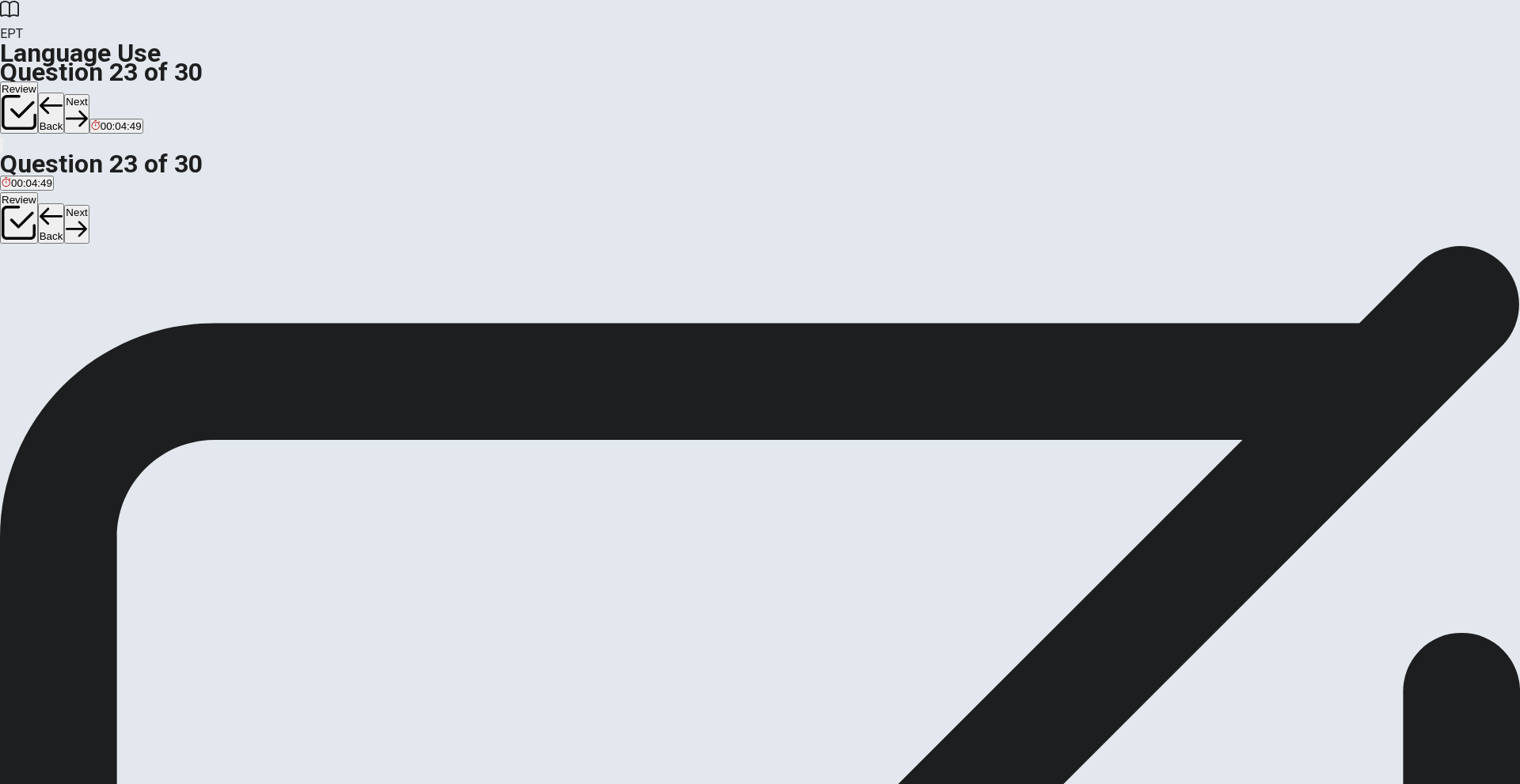
click at [174, 309] on span "has worked" at bounding box center [147, 302] width 54 height 12
click at [49, 297] on span "is working" at bounding box center [25, 302] width 47 height 12
click at [87, 107] on icon "button" at bounding box center [76, 118] width 21 height 21
drag, startPoint x: 592, startPoint y: 206, endPoint x: 750, endPoint y: 197, distance: 158.3
click at [750, 245] on div "Question 24 They ____ the game if they work together. A wins B do won C winning…" at bounding box center [760, 278] width 1520 height 66
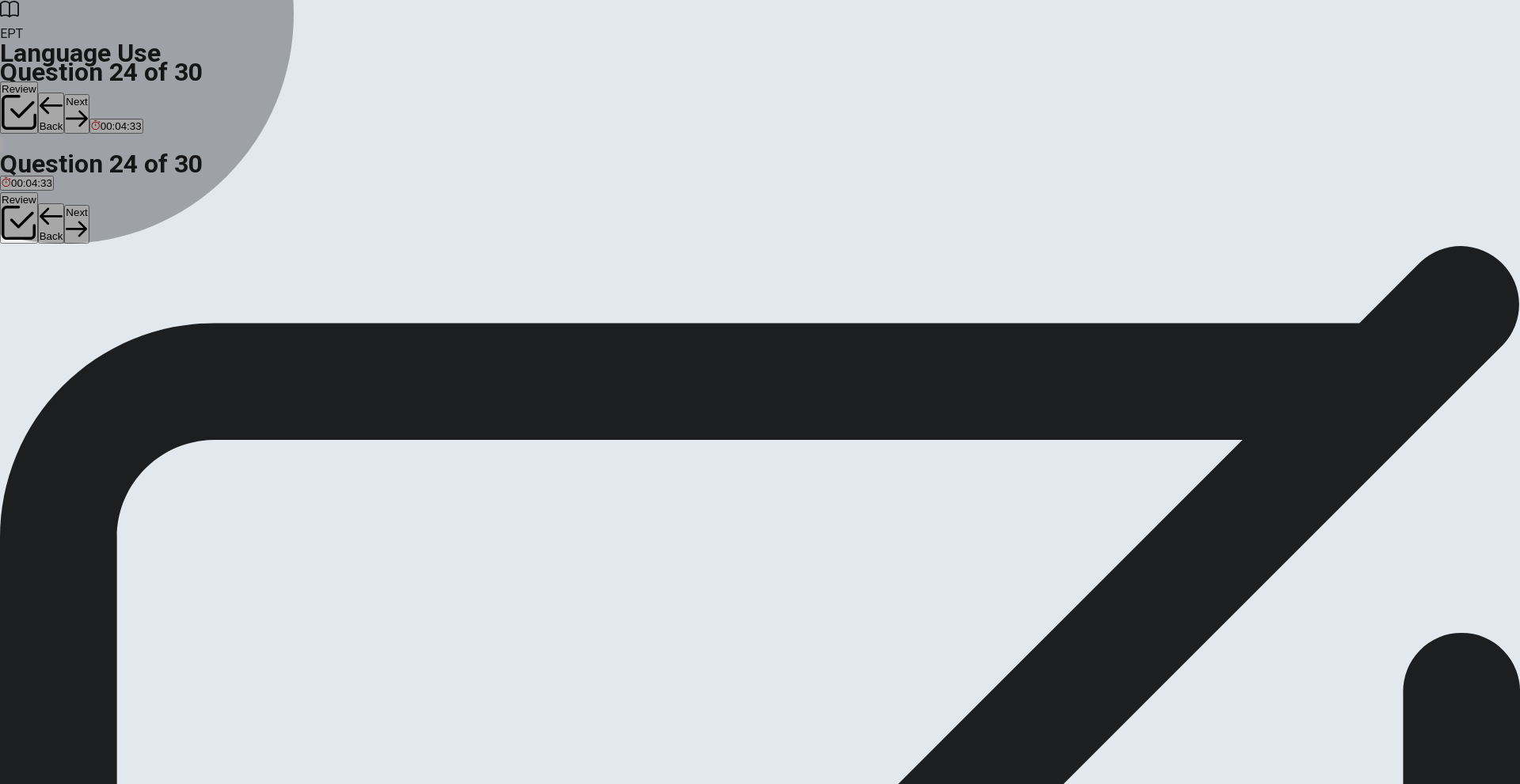
click at [135, 309] on span "will win" at bounding box center [119, 302] width 34 height 12
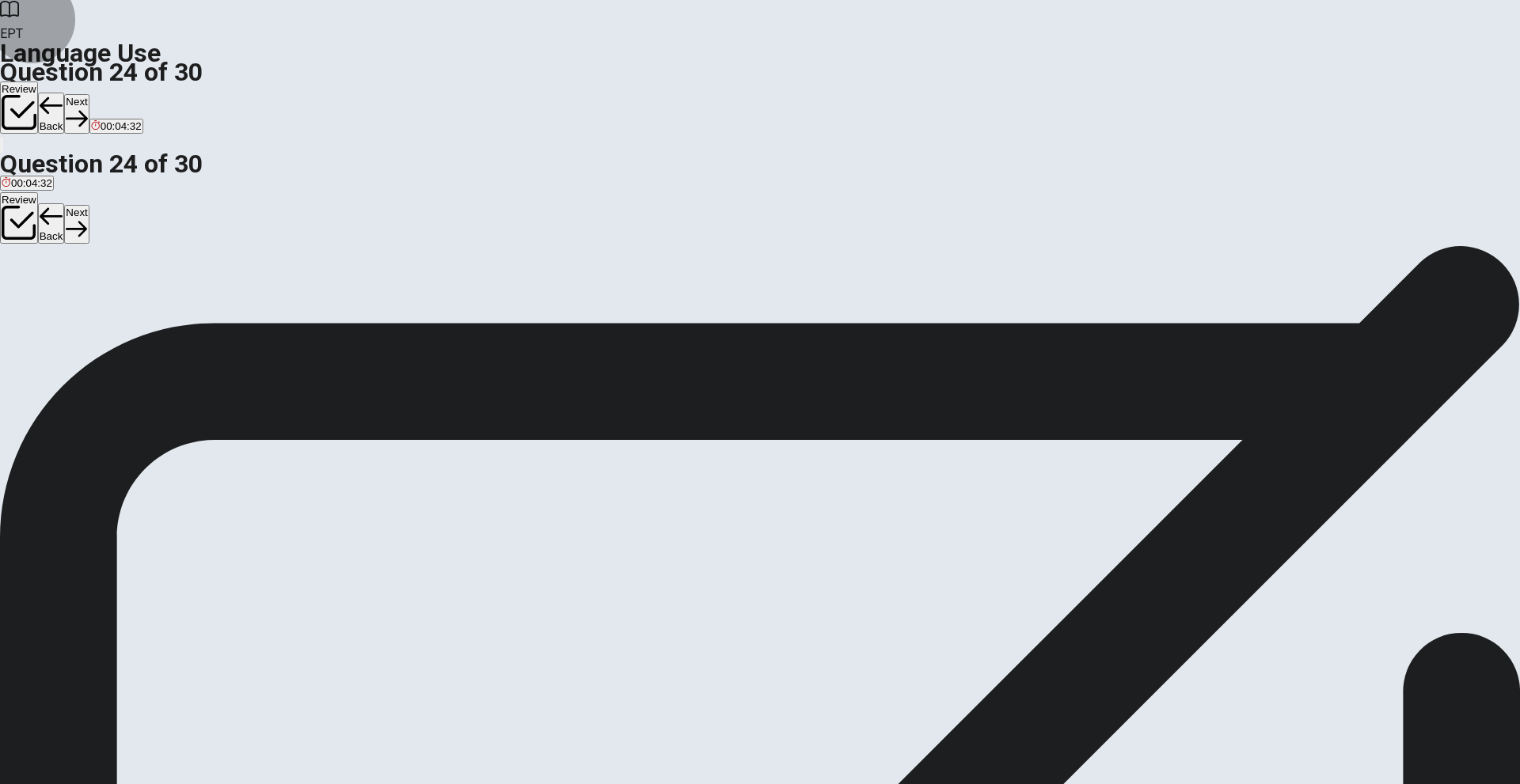
click at [89, 94] on button "Next" at bounding box center [77, 114] width 24 height 39
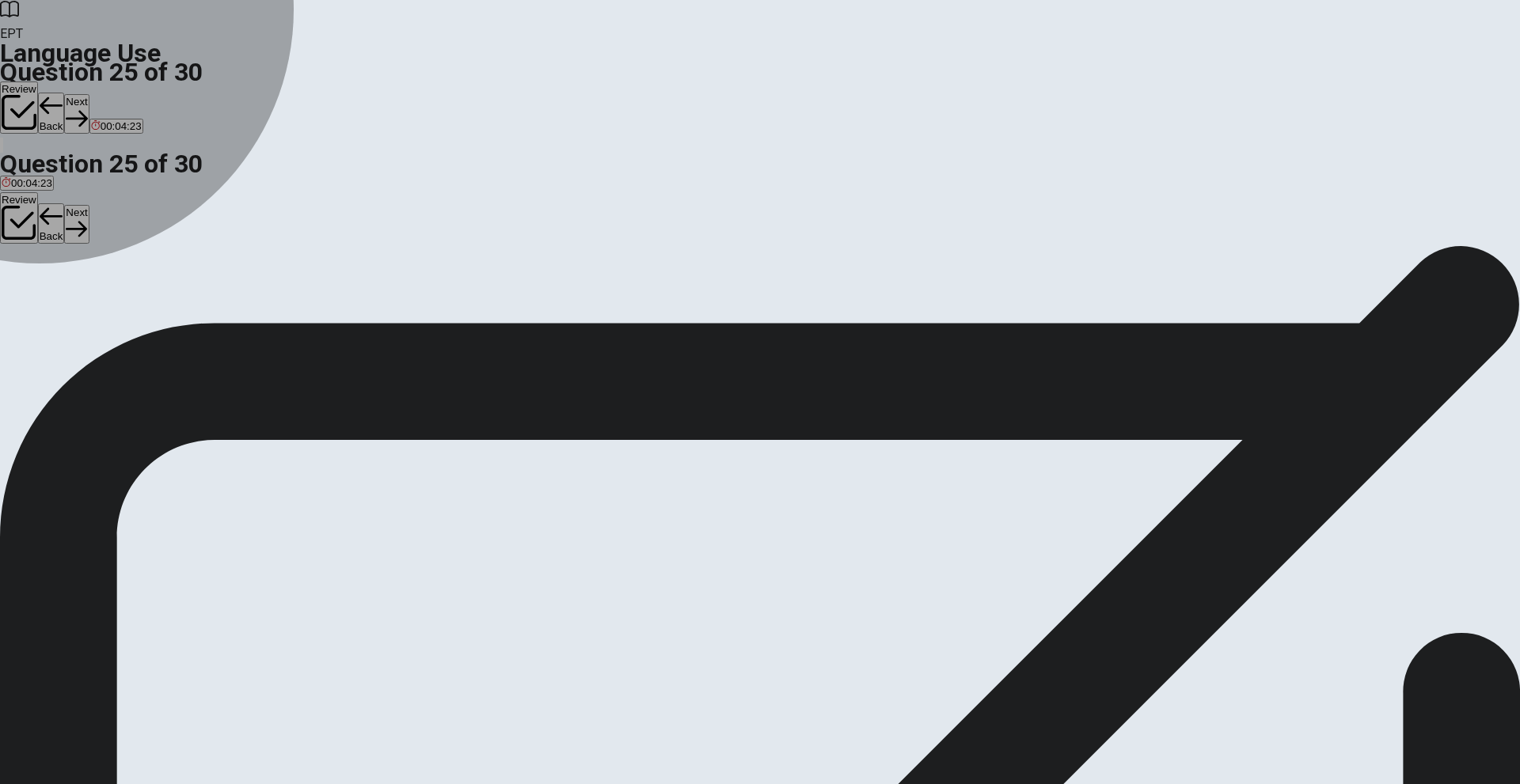
click at [34, 297] on span "melted" at bounding box center [18, 302] width 32 height 12
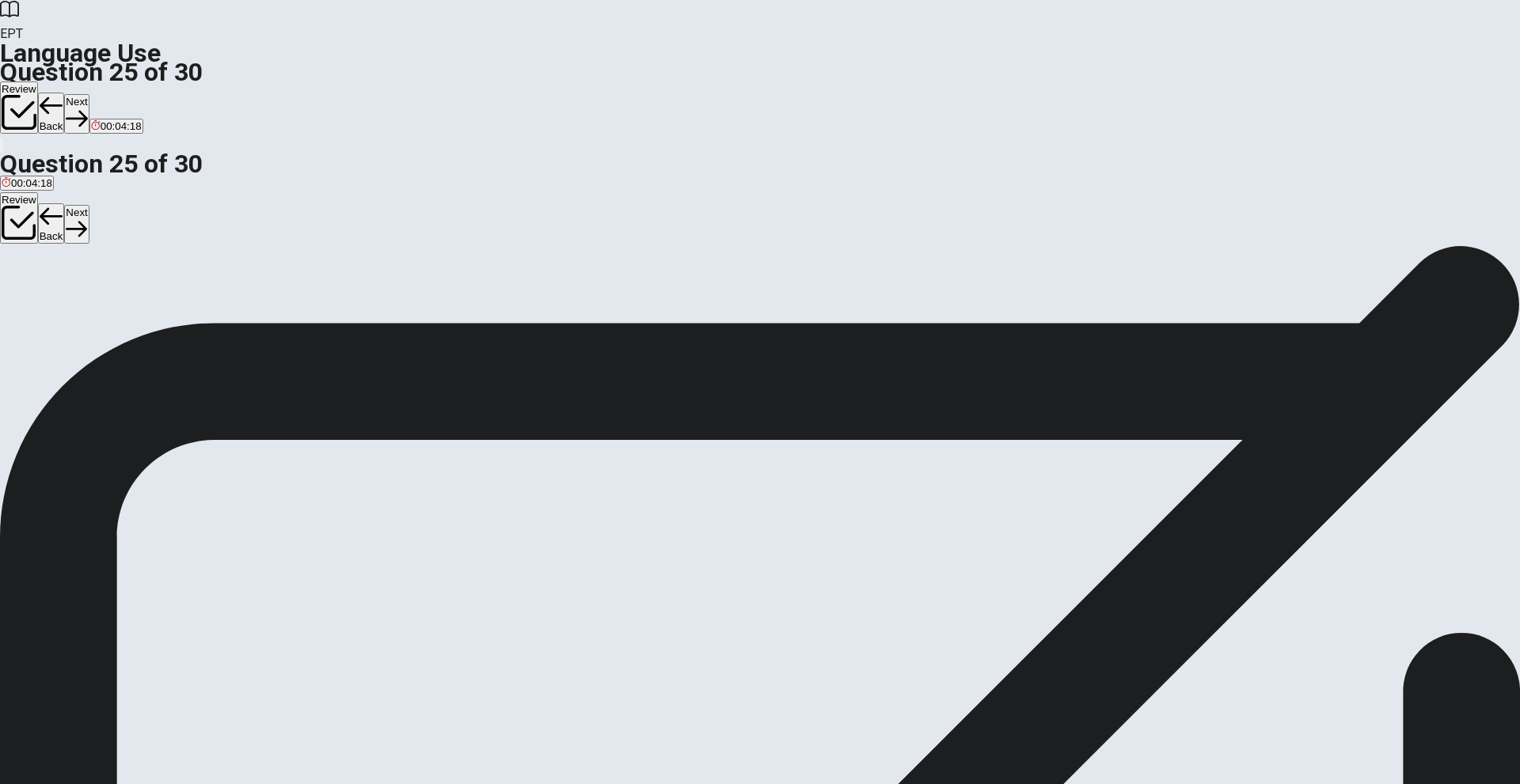
click at [89, 94] on button "Next" at bounding box center [77, 114] width 24 height 39
drag, startPoint x: 660, startPoint y: 198, endPoint x: 739, endPoint y: 193, distance: 79.2
click at [233, 266] on span "She is very ____ and always helps others." at bounding box center [117, 273] width 233 height 15
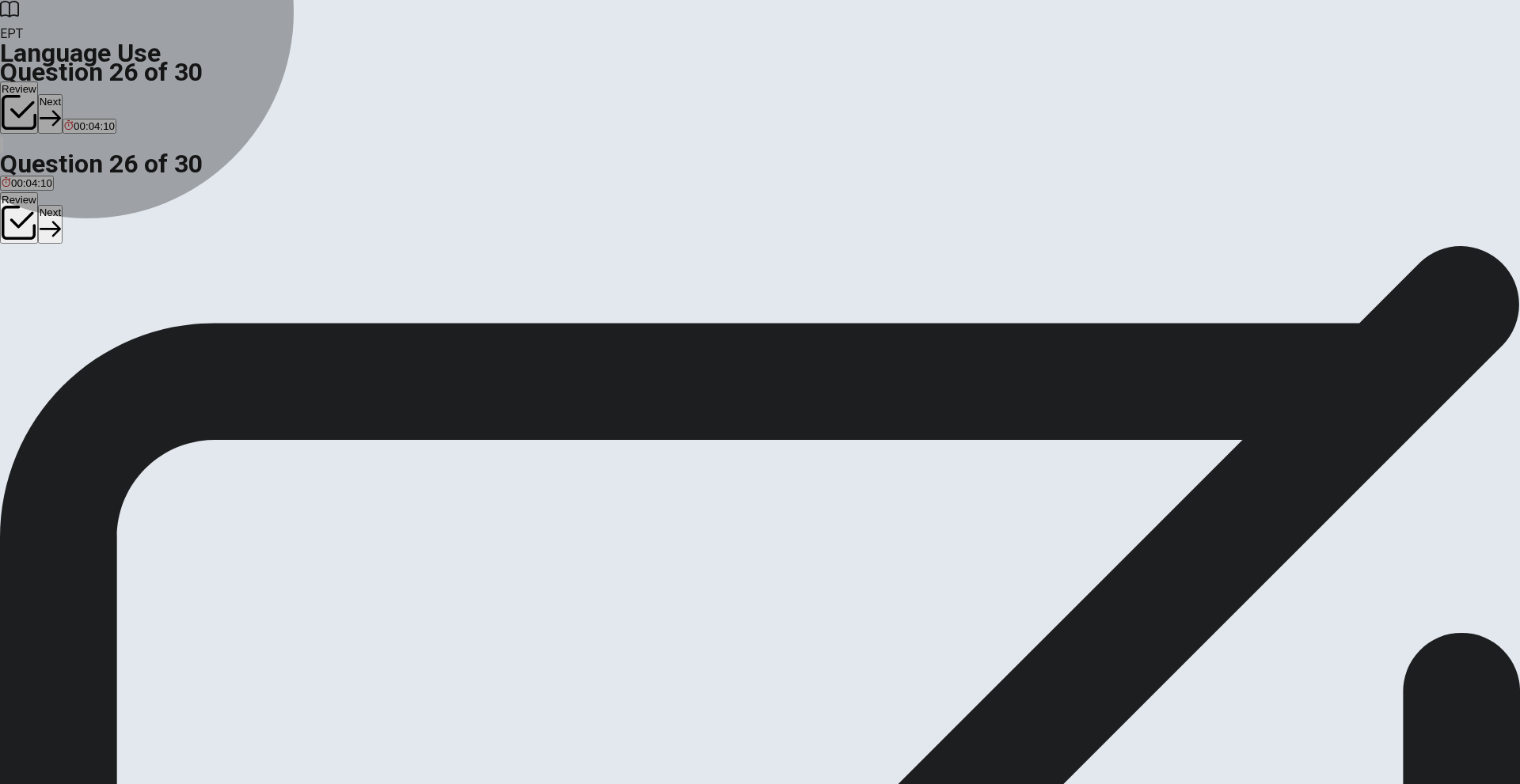
click at [46, 297] on span "generous" at bounding box center [23, 302] width 44 height 12
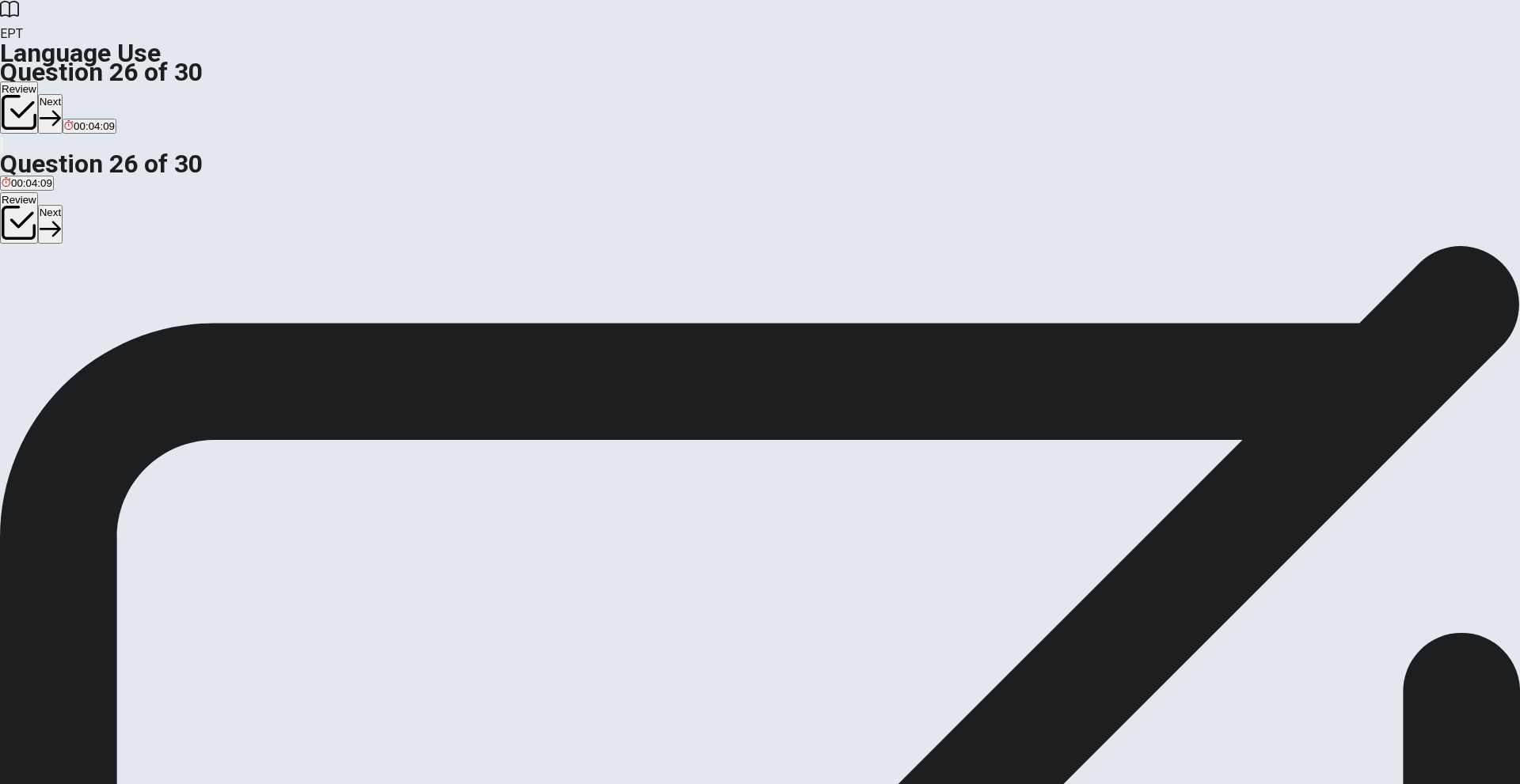
click at [63, 94] on button "Next" at bounding box center [50, 114] width 24 height 39
drag, startPoint x: 651, startPoint y: 224, endPoint x: 625, endPoint y: 218, distance: 26.7
click at [301, 266] on span "She has a very good ____. She never forgets anything." at bounding box center [150, 273] width 301 height 15
click at [64, 309] on span "memory" at bounding box center [45, 302] width 38 height 12
click at [89, 94] on button "Next" at bounding box center [77, 114] width 24 height 39
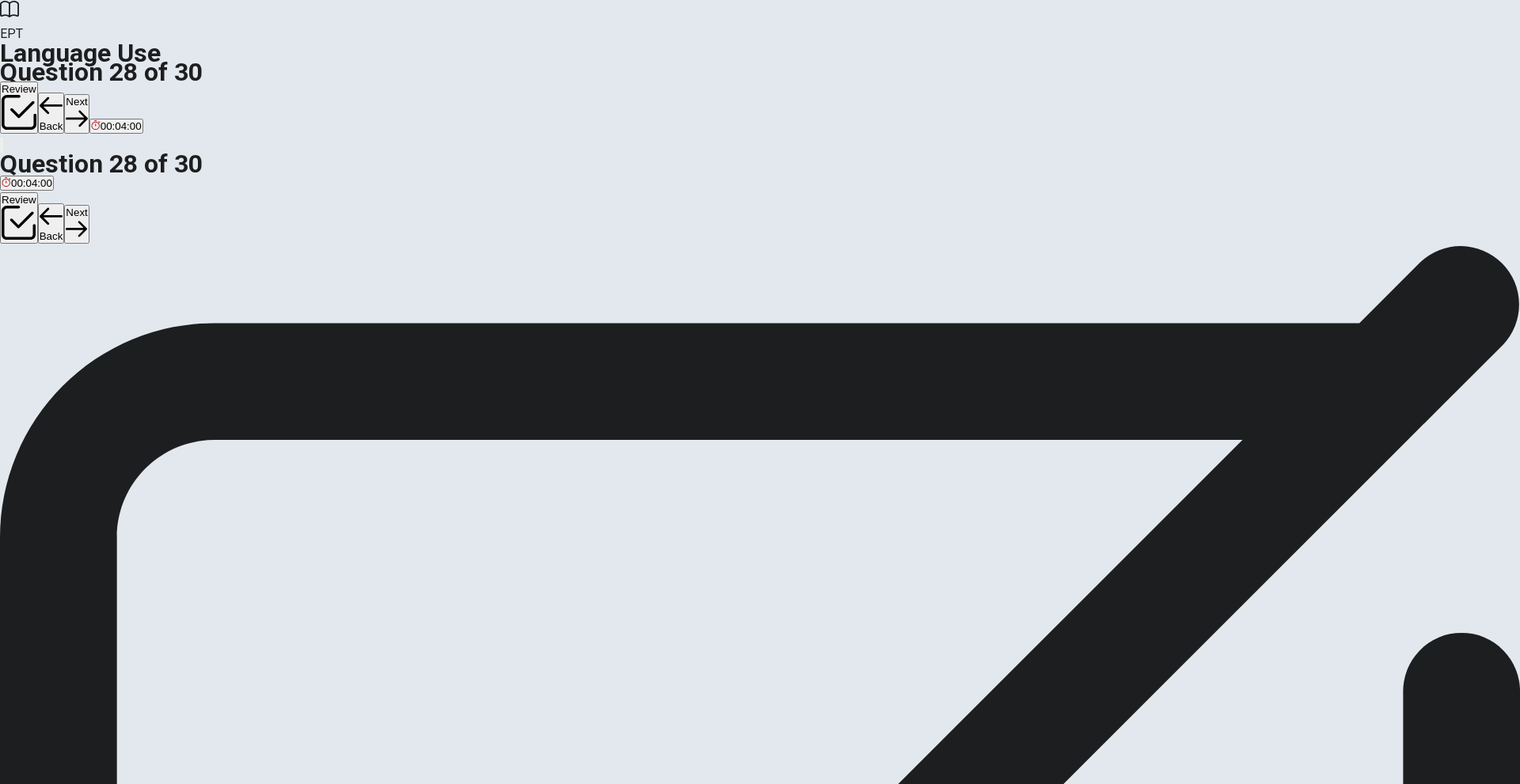
drag, startPoint x: 644, startPoint y: 206, endPoint x: 739, endPoint y: 200, distance: 95.2
click at [179, 266] on span "He didn’t ____ well on the exam." at bounding box center [90, 273] width 179 height 15
click at [55, 307] on span "score" at bounding box center [42, 302] width 26 height 12
click at [89, 94] on button "Next" at bounding box center [77, 114] width 24 height 39
drag, startPoint x: 686, startPoint y: 209, endPoint x: 763, endPoint y: 204, distance: 77.2
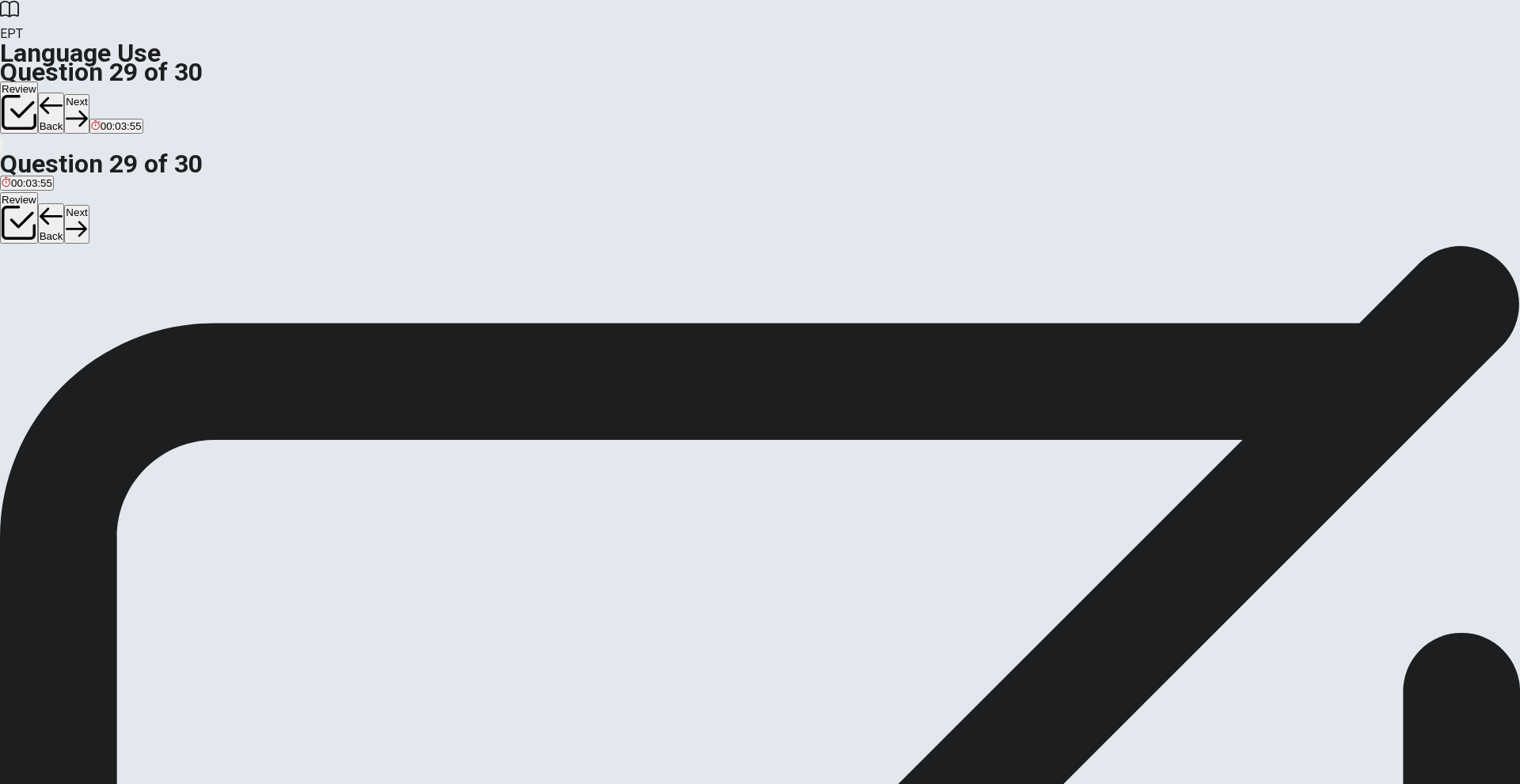
click at [203, 266] on span "The movie was ____; I didn’t enjoy it." at bounding box center [101, 273] width 203 height 15
click at [33, 284] on button "A boring" at bounding box center [16, 297] width 33 height 27
click at [89, 94] on button "Next" at bounding box center [77, 114] width 24 height 39
click at [100, 310] on button "D to get" at bounding box center [84, 297] width 29 height 27
click at [89, 94] on button "Next" at bounding box center [77, 114] width 24 height 39
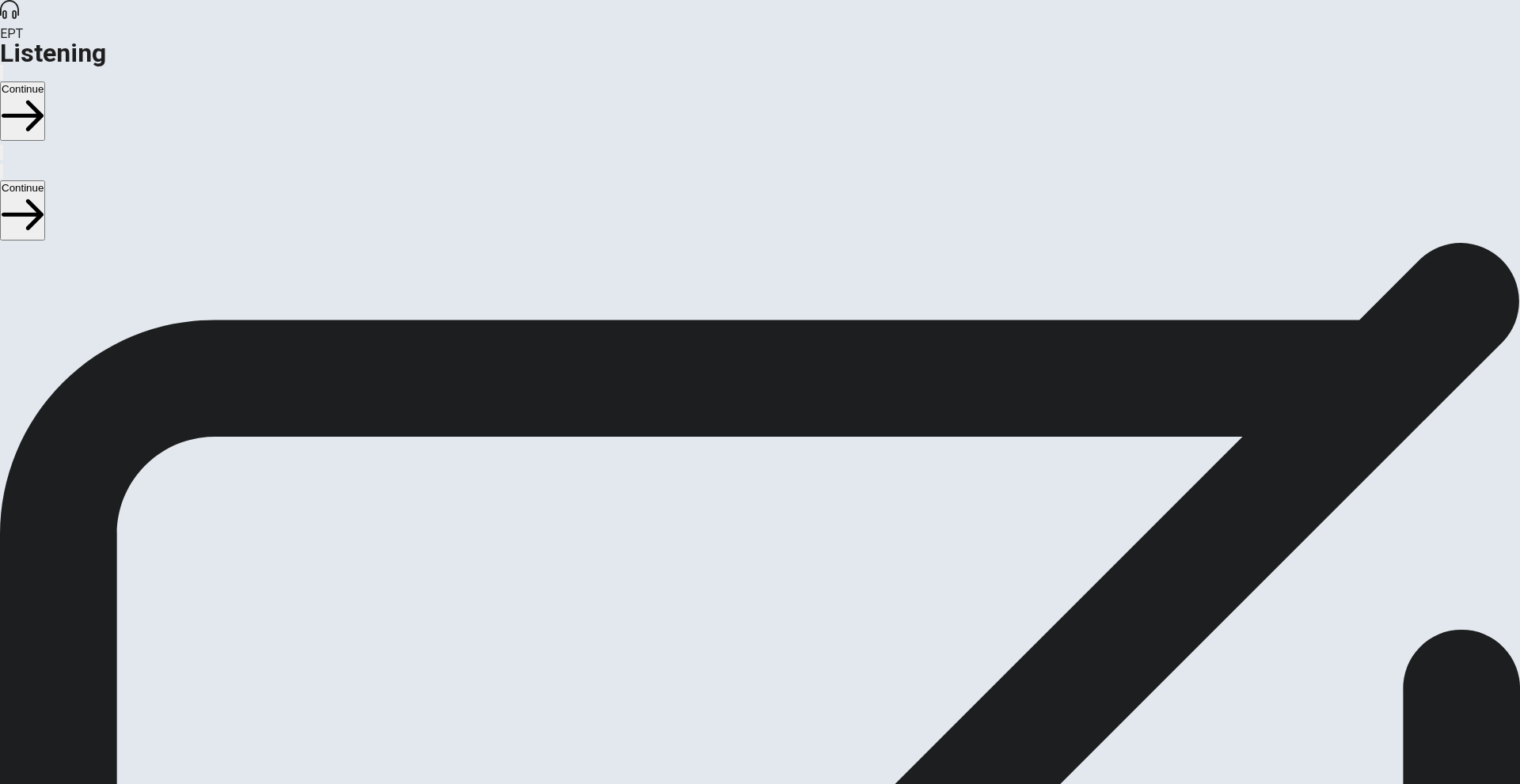
drag, startPoint x: 532, startPoint y: 415, endPoint x: 338, endPoint y: 206, distance: 285.2
click at [338, 244] on span "There are 3 audio clips in this section. Each clip has 5 questions. Before each…" at bounding box center [382, 365] width 764 height 243
drag, startPoint x: 338, startPoint y: 206, endPoint x: 438, endPoint y: 258, distance: 112.7
click at [438, 258] on span "There are 3 audio clips in this section. Each clip has 5 questions. Before each…" at bounding box center [382, 365] width 764 height 243
drag, startPoint x: 438, startPoint y: 258, endPoint x: 444, endPoint y: 275, distance: 18.0
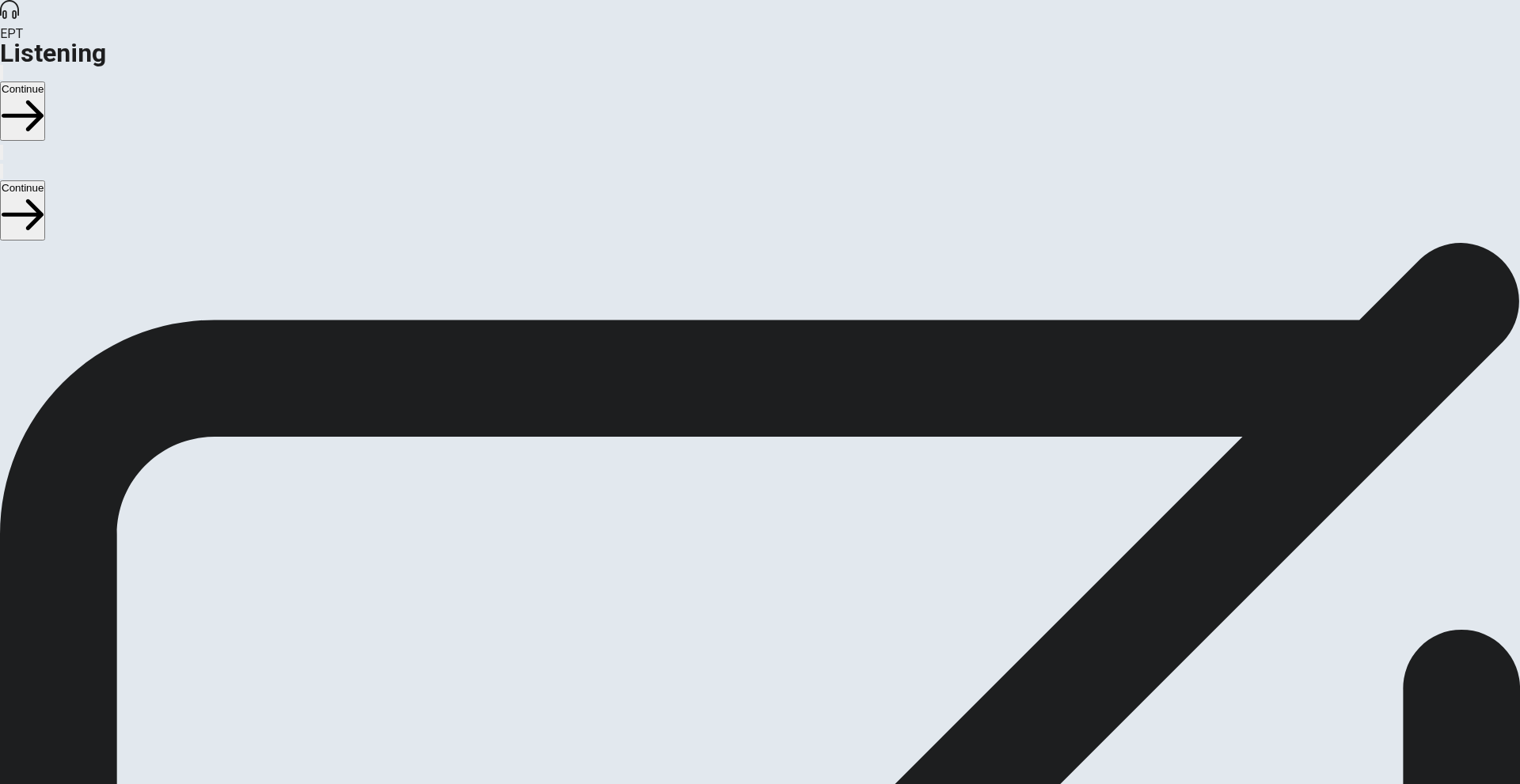
click at [441, 263] on span "There are 3 audio clips in this section. Each clip has 5 questions. Before each…" at bounding box center [382, 365] width 764 height 243
click at [45, 81] on button "Continue" at bounding box center [22, 111] width 45 height 60
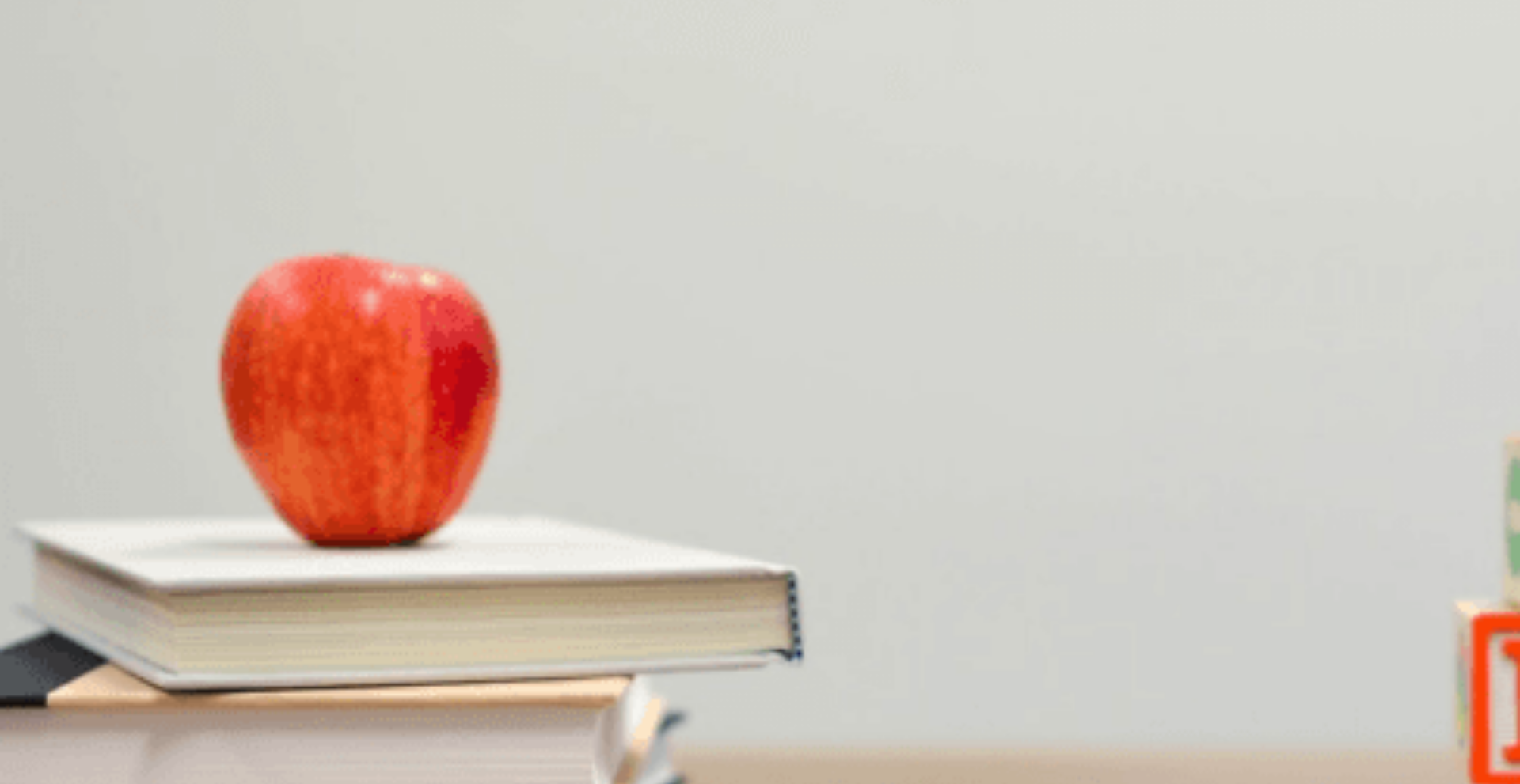
drag, startPoint x: 713, startPoint y: 169, endPoint x: 821, endPoint y: 161, distance: 108.3
click at [271, 282] on span "Why does the man advise against too much text?" at bounding box center [135, 289] width 271 height 15
drag, startPoint x: 800, startPoint y: 160, endPoint x: 875, endPoint y: 166, distance: 75.2
click at [271, 282] on span "Why does the man advise against too much text?" at bounding box center [135, 289] width 271 height 15
drag, startPoint x: 771, startPoint y: 171, endPoint x: 841, endPoint y: 170, distance: 70.0
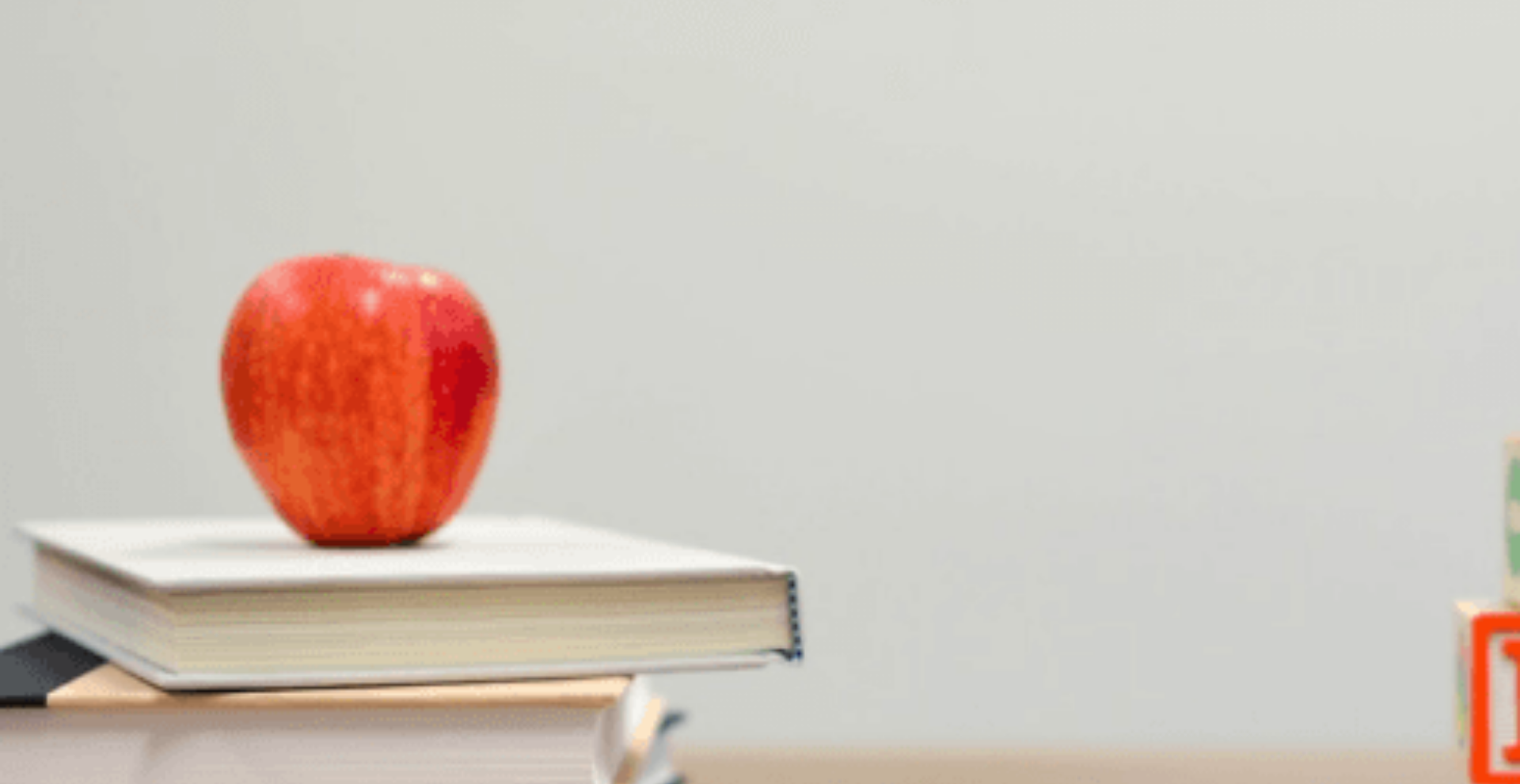
click at [271, 282] on span "Why does the man advise against too much text?" at bounding box center [135, 289] width 271 height 15
click at [1517, 243] on div "Question 1 Why does the man advise against too much text? A It’s too expensive …" at bounding box center [760, 243] width 1520 height 0
click at [1402, 243] on div "Question 1 Why does the man advise against too much text? A It’s too expensive …" at bounding box center [760, 243] width 1520 height 0
click at [327, 325] on span "It can be overwhelming" at bounding box center [273, 318] width 108 height 12
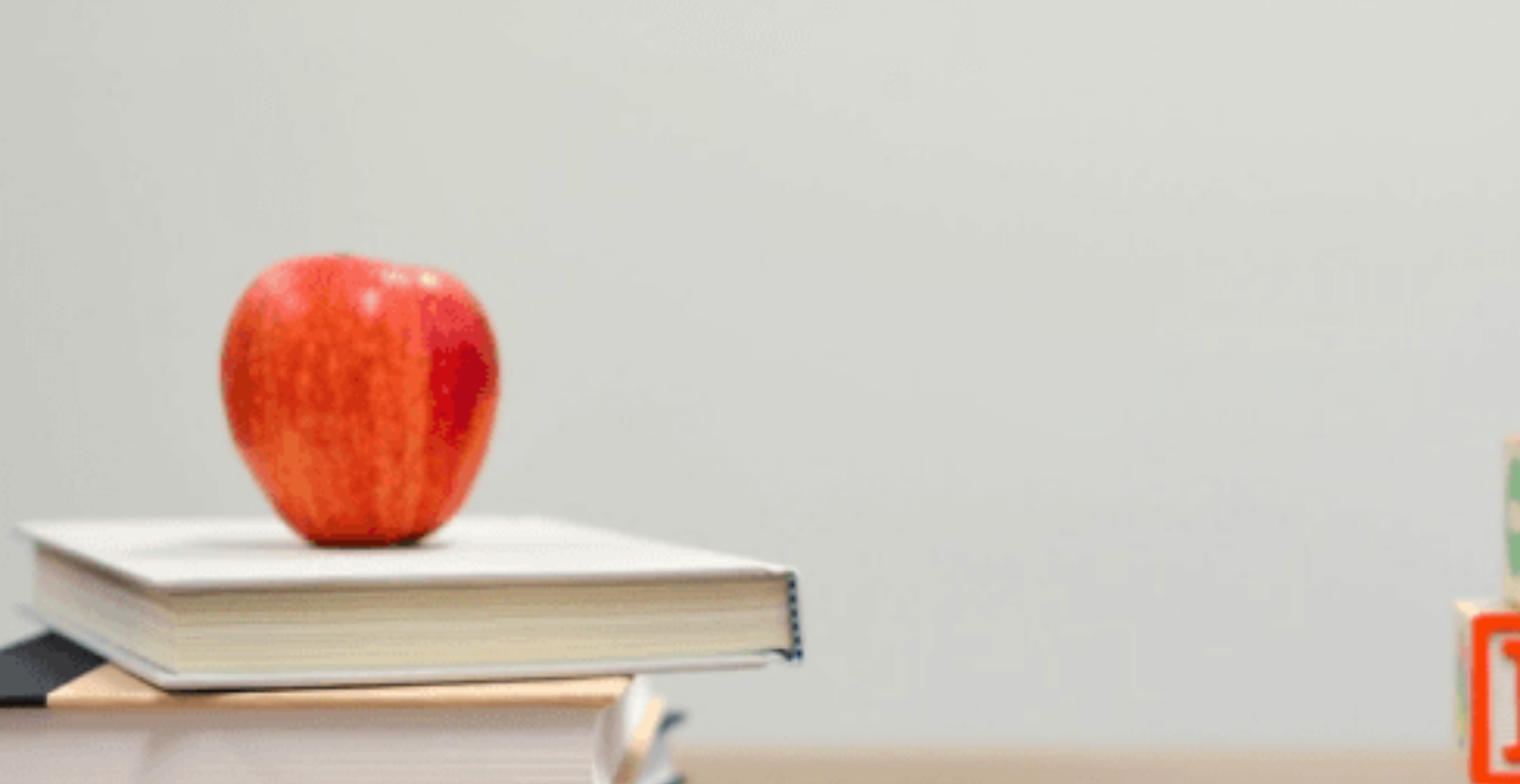
click at [180, 579] on span "A presentation" at bounding box center [146, 584] width 67 height 12
click at [132, 445] on span "Reading directly from slides" at bounding box center [66, 451] width 130 height 12
click at [115, 512] on span "A mix of visuals and text" at bounding box center [58, 518] width 113 height 12
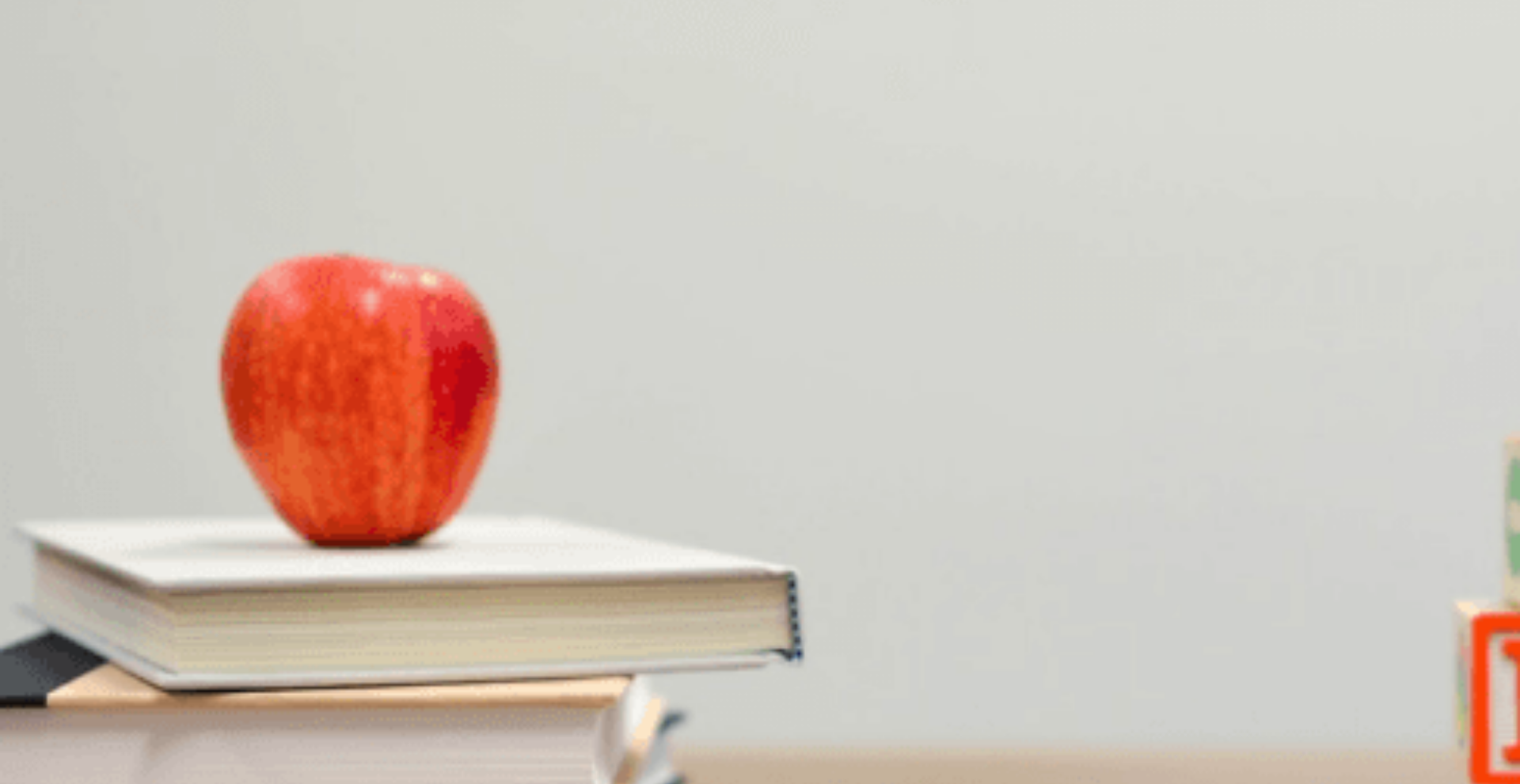
scroll to position [316, 0]
click at [88, 379] on span "She finds it helpful" at bounding box center [45, 385] width 86 height 12
click at [482, 612] on div at bounding box center [760, 612] width 1520 height 0
drag, startPoint x: 556, startPoint y: 145, endPoint x: 446, endPoint y: 148, distance: 110.0
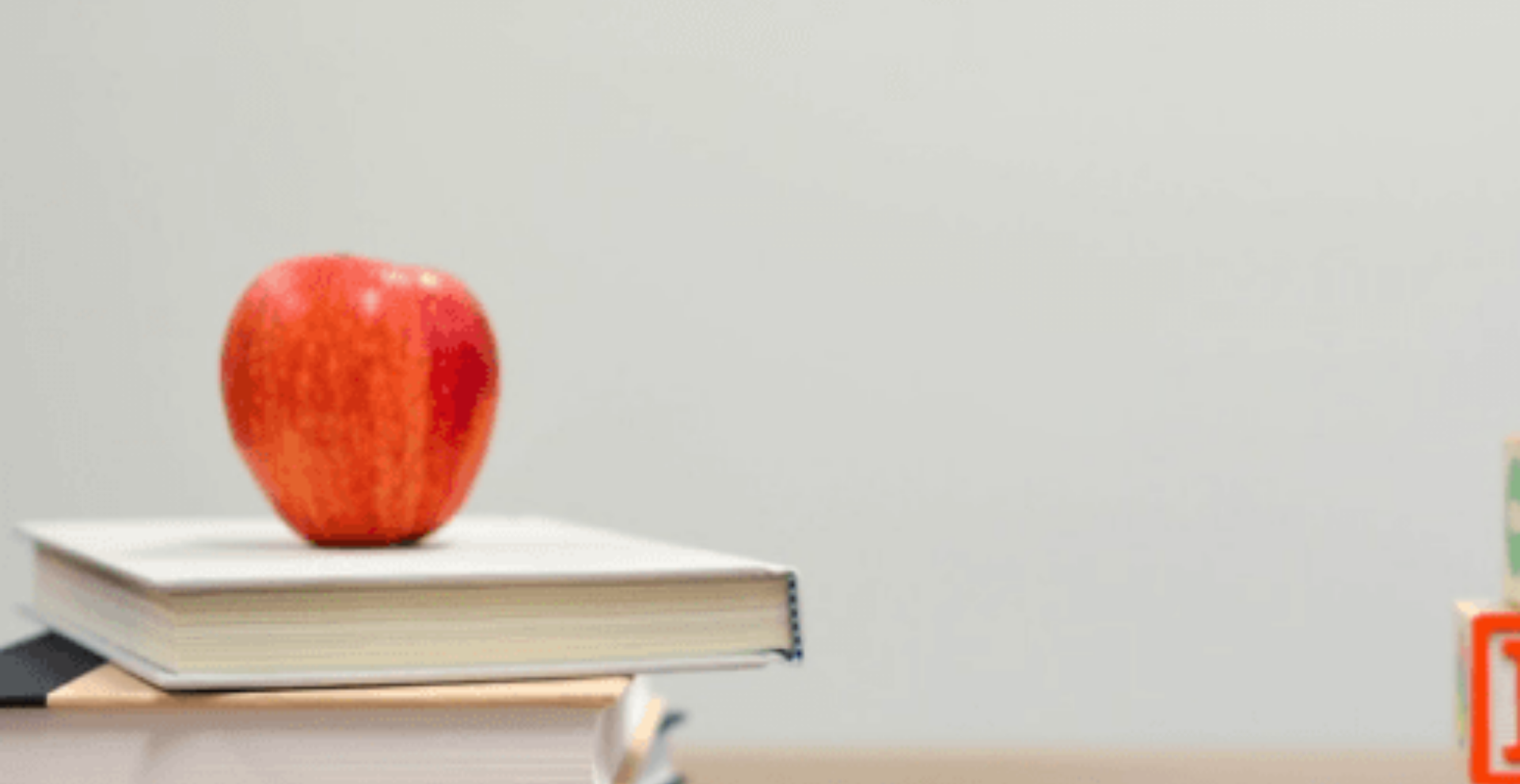
click at [447, 594] on div "Planning a Presentation" at bounding box center [760, 603] width 1520 height 19
drag, startPoint x: 421, startPoint y: 154, endPoint x: 458, endPoint y: 159, distance: 37.3
click at [458, 594] on div "Planning a Presentation" at bounding box center [760, 603] width 1520 height 19
click at [45, 81] on button "Continue" at bounding box center [22, 111] width 45 height 60
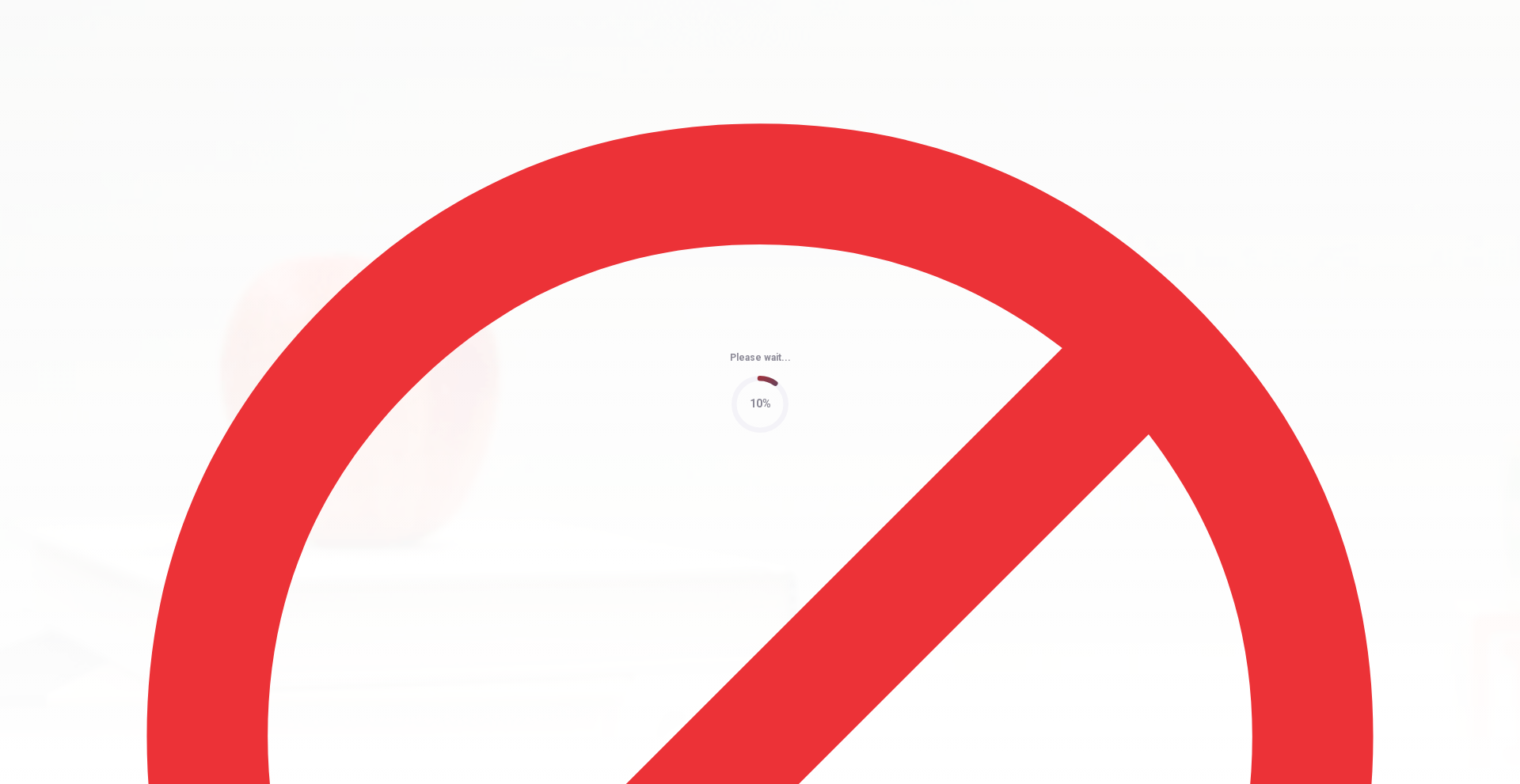
type input "72"
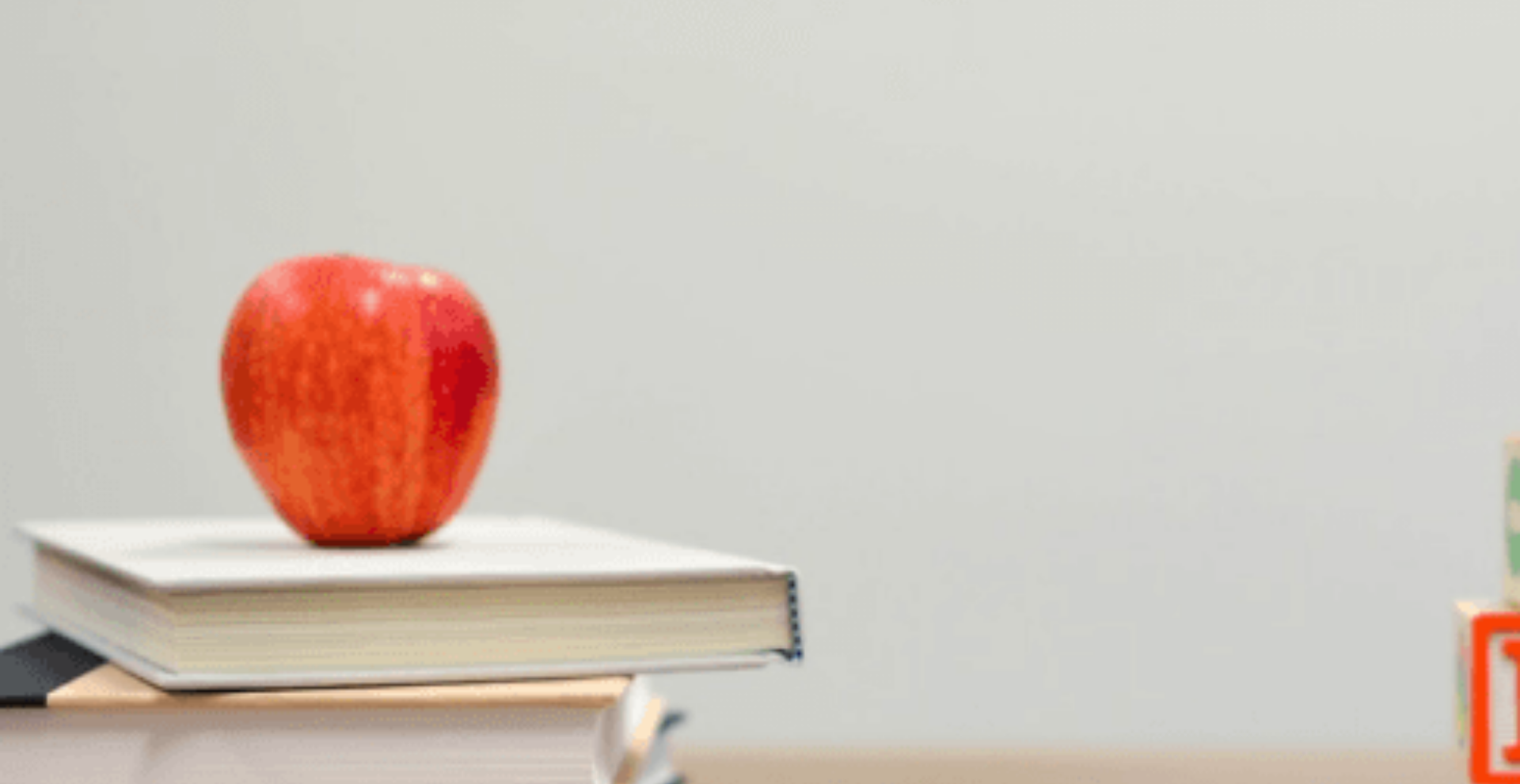
scroll to position [1477, 0]
click at [140, 579] on span "Have a picnic" at bounding box center [108, 584] width 63 height 12
click at [88, 379] on span "Snacks and drinks" at bounding box center [45, 385] width 86 height 12
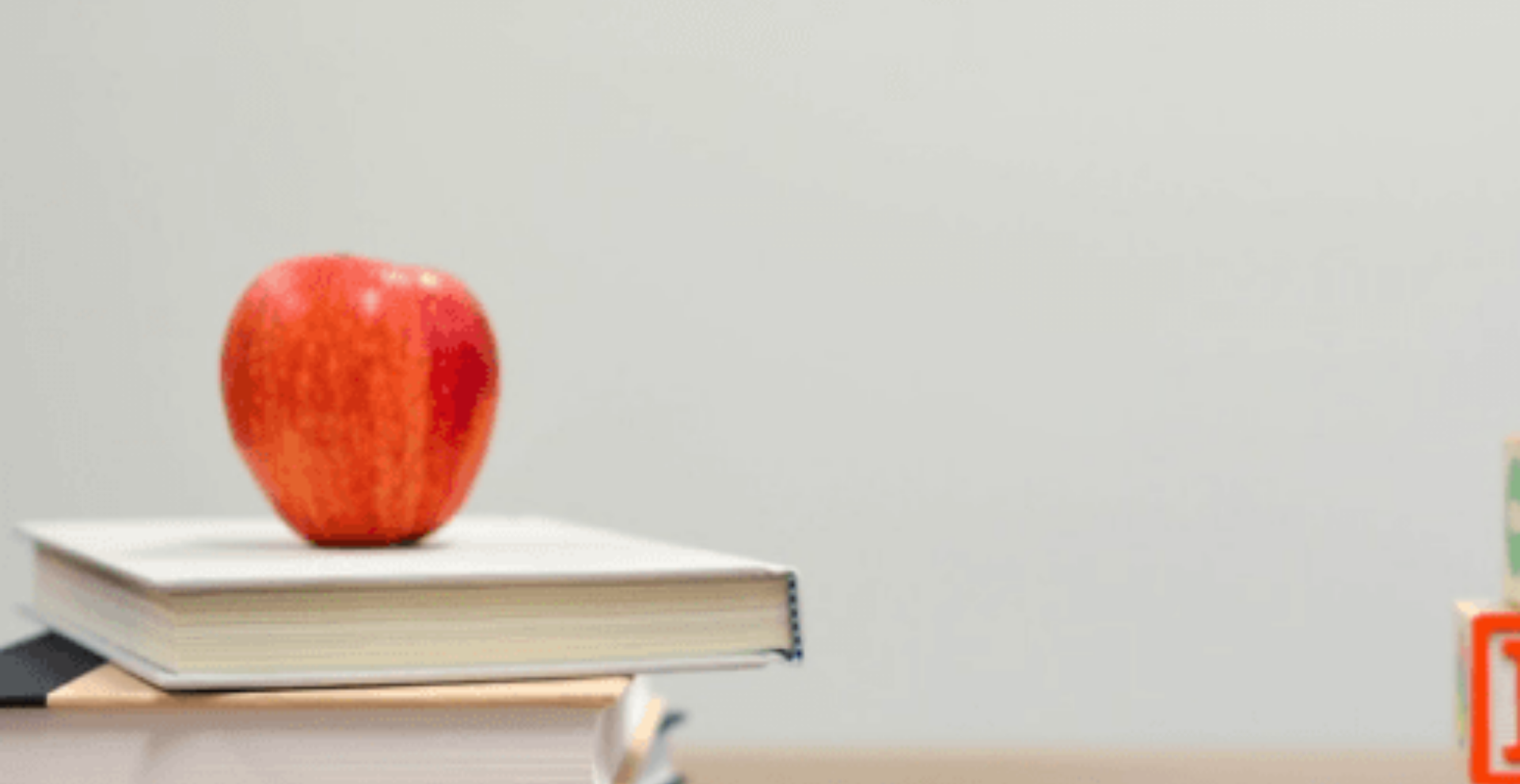
click at [234, 326] on button "D At a park" at bounding box center [212, 313] width 45 height 27
click at [216, 445] on span "A blanket and sandwiches" at bounding box center [154, 451] width 122 height 12
click at [93, 512] on span "That it will be windy" at bounding box center [48, 518] width 91 height 12
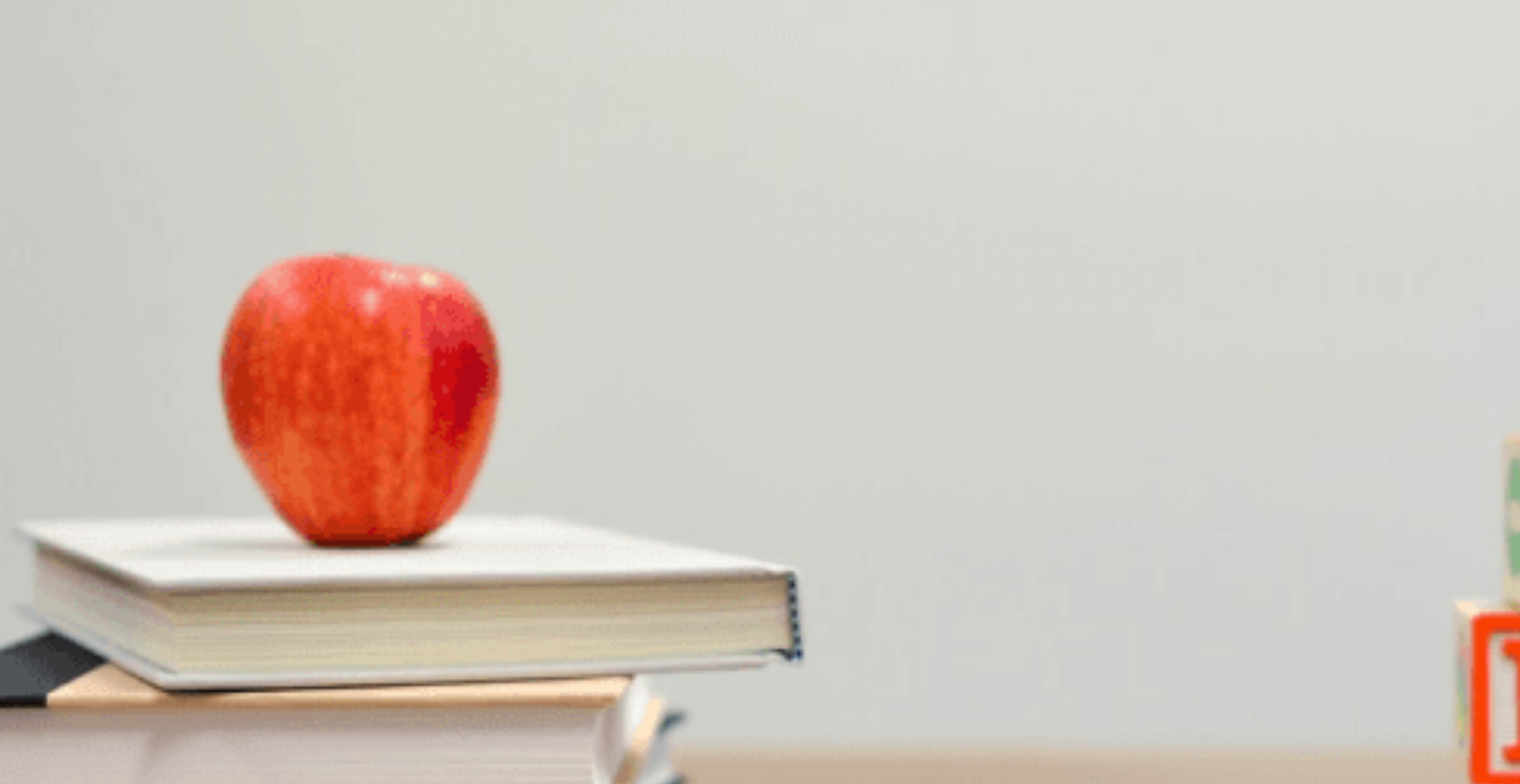
scroll to position [1477, 0]
click at [45, 81] on button "Continue" at bounding box center [22, 111] width 45 height 60
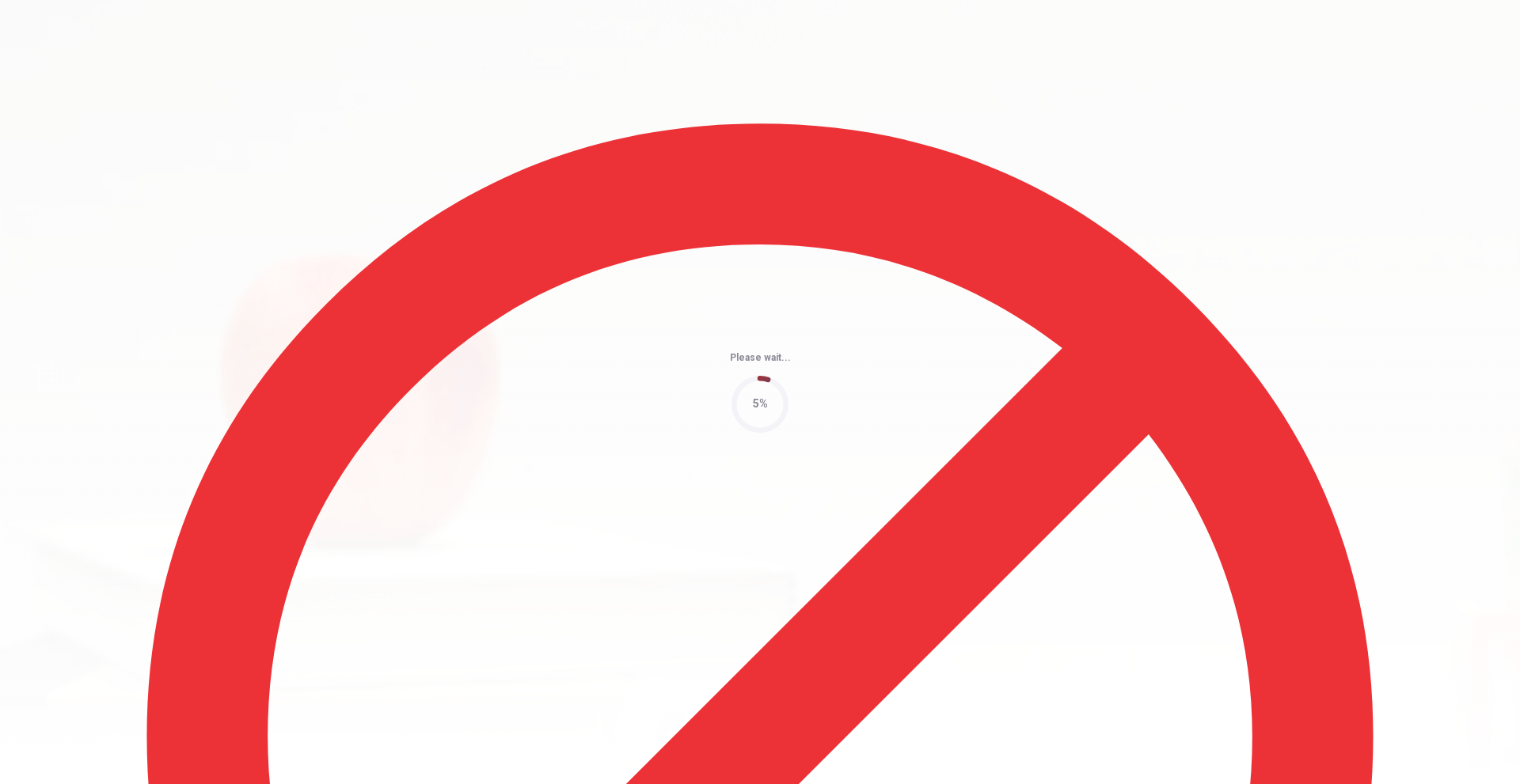
type input "52"
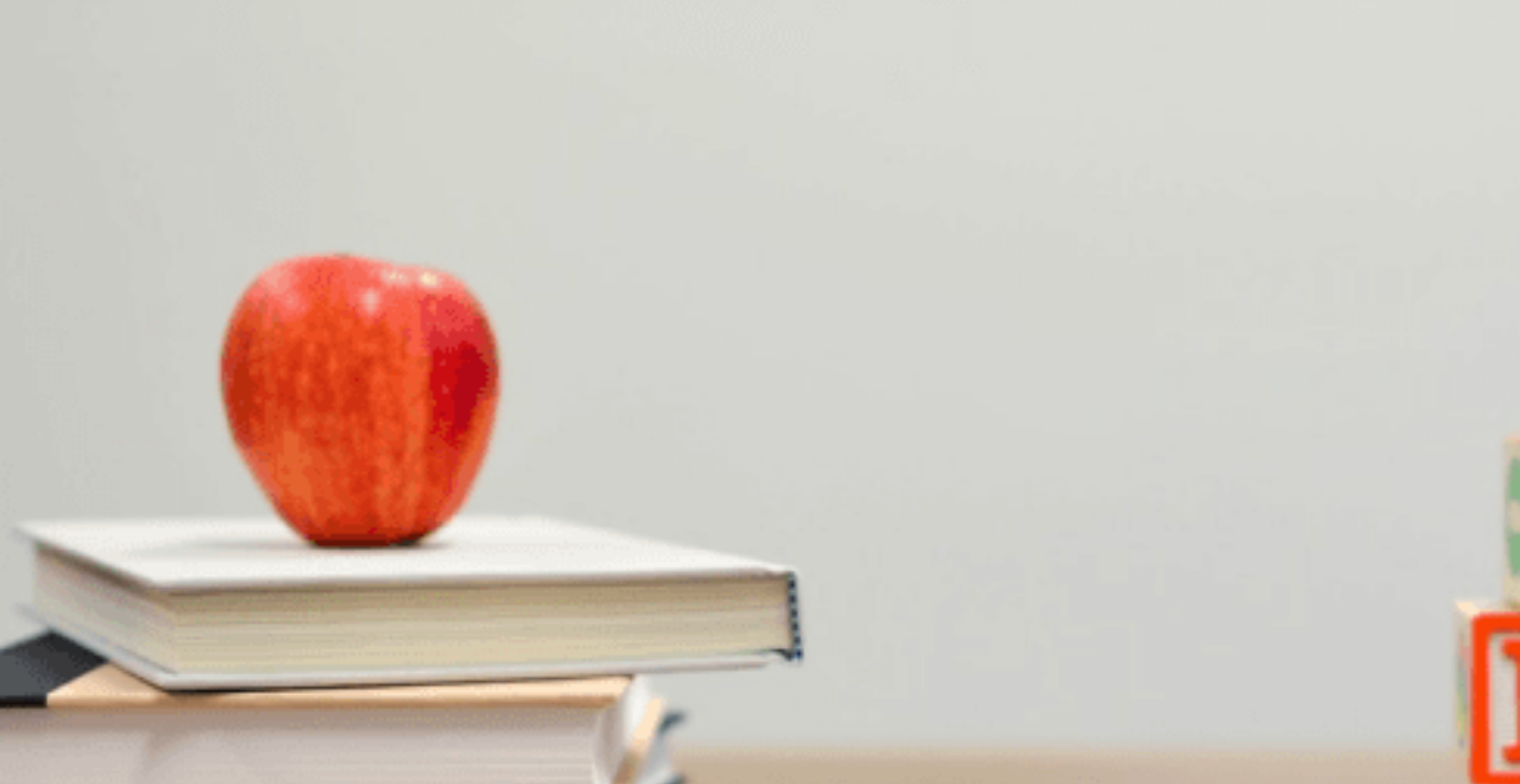
scroll to position [1029, 0]
drag, startPoint x: 969, startPoint y: 352, endPoint x: 992, endPoint y: 353, distance: 23.0
click at [284, 482] on span "What additional activity does she do on weekends?" at bounding box center [142, 489] width 284 height 15
drag, startPoint x: 991, startPoint y: 354, endPoint x: 969, endPoint y: 356, distance: 22.1
click at [284, 482] on span "What additional activity does she do on weekends?" at bounding box center [142, 489] width 284 height 15
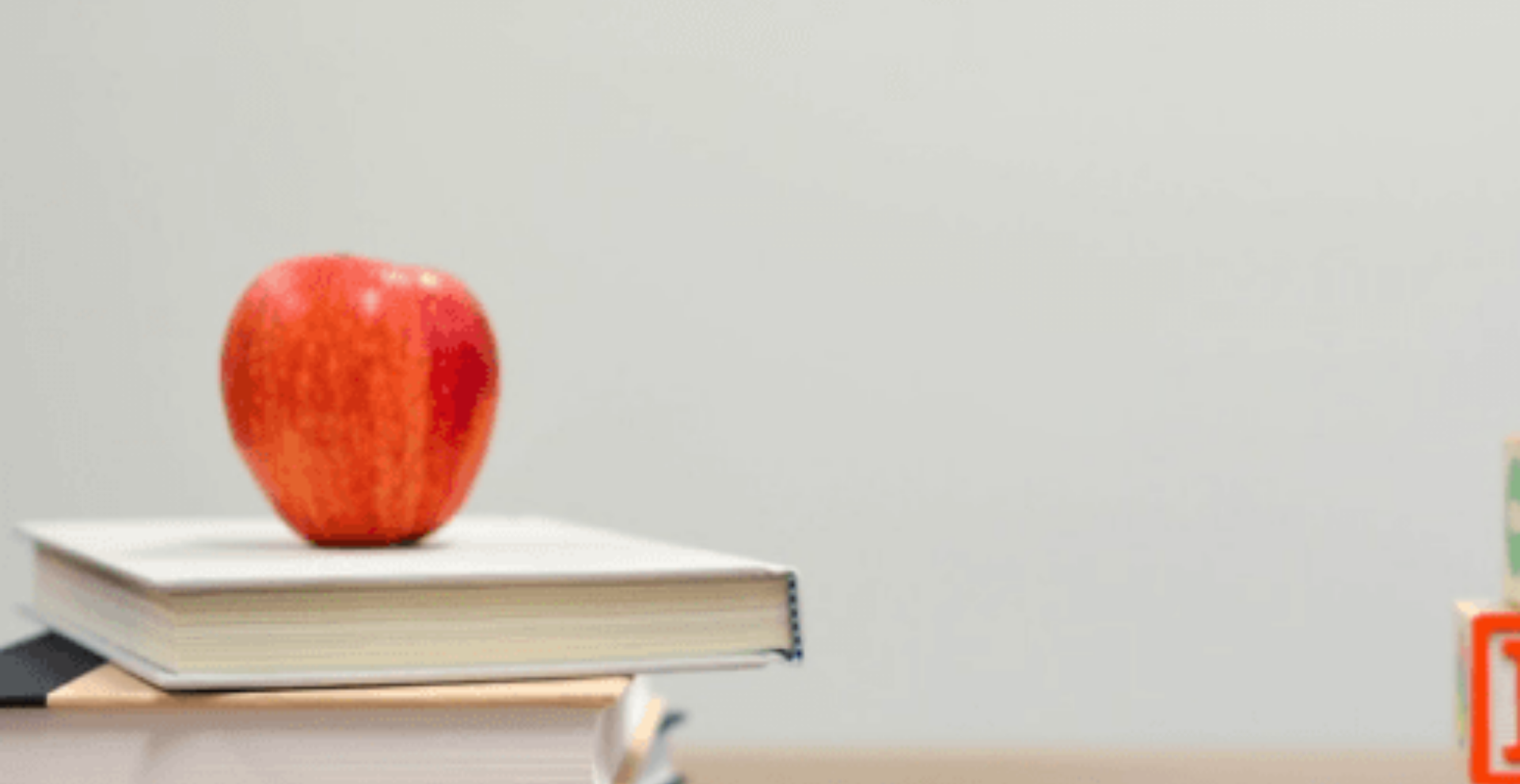
scroll to position [1477, 0]
drag, startPoint x: 697, startPoint y: 318, endPoint x: 804, endPoint y: 315, distance: 107.0
click at [804, 527] on div "Question 15 How often does the woman go to the gym? A Every day B Three times a…" at bounding box center [760, 560] width 1520 height 66
click at [27, 498] on button "A Yoga" at bounding box center [13, 511] width 27 height 27
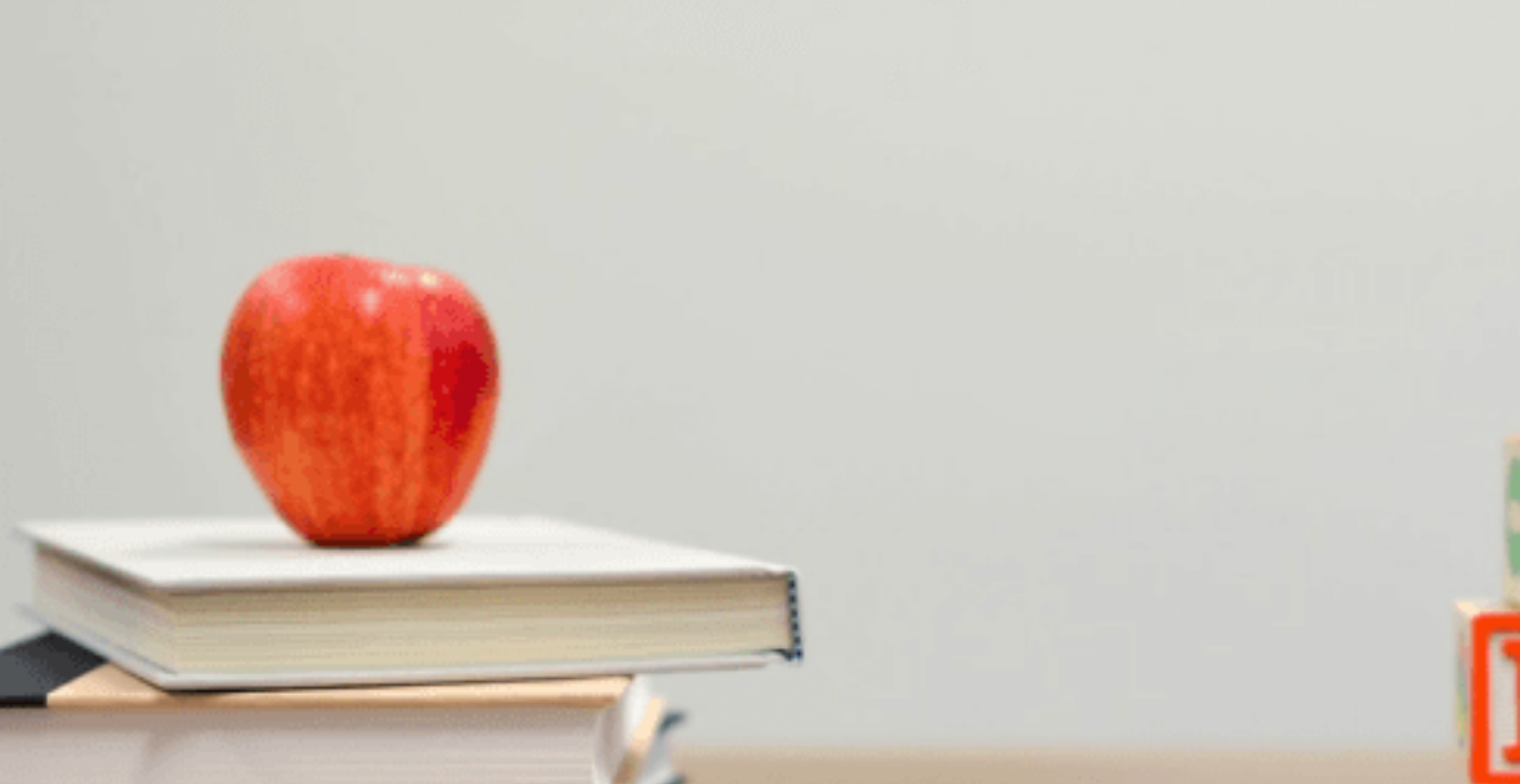
scroll to position [1477, 0]
click at [302, 566] on button "D Twice a week" at bounding box center [268, 579] width 66 height 27
click at [270, 445] on span "Setting realistic goals" at bounding box center [219, 451] width 100 height 12
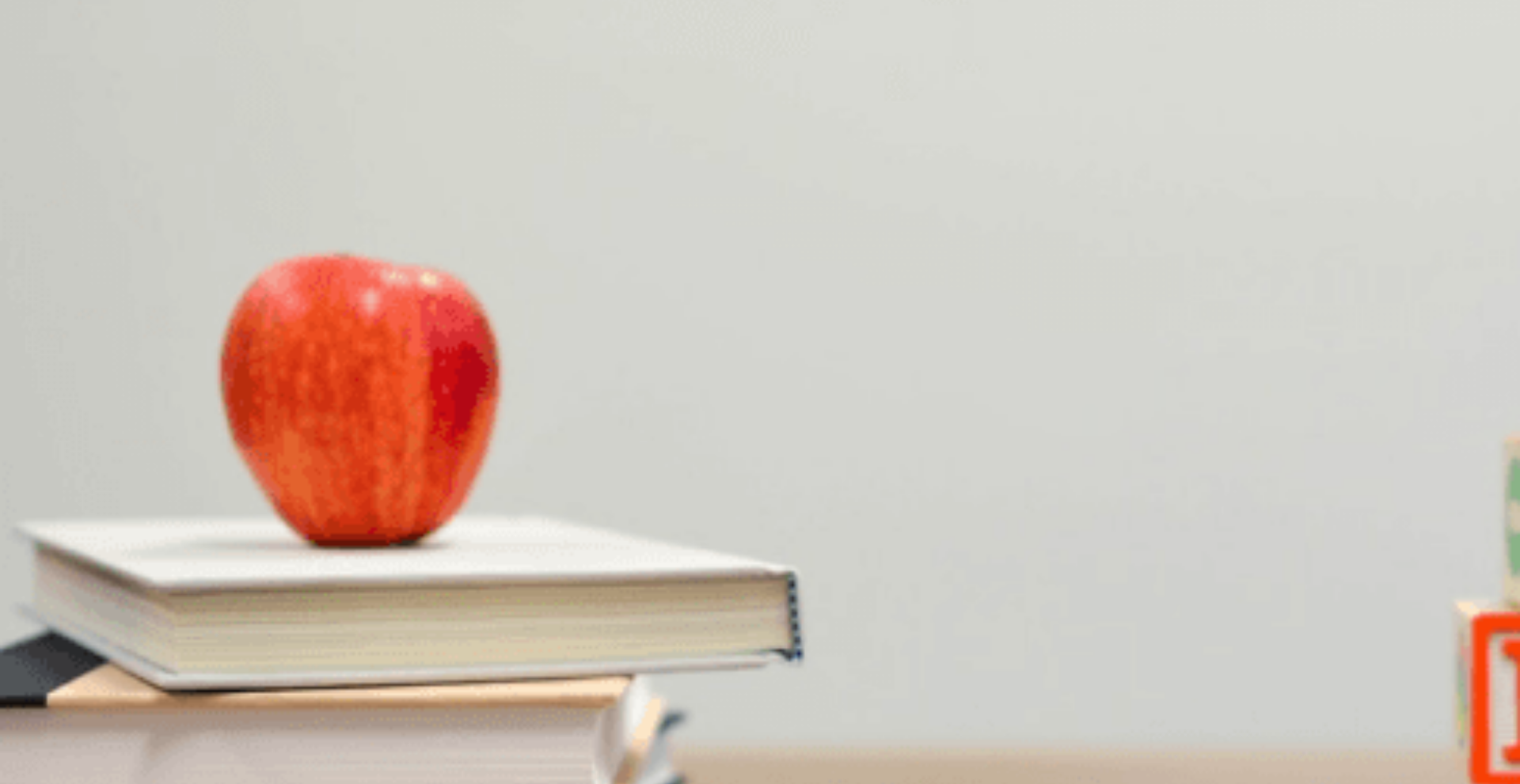
click at [69, 313] on span "Healthy eating" at bounding box center [35, 318] width 67 height 12
click at [145, 566] on button "B Three times a week" at bounding box center [97, 579] width 95 height 27
click at [378, 391] on span "It’s helping her energy levels" at bounding box center [310, 385] width 134 height 12
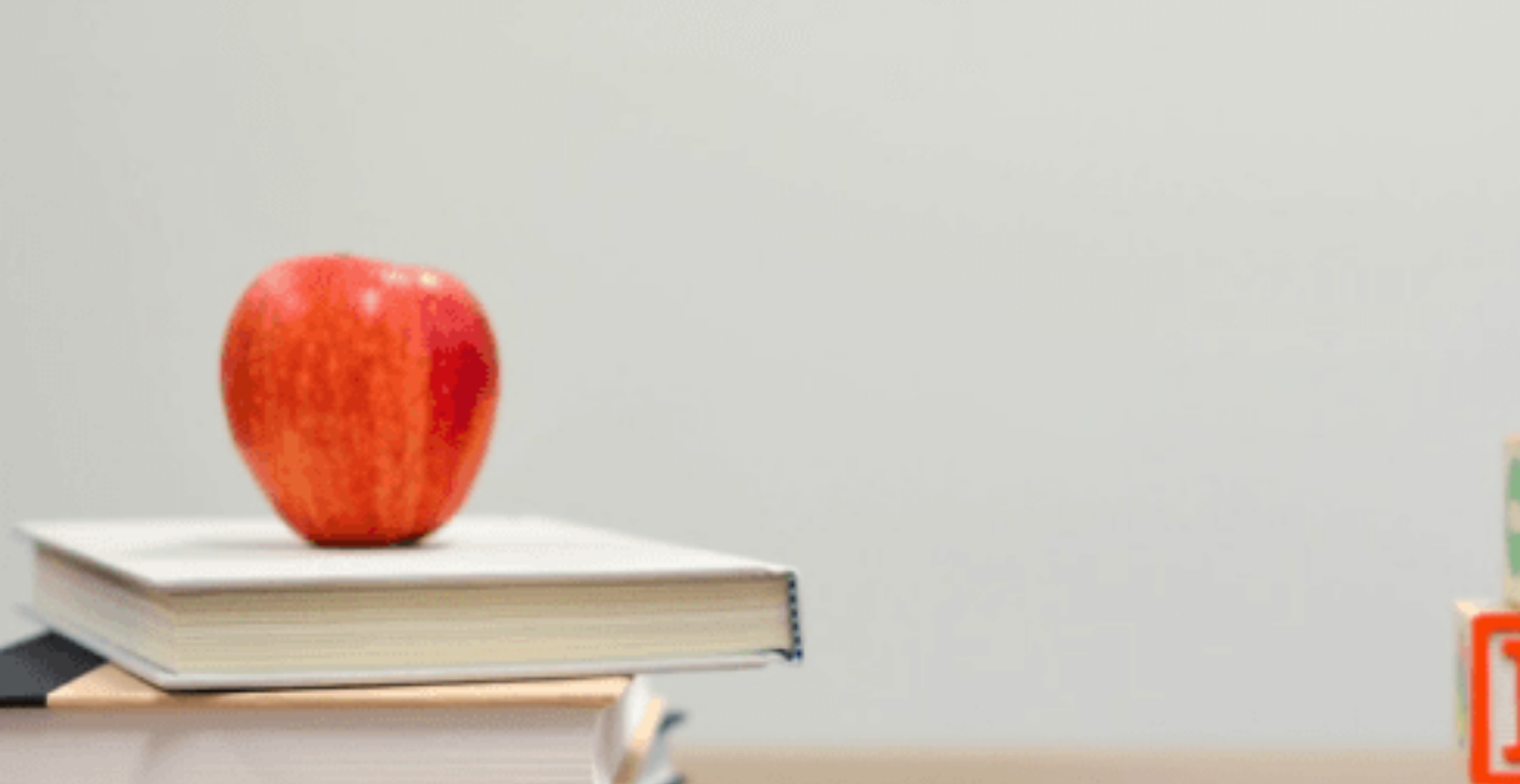
scroll to position [0, 0]
click at [45, 81] on button "Continue" at bounding box center [22, 111] width 45 height 60
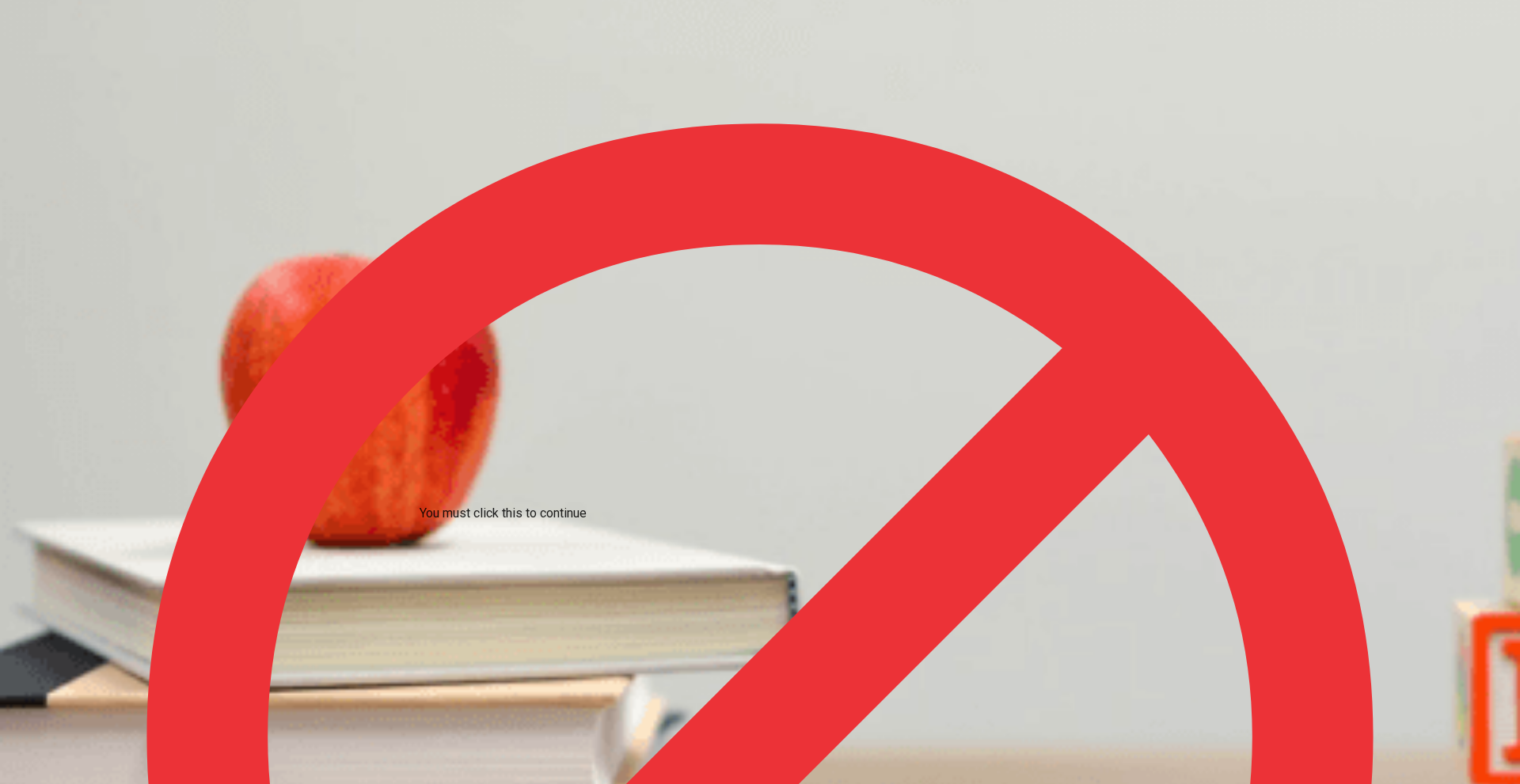
drag, startPoint x: 596, startPoint y: 535, endPoint x: 626, endPoint y: 547, distance: 32.3
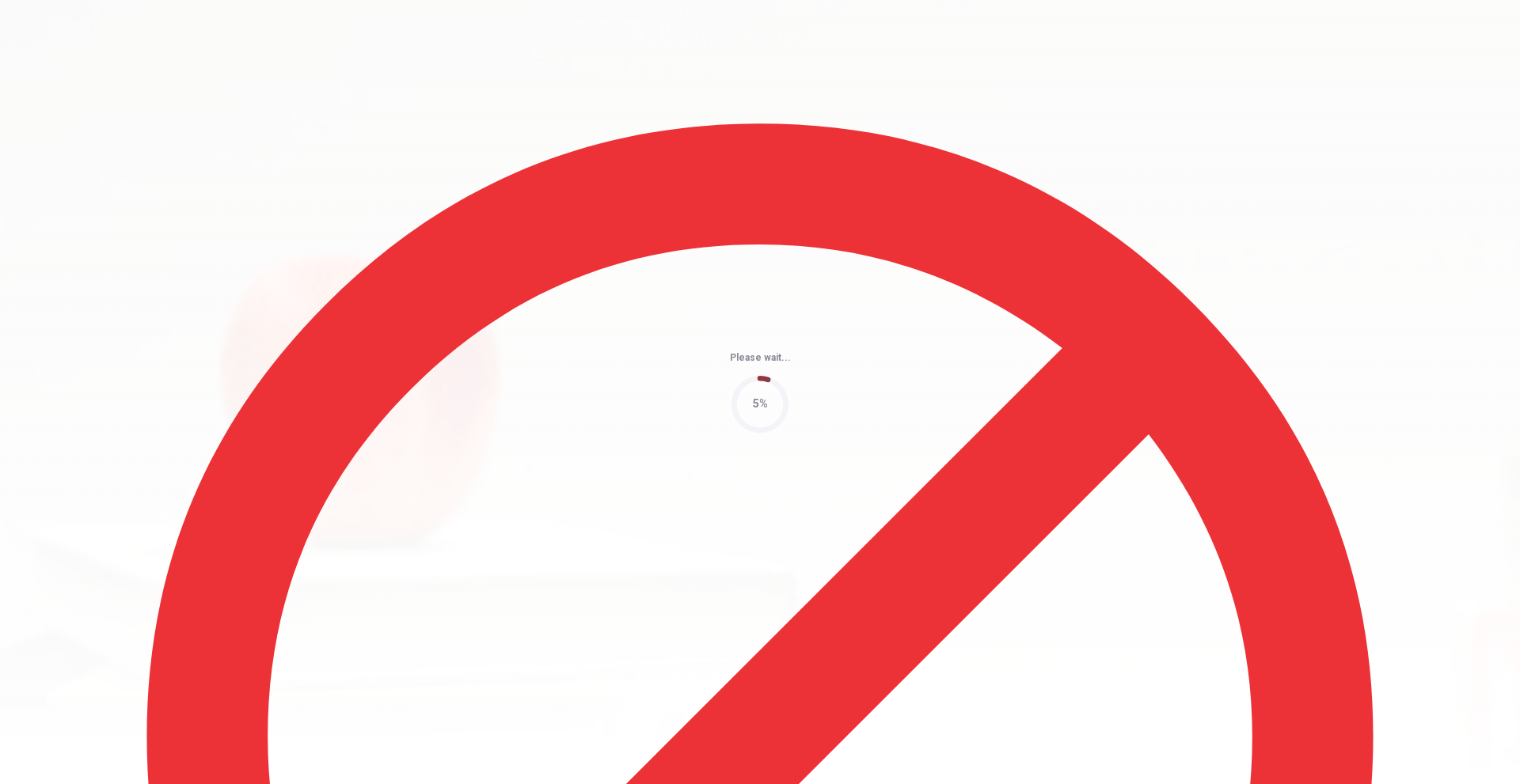
type input "62"
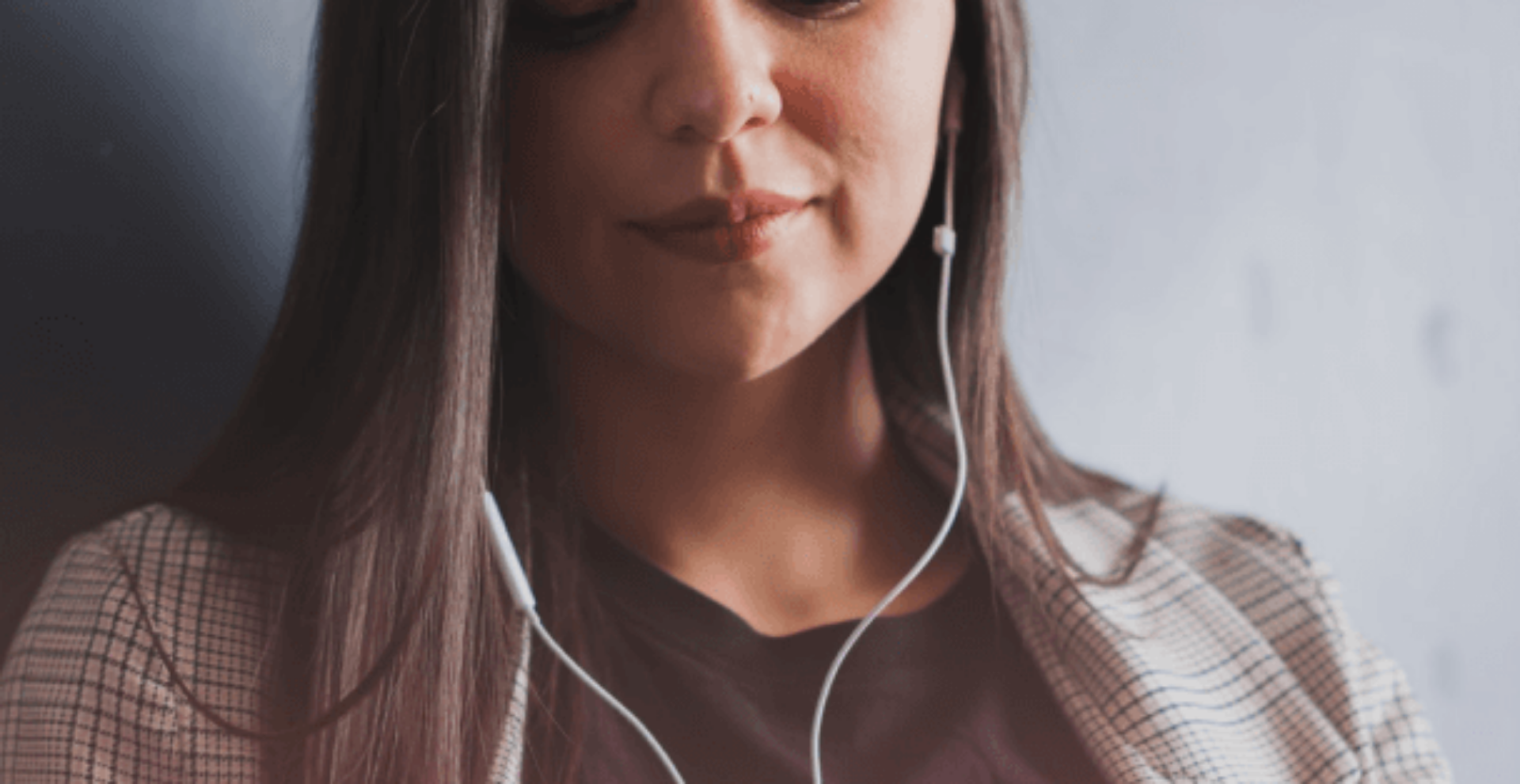
scroll to position [70, 0]
drag, startPoint x: 554, startPoint y: 430, endPoint x: 338, endPoint y: 310, distance: 247.1
click at [346, 309] on span "Use a headset if available (recommended for best audio quality). Ensure your mi…" at bounding box center [178, 257] width 358 height 129
drag, startPoint x: 295, startPoint y: 316, endPoint x: 547, endPoint y: 432, distance: 277.4
click at [522, 343] on div "The Speaking Section will begin soon. Use a headset if available (recommended f…" at bounding box center [760, 257] width 1520 height 171
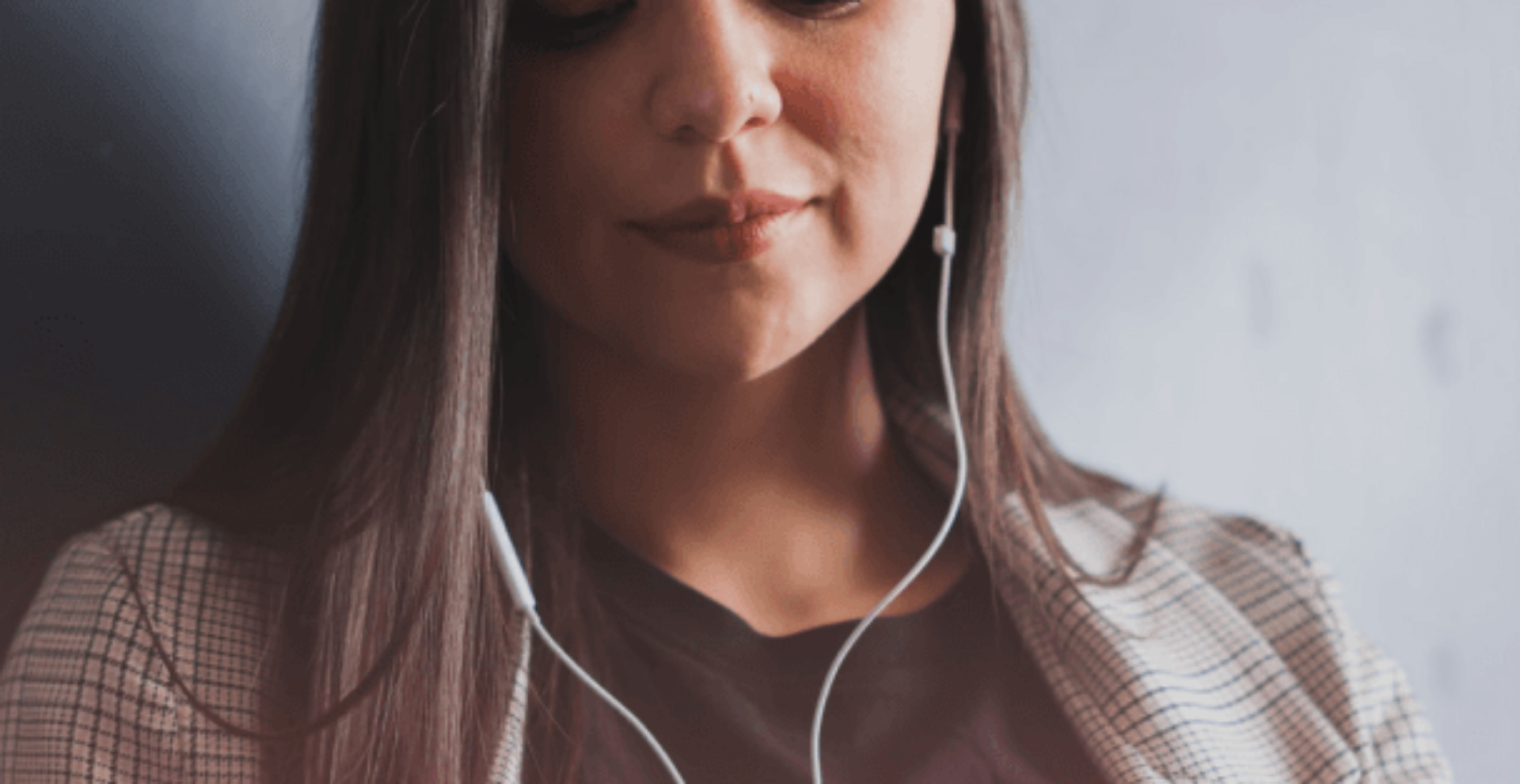
drag, startPoint x: 556, startPoint y: 435, endPoint x: 369, endPoint y: 352, distance: 204.6
click at [358, 321] on span "Use a headset if available (recommended for best audio quality). Ensure your mi…" at bounding box center [178, 257] width 358 height 129
drag, startPoint x: 343, startPoint y: 397, endPoint x: 498, endPoint y: 430, distance: 158.5
click at [467, 343] on div "The Speaking Section will begin soon. Use a headset if available (recommended f…" at bounding box center [760, 257] width 1520 height 171
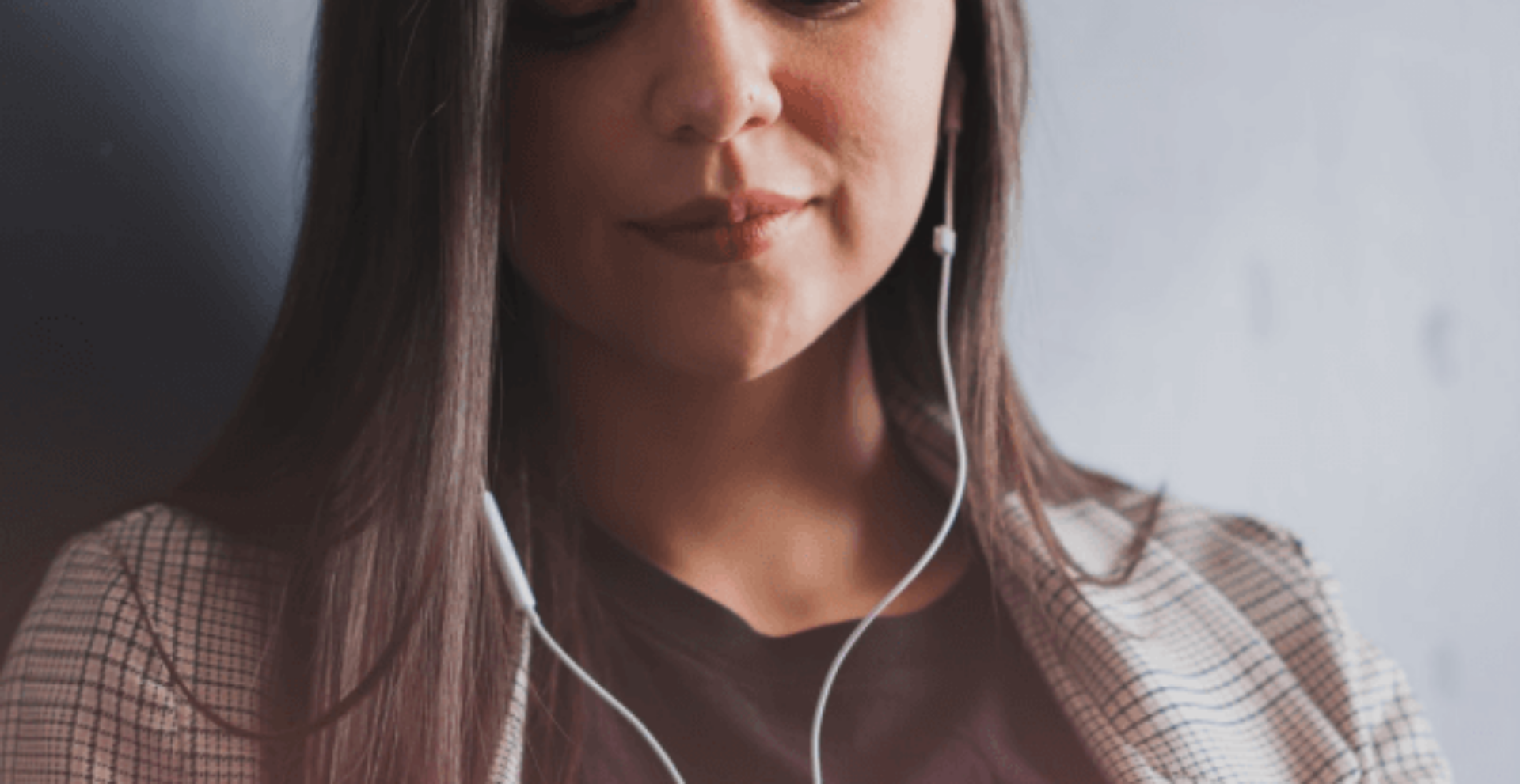
click at [45, 81] on button "Continue" at bounding box center [22, 111] width 45 height 60
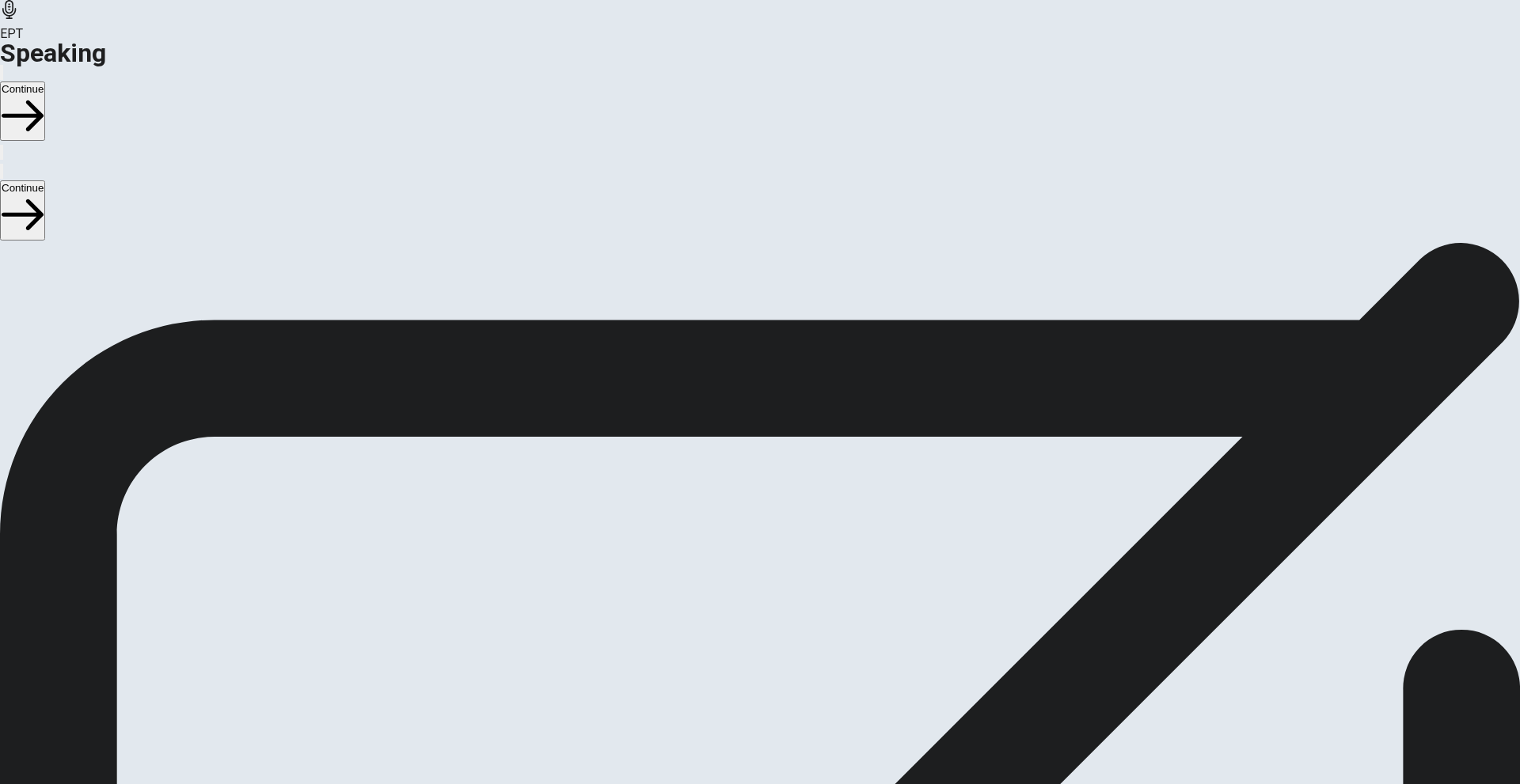
scroll to position [70, 0]
drag, startPoint x: 346, startPoint y: 313, endPoint x: 399, endPoint y: 328, distance: 55.1
click at [399, 328] on div "Checking the Microphone Check if your microphone works here. Record your voice.…" at bounding box center [760, 267] width 1520 height 190
drag, startPoint x: 298, startPoint y: 321, endPoint x: 389, endPoint y: 344, distance: 93.9
click at [389, 344] on div "Checking the Microphone Check if your microphone works here. Record your voice.…" at bounding box center [760, 267] width 1520 height 190
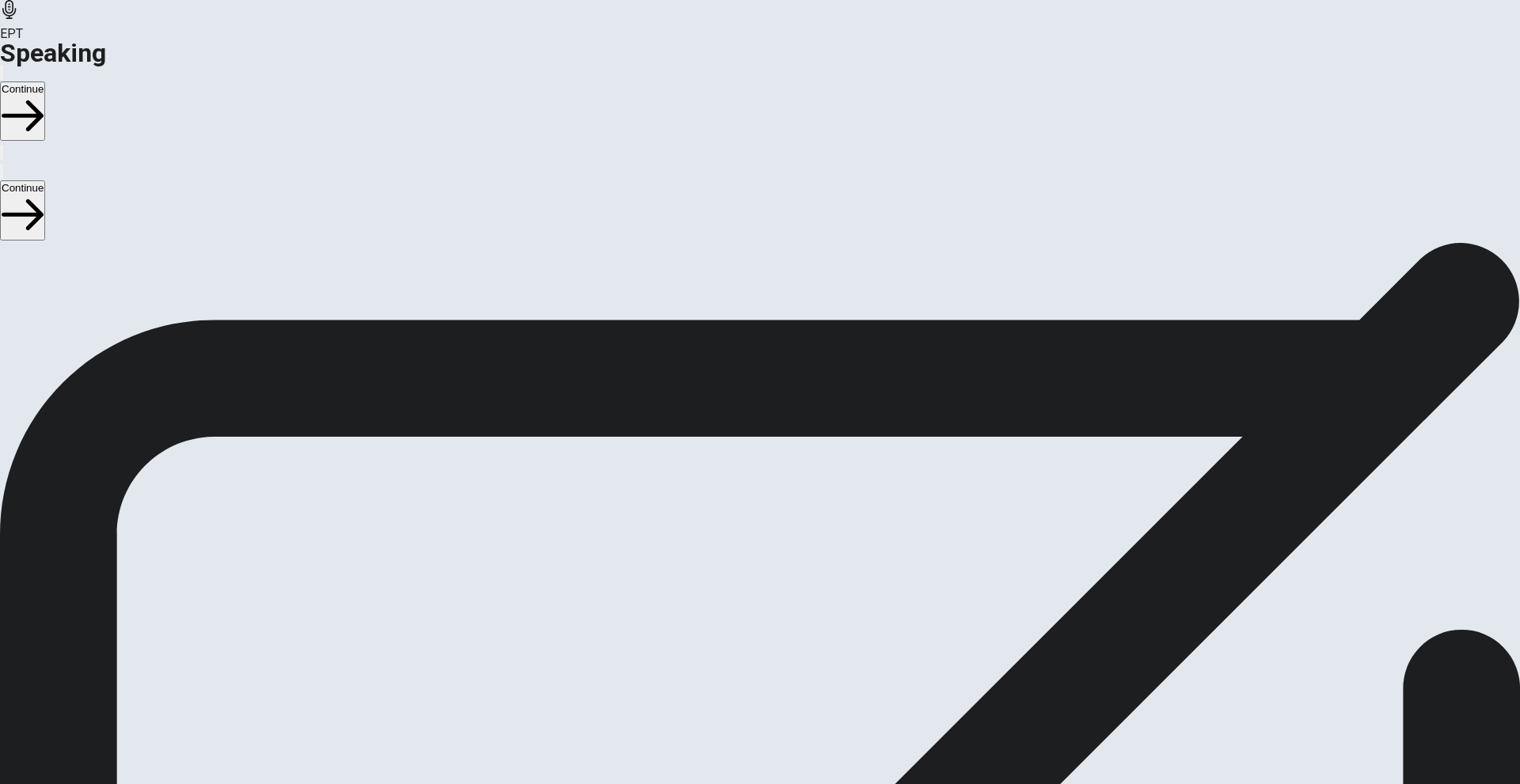
drag, startPoint x: 401, startPoint y: 378, endPoint x: 421, endPoint y: 388, distance: 22.4
click at [403, 359] on span "Check if your microphone works here. Record your voice. Try to play it back. If…" at bounding box center [202, 275] width 403 height 167
drag, startPoint x: 331, startPoint y: 416, endPoint x: 397, endPoint y: 427, distance: 66.9
click at [397, 359] on span "Check if your microphone works here. Record your voice. Try to play it back. If…" at bounding box center [202, 275] width 403 height 167
click at [873, 612] on div "Stop Recording" at bounding box center [761, 797] width 226 height 371
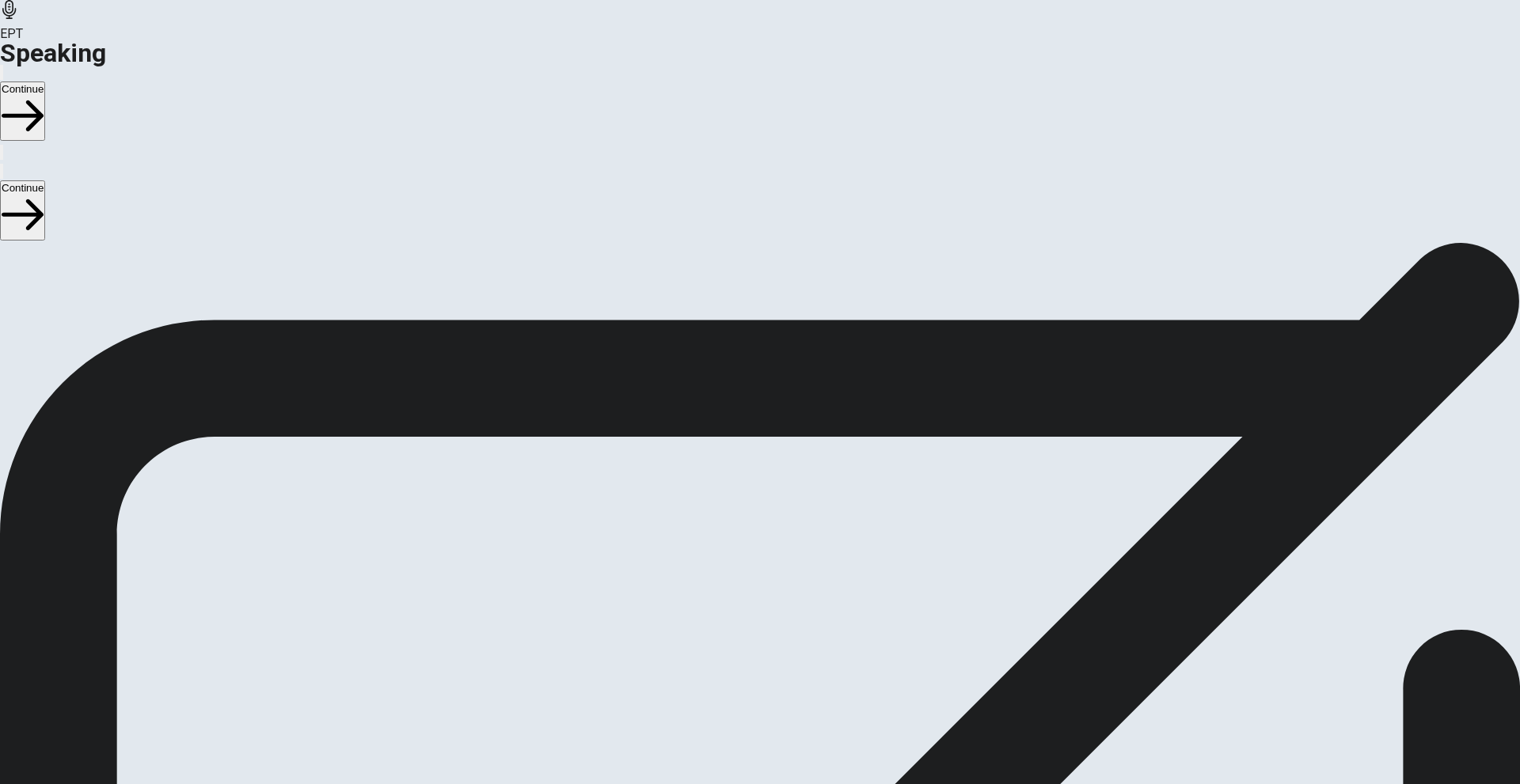
click at [784, 434] on div at bounding box center [760, 460] width 48 height 53
click at [741, 500] on icon "Play Audio" at bounding box center [741, 500] width 0 height 0
click at [738, 500] on icon "Record Again" at bounding box center [738, 500] width 0 height 0
click at [789, 608] on span "Stop Recording" at bounding box center [761, 624] width 56 height 34
click at [739, 489] on button "Record Again" at bounding box center [738, 497] width 3 height 15
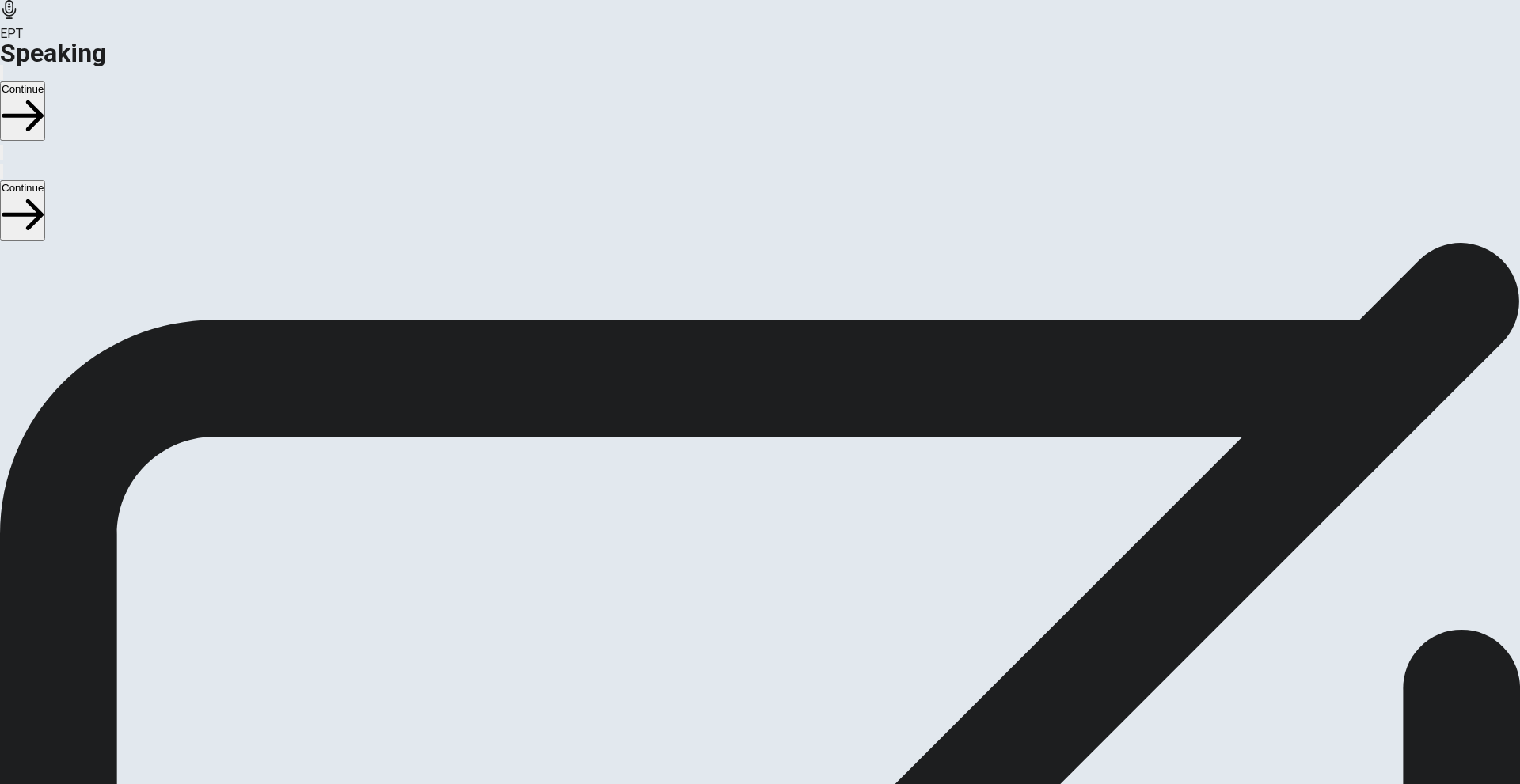
click at [789, 544] on icon at bounding box center [761, 572] width 56 height 56
click at [743, 489] on button "Play Audio" at bounding box center [740, 497] width 3 height 15
click at [739, 489] on button "Record Again" at bounding box center [738, 497] width 3 height 15
click at [45, 81] on button "Continue" at bounding box center [22, 111] width 45 height 60
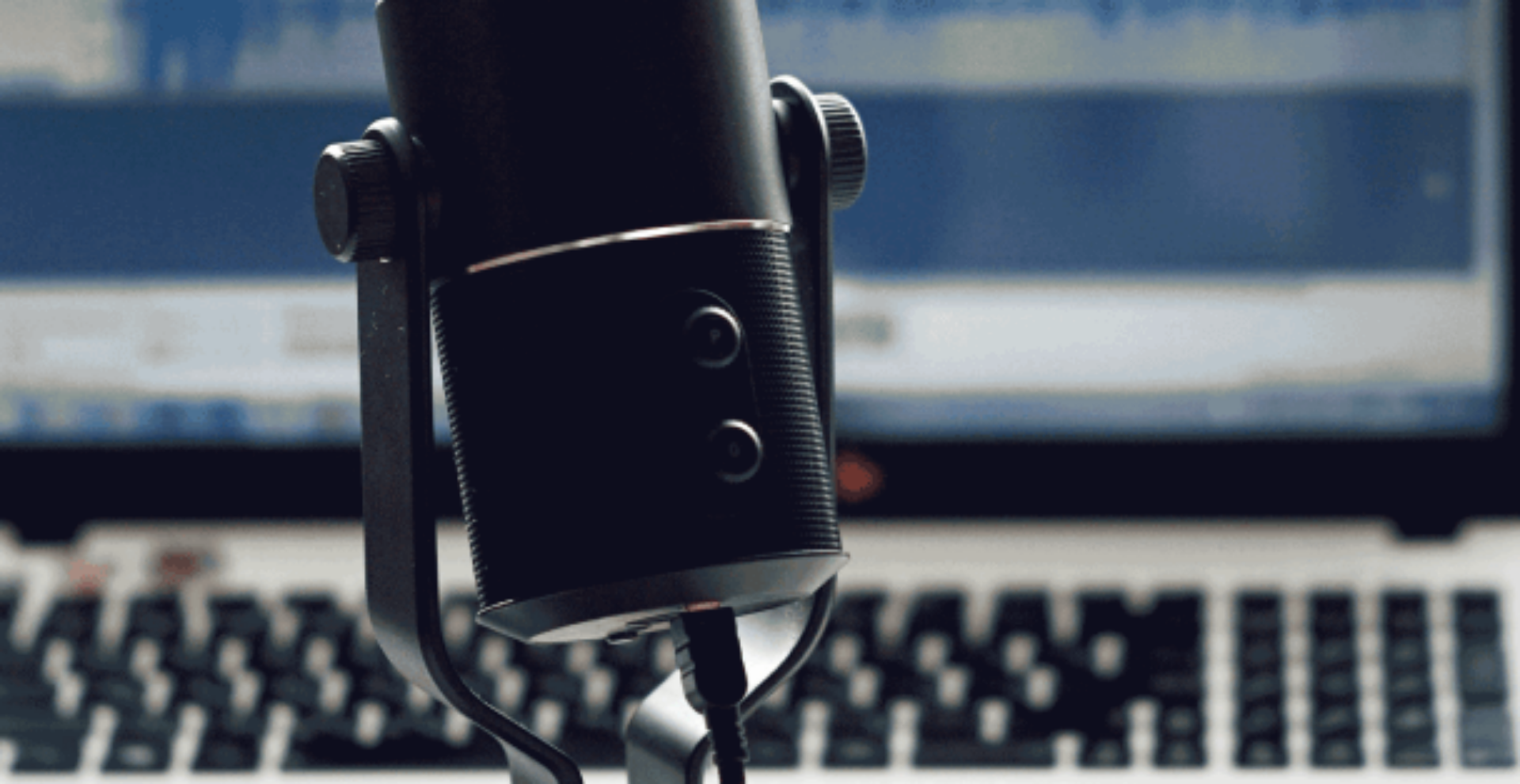
drag, startPoint x: 529, startPoint y: 477, endPoint x: 341, endPoint y: 255, distance: 290.9
click at [341, 255] on div "Speaking Section Directions The Speaking Test will start now. There are 3 quest…" at bounding box center [760, 295] width 1520 height 247
drag, startPoint x: 337, startPoint y: 269, endPoint x: 524, endPoint y: 469, distance: 273.8
click at [509, 416] on span "The Speaking Test will start now. There are 3 questions in this section. • 1 qu…" at bounding box center [290, 304] width 582 height 224
drag, startPoint x: 527, startPoint y: 473, endPoint x: 305, endPoint y: 317, distance: 271.3
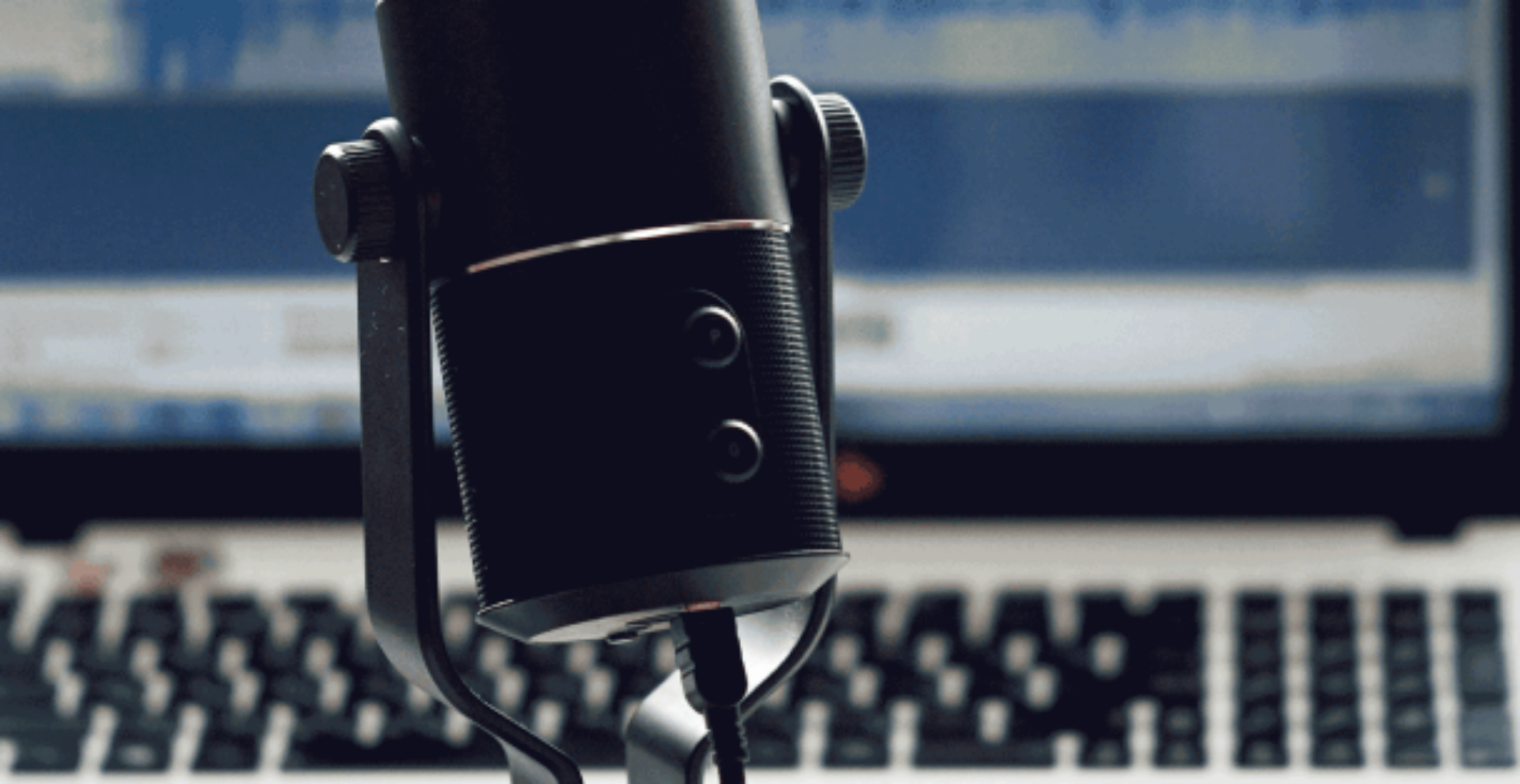
click at [305, 317] on div "Speaking Section Directions The Speaking Test will start now. There are 3 quest…" at bounding box center [760, 295] width 1520 height 247
drag, startPoint x: 408, startPoint y: 388, endPoint x: 552, endPoint y: 497, distance: 180.6
click at [508, 416] on span "The Speaking Test will start now. There are 3 questions in this section. • 1 qu…" at bounding box center [290, 304] width 582 height 224
drag, startPoint x: 504, startPoint y: 477, endPoint x: 356, endPoint y: 342, distance: 200.3
click at [356, 342] on div "Speaking Section Directions The Speaking Test will start now. There are 3 quest…" at bounding box center [760, 295] width 1520 height 247
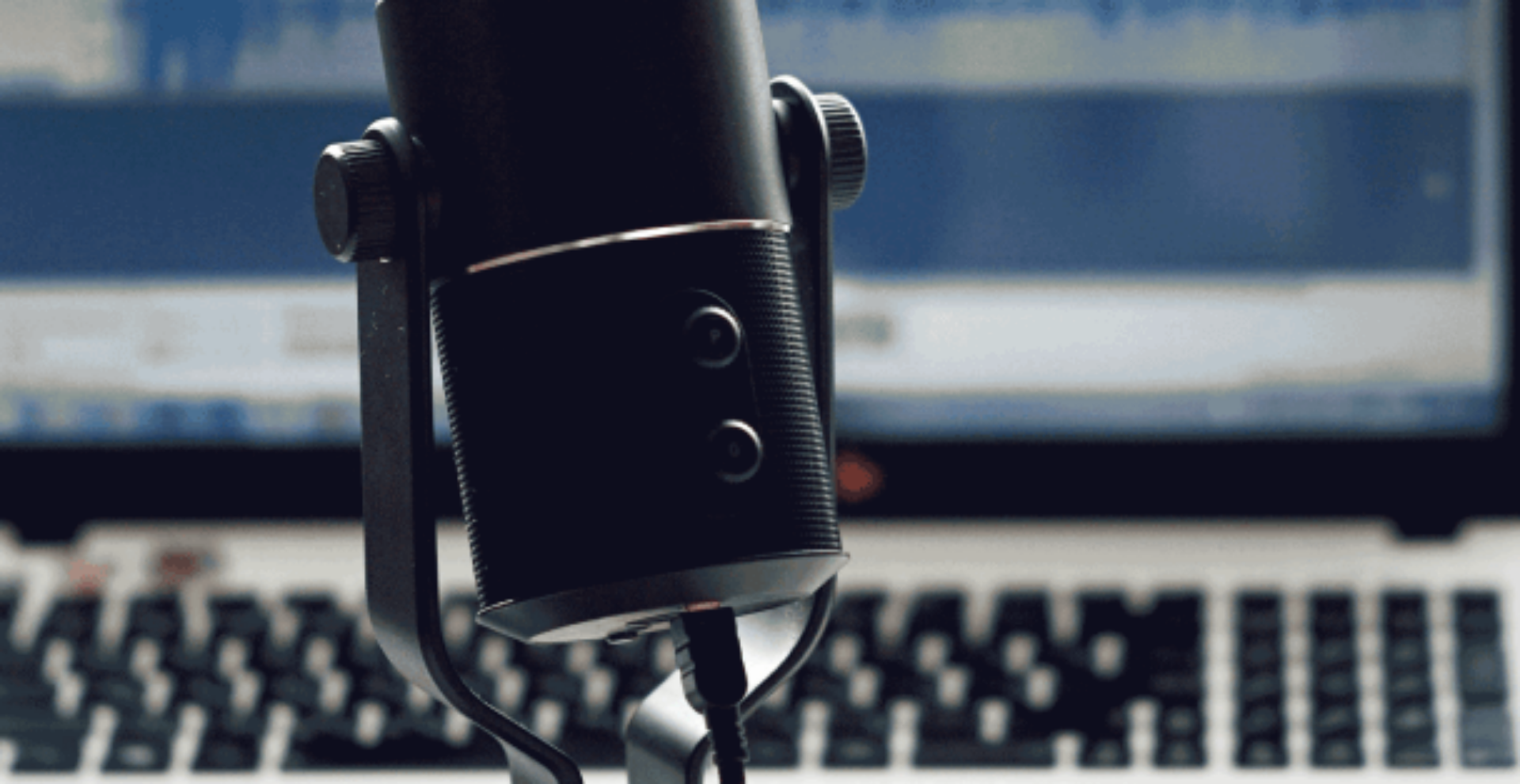
drag, startPoint x: 345, startPoint y: 315, endPoint x: 535, endPoint y: 524, distance: 282.5
click at [530, 419] on div "Speaking Section Directions The Speaking Test will start now. There are 3 quest…" at bounding box center [760, 295] width 1520 height 247
drag, startPoint x: 528, startPoint y: 496, endPoint x: 365, endPoint y: 394, distance: 192.3
click at [365, 394] on span "The Speaking Test will start now. There are 3 questions in this section. • 1 qu…" at bounding box center [290, 304] width 582 height 224
drag, startPoint x: 426, startPoint y: 443, endPoint x: 461, endPoint y: 467, distance: 42.4
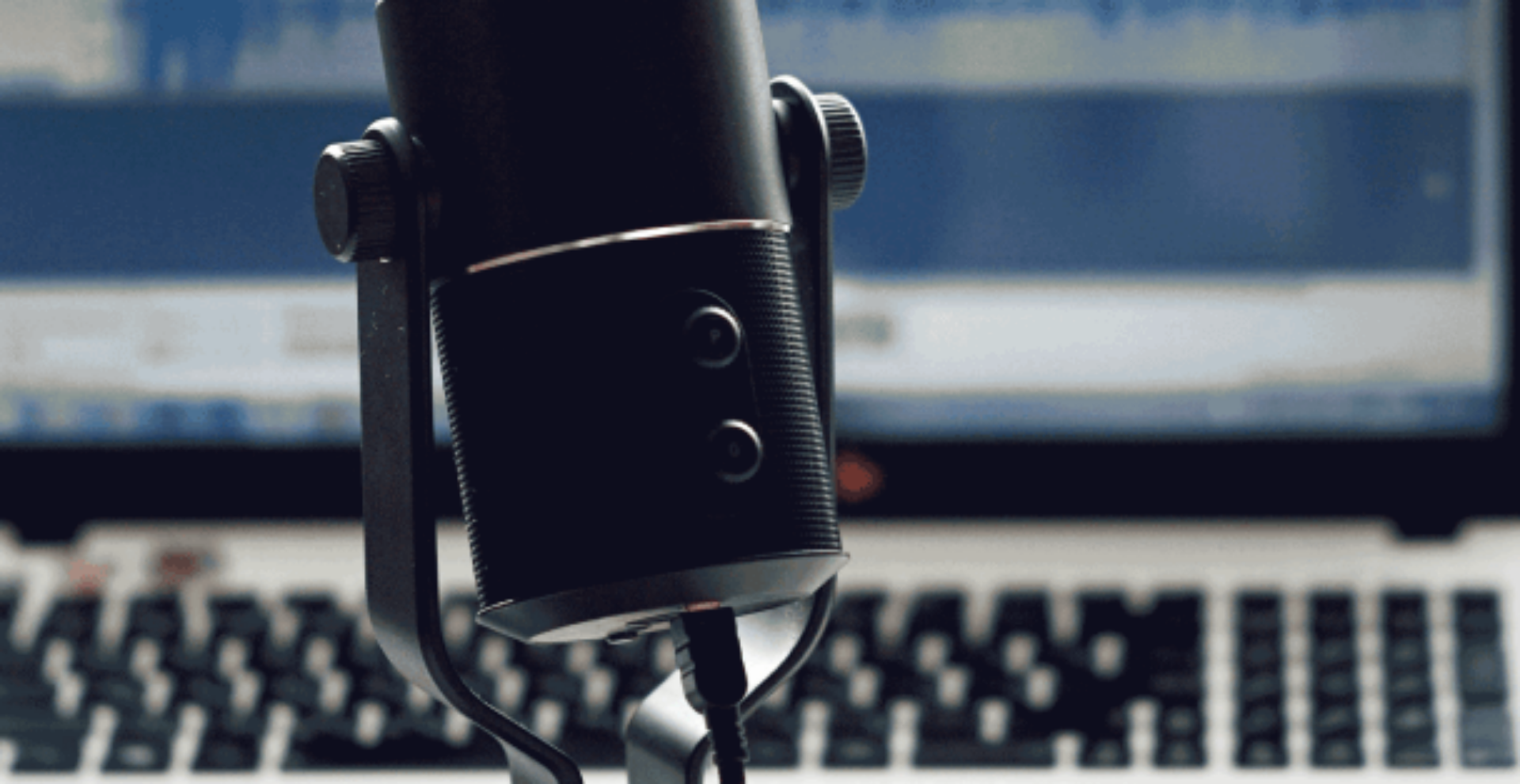
click at [460, 416] on span "The Speaking Test will start now. There are 3 questions in this section. • 1 qu…" at bounding box center [290, 304] width 582 height 224
drag, startPoint x: 528, startPoint y: 490, endPoint x: 392, endPoint y: 433, distance: 147.5
click at [393, 416] on span "The Speaking Test will start now. There are 3 questions in this section. • 1 qu…" at bounding box center [290, 304] width 582 height 224
drag, startPoint x: 388, startPoint y: 485, endPoint x: 358, endPoint y: 493, distance: 31.0
click at [402, 416] on span "The Speaking Test will start now. There are 3 questions in this section. • 1 qu…" at bounding box center [290, 304] width 582 height 224
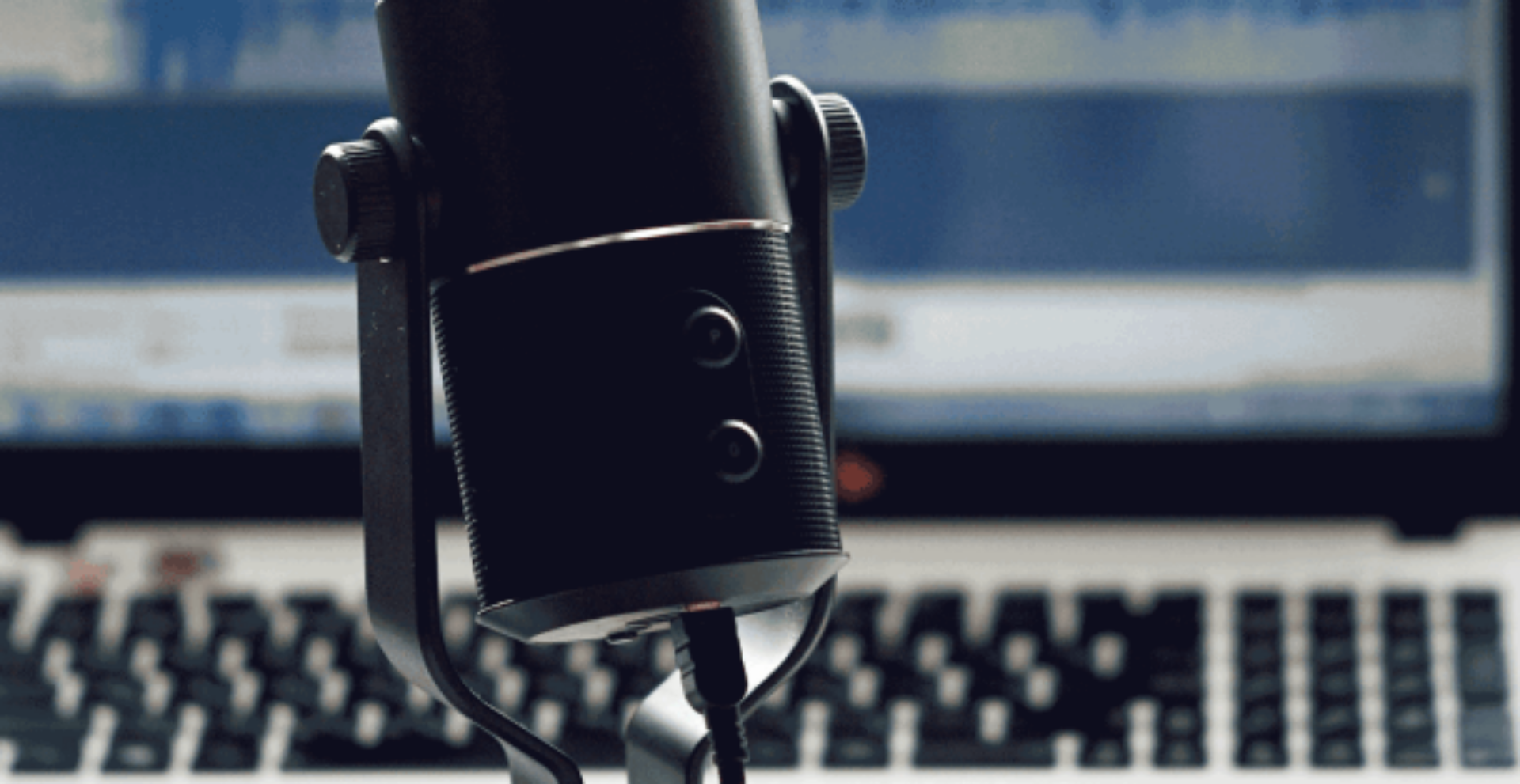
drag, startPoint x: 367, startPoint y: 489, endPoint x: 529, endPoint y: 499, distance: 162.3
click at [528, 416] on span "The Speaking Test will start now. There are 3 questions in this section. • 1 qu…" at bounding box center [290, 304] width 582 height 224
drag, startPoint x: 543, startPoint y: 501, endPoint x: 415, endPoint y: 443, distance: 140.5
click at [415, 416] on span "The Speaking Test will start now. There are 3 questions in this section. • 1 qu…" at bounding box center [290, 304] width 582 height 224
drag, startPoint x: 460, startPoint y: 483, endPoint x: 524, endPoint y: 512, distance: 70.3
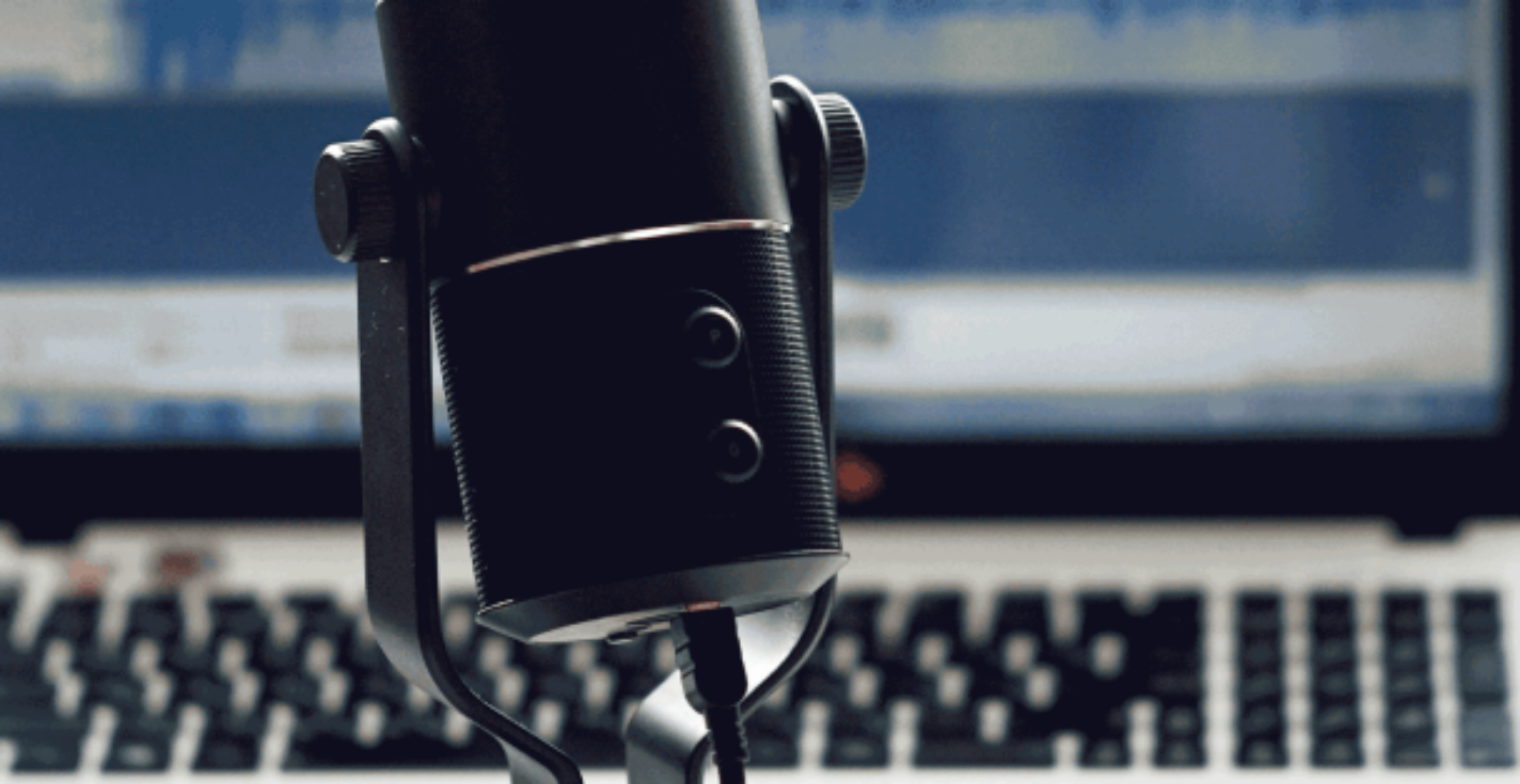
click at [515, 419] on div "Speaking Section Directions The Speaking Test will start now. There are 3 quest…" at bounding box center [760, 295] width 1520 height 247
click at [45, 81] on button "Continue" at bounding box center [22, 111] width 45 height 60
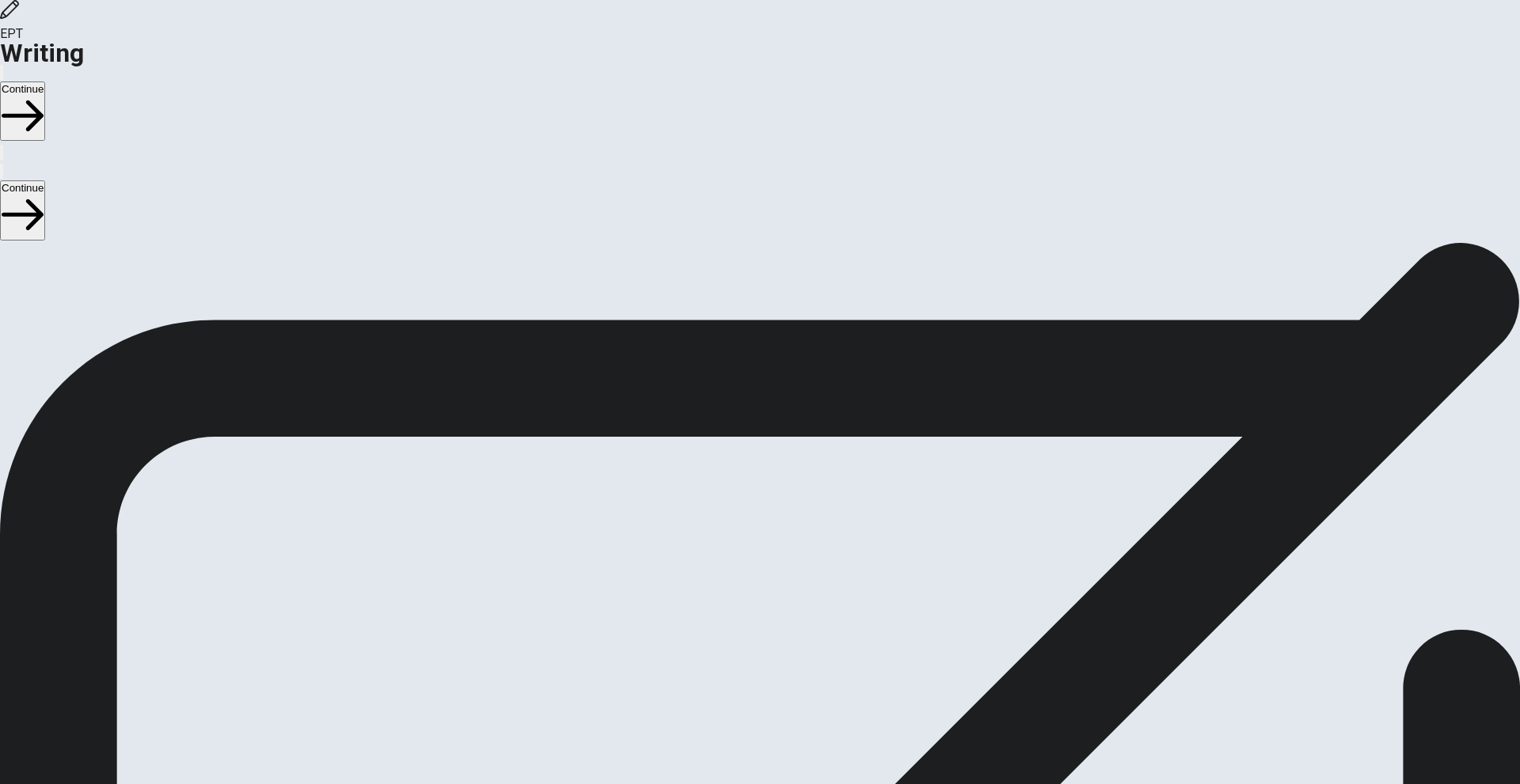
drag, startPoint x: 483, startPoint y: 410, endPoint x: 310, endPoint y: 323, distance: 193.6
click at [310, 325] on div "Writing Section Directions Write about your opinion on a topic. Important thing…" at bounding box center [760, 404] width 1520 height 323
drag, startPoint x: 345, startPoint y: 377, endPoint x: 445, endPoint y: 413, distance: 106.3
click at [337, 413] on span "Write about your opinion on a topic. Important things to remember: Try to write…" at bounding box center [168, 393] width 337 height 300
drag, startPoint x: 445, startPoint y: 413, endPoint x: 549, endPoint y: 421, distance: 104.3
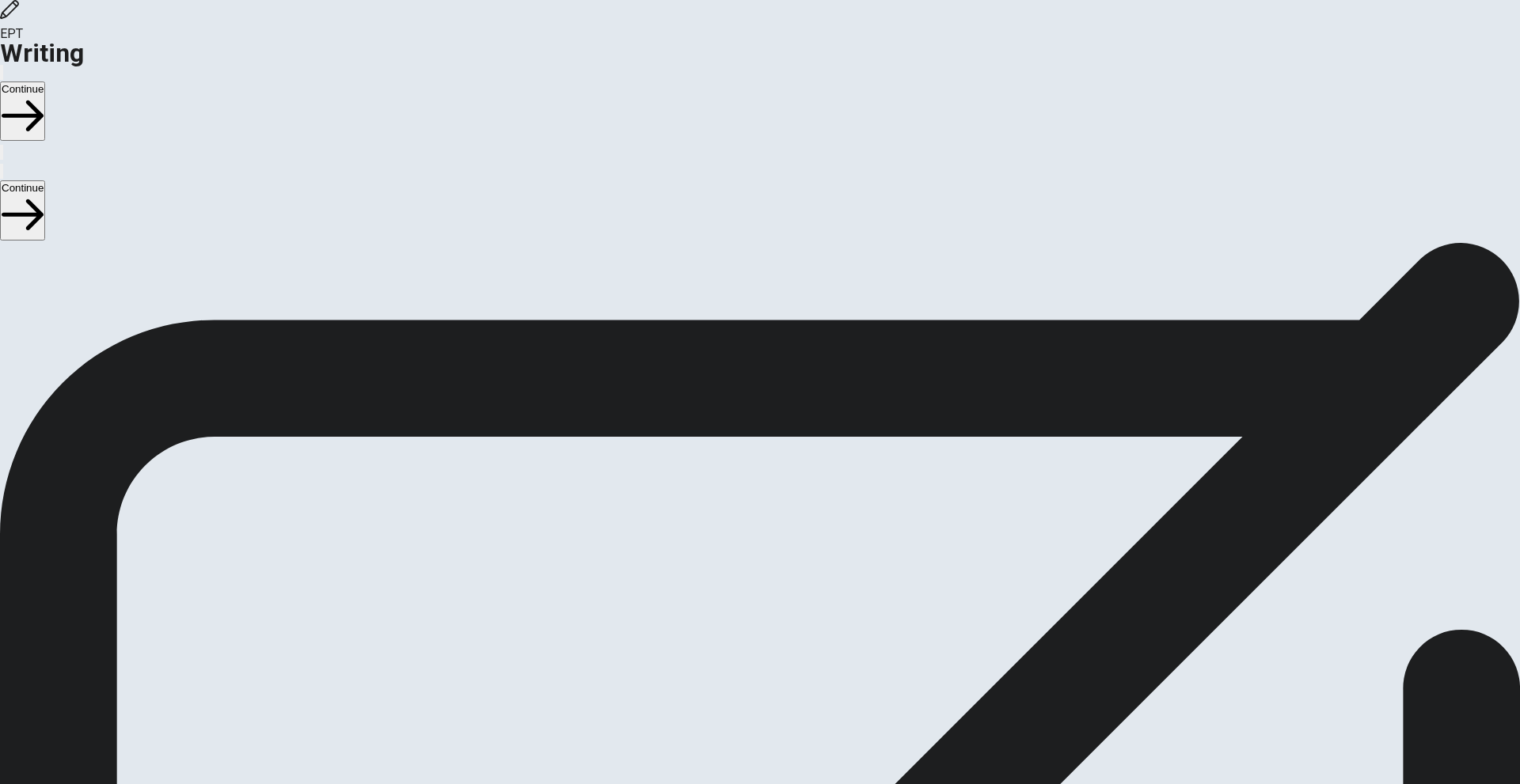
click at [337, 413] on span "Write about your opinion on a topic. Important things to remember: Try to write…" at bounding box center [168, 393] width 337 height 300
click at [45, 81] on button "Continue" at bounding box center [22, 111] width 45 height 60
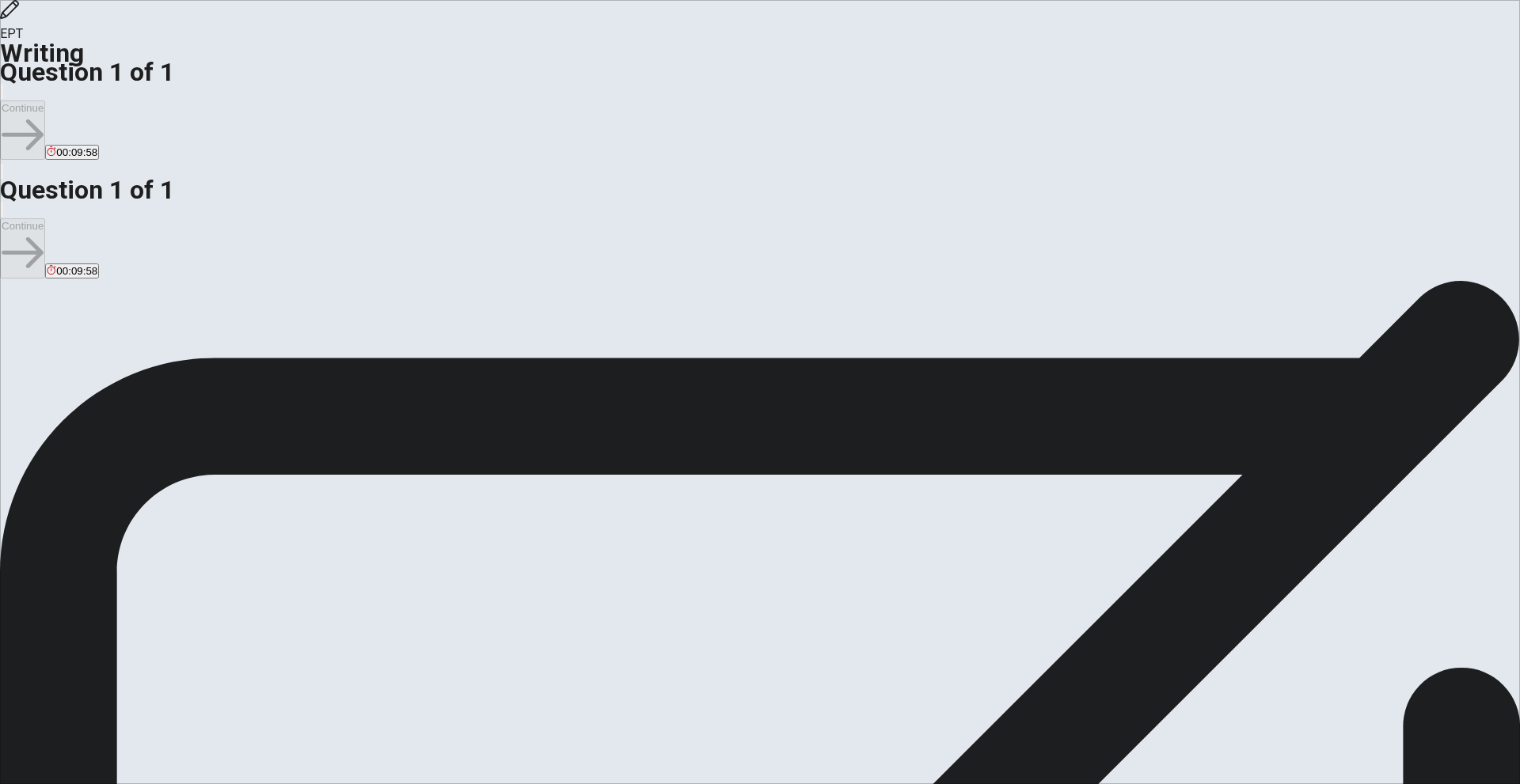
drag, startPoint x: 558, startPoint y: 576, endPoint x: 316, endPoint y: 533, distance: 245.8
click at [316, 641] on div "Question Write about a book or movie that taught you something valuable. Give r…" at bounding box center [760, 651] width 1520 height 19
drag, startPoint x: 346, startPoint y: 545, endPoint x: 592, endPoint y: 602, distance: 252.5
click at [585, 641] on div "Question Write about a book or movie that taught you something valuable. Give r…" at bounding box center [760, 651] width 1520 height 19
drag, startPoint x: 529, startPoint y: 586, endPoint x: 362, endPoint y: 519, distance: 179.9
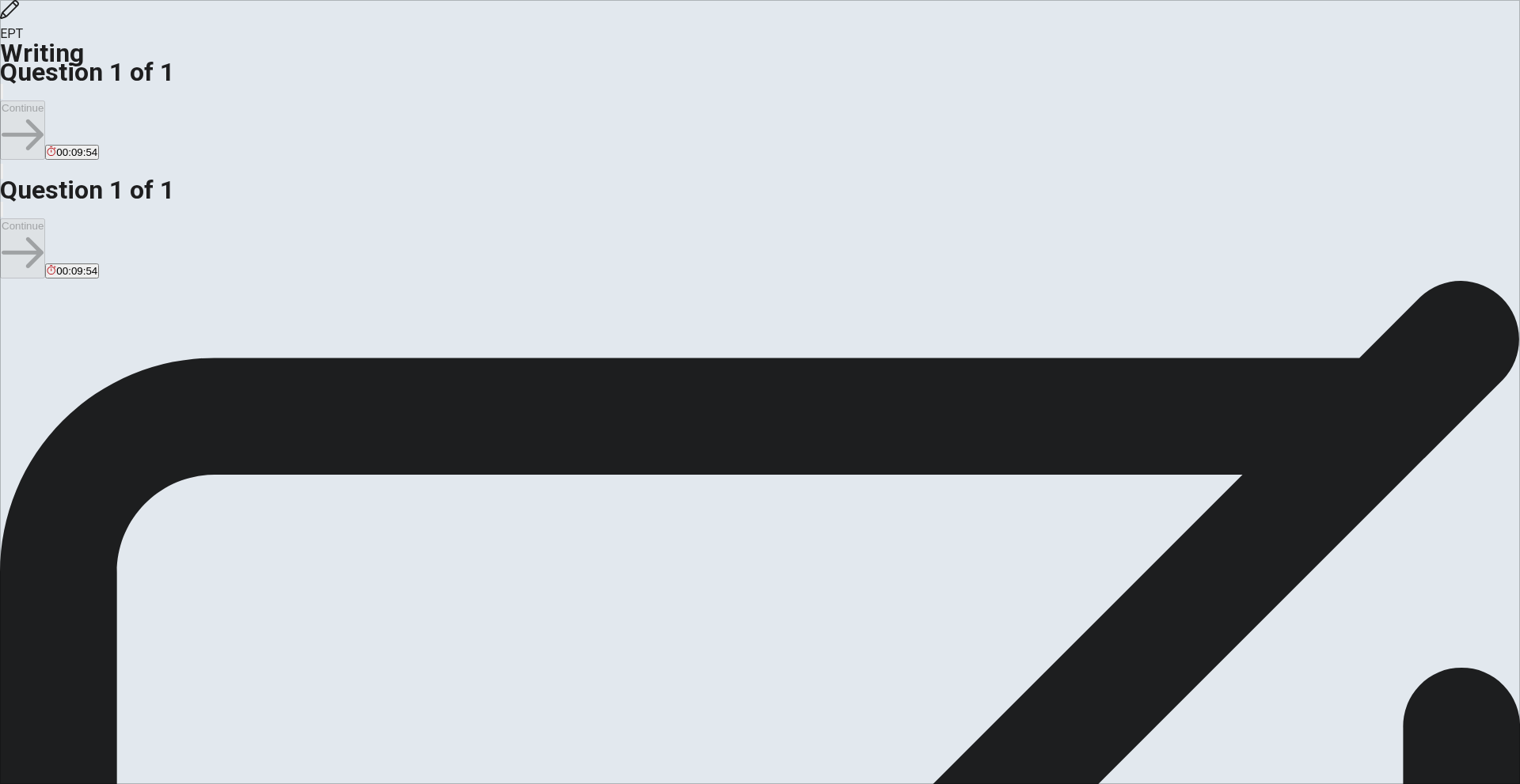
click at [364, 641] on div "Question Write about a book or movie that taught you something valuable. Give r…" at bounding box center [760, 651] width 1520 height 19
drag, startPoint x: 865, startPoint y: 534, endPoint x: 811, endPoint y: 555, distance: 57.9
click at [724, 566] on div "Directions Write about your opinion on a topic. Important things to remember: T…" at bounding box center [760, 480] width 1520 height 361
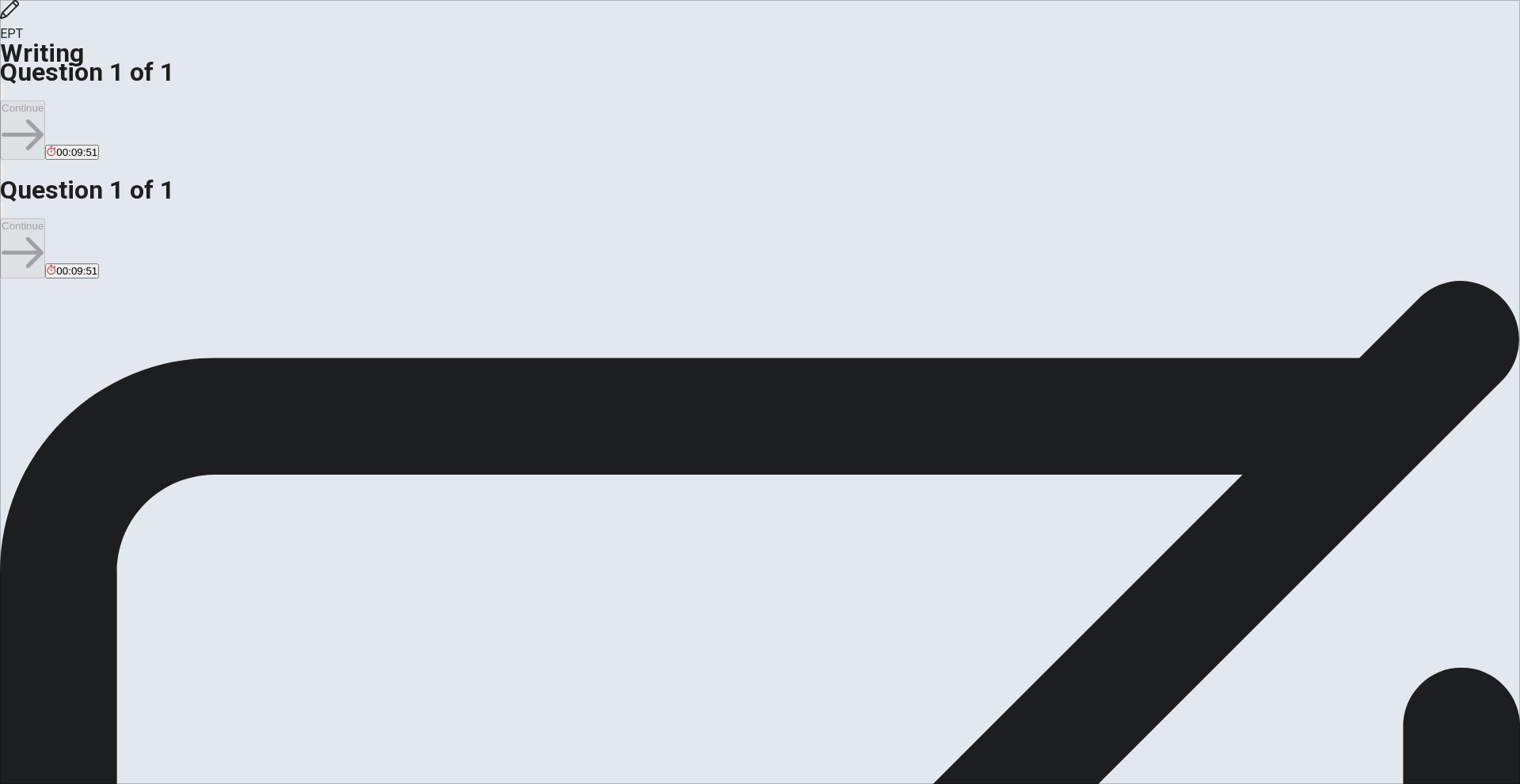
drag, startPoint x: 866, startPoint y: 490, endPoint x: 899, endPoint y: 534, distance: 55.0
type textarea "g"
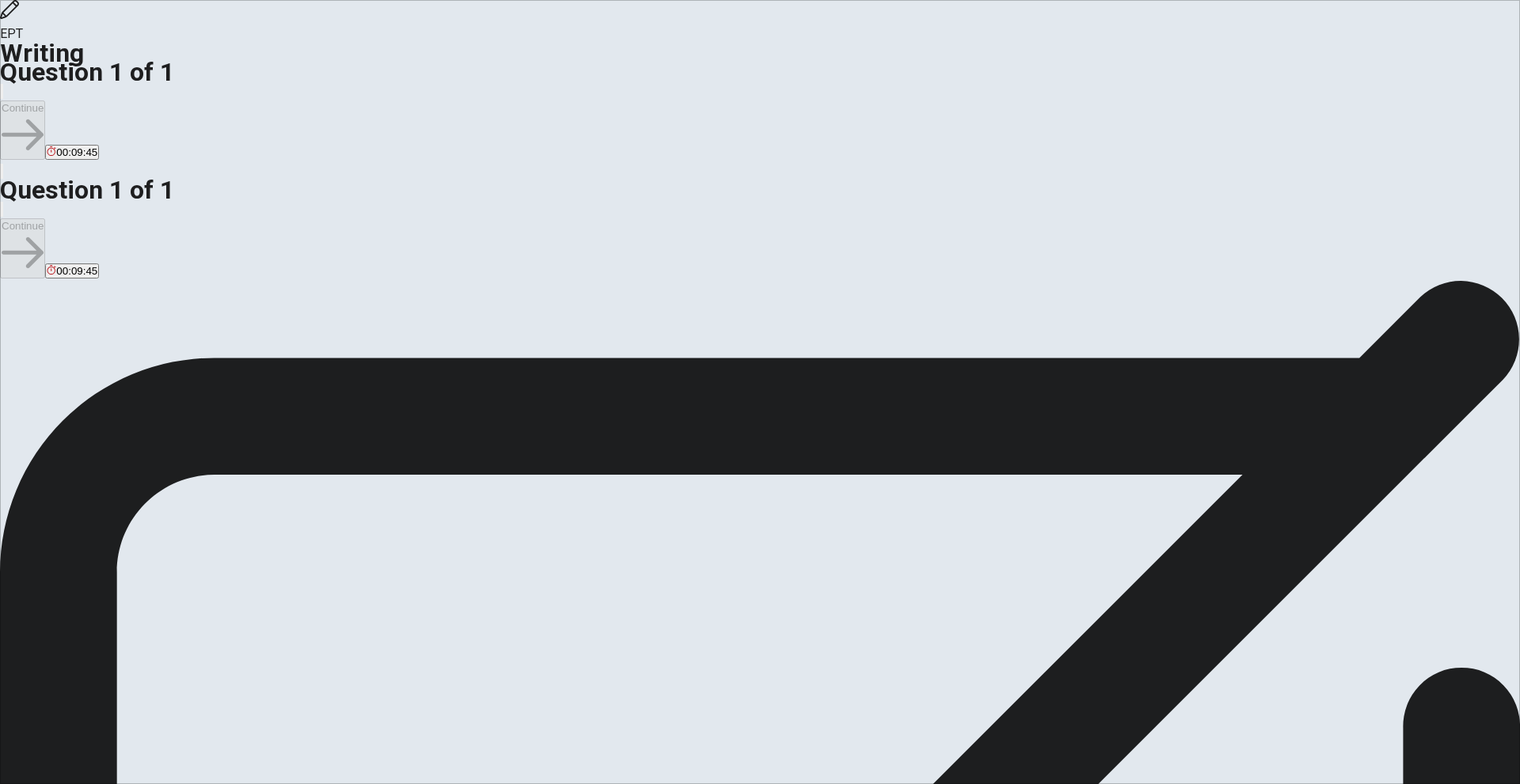
drag, startPoint x: 554, startPoint y: 555, endPoint x: 578, endPoint y: 560, distance: 24.5
click at [578, 641] on div "Question Write about a book or movie that taught you something valuable. Give r…" at bounding box center [760, 651] width 1520 height 19
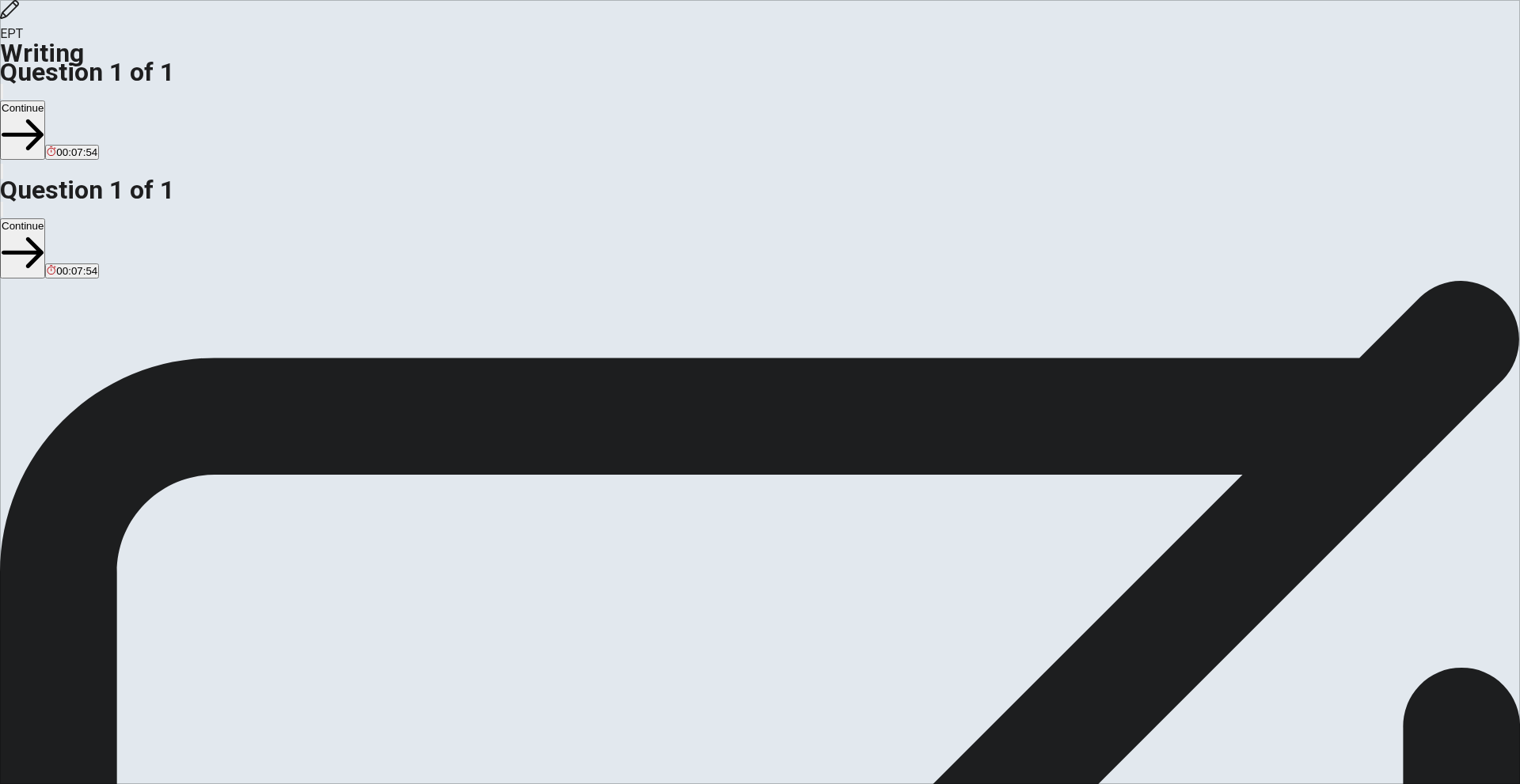
type textarea "T"
type textarea "t"
type textarea "Toy Story teachs something valuable, the importance of friendship, loyality and…"
click at [45, 101] on button "Continue" at bounding box center [22, 131] width 45 height 60
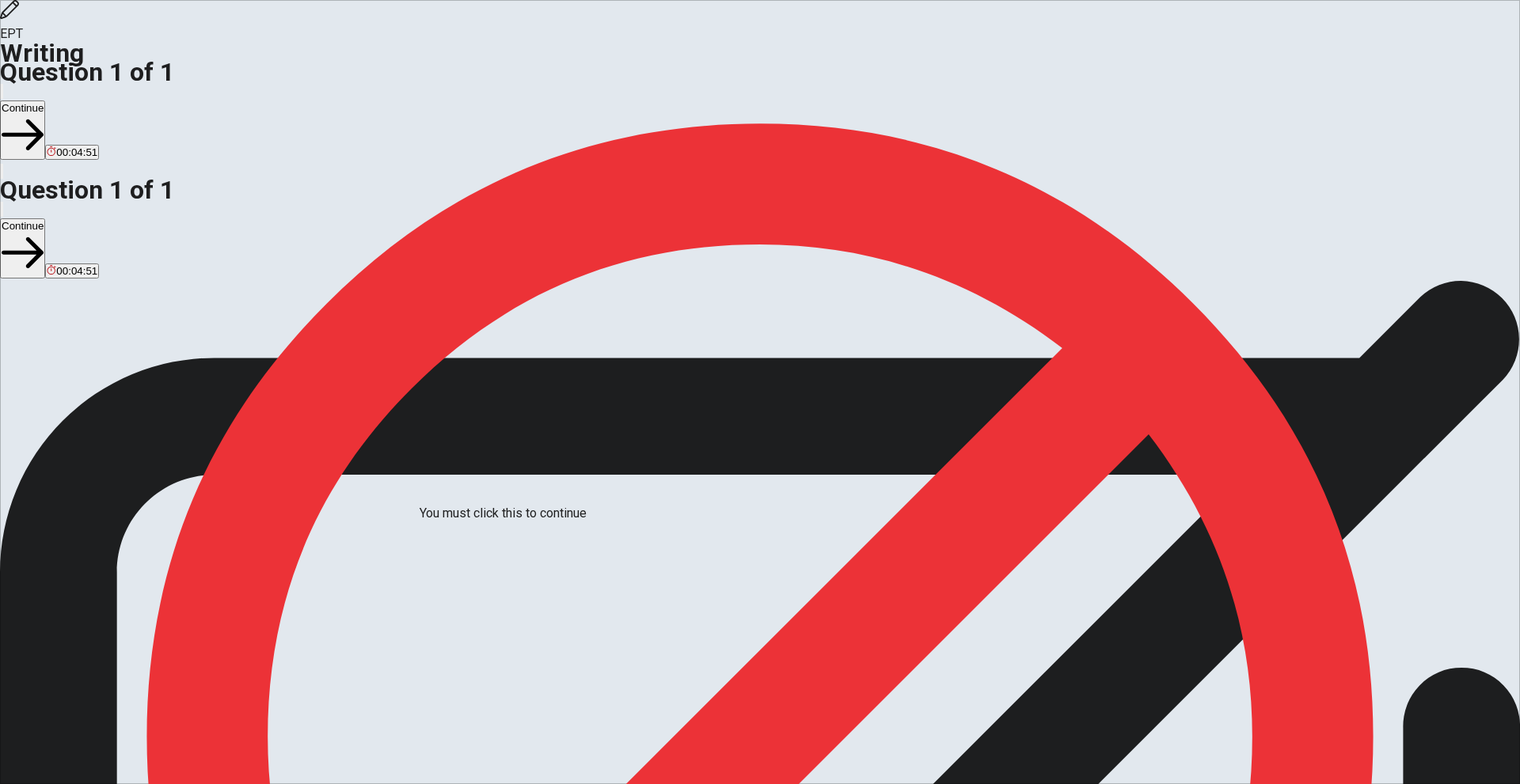
drag, startPoint x: 570, startPoint y: 543, endPoint x: 590, endPoint y: 538, distance: 20.6
click at [570, 524] on div "You must click this to continue" at bounding box center [503, 513] width 167 height 19
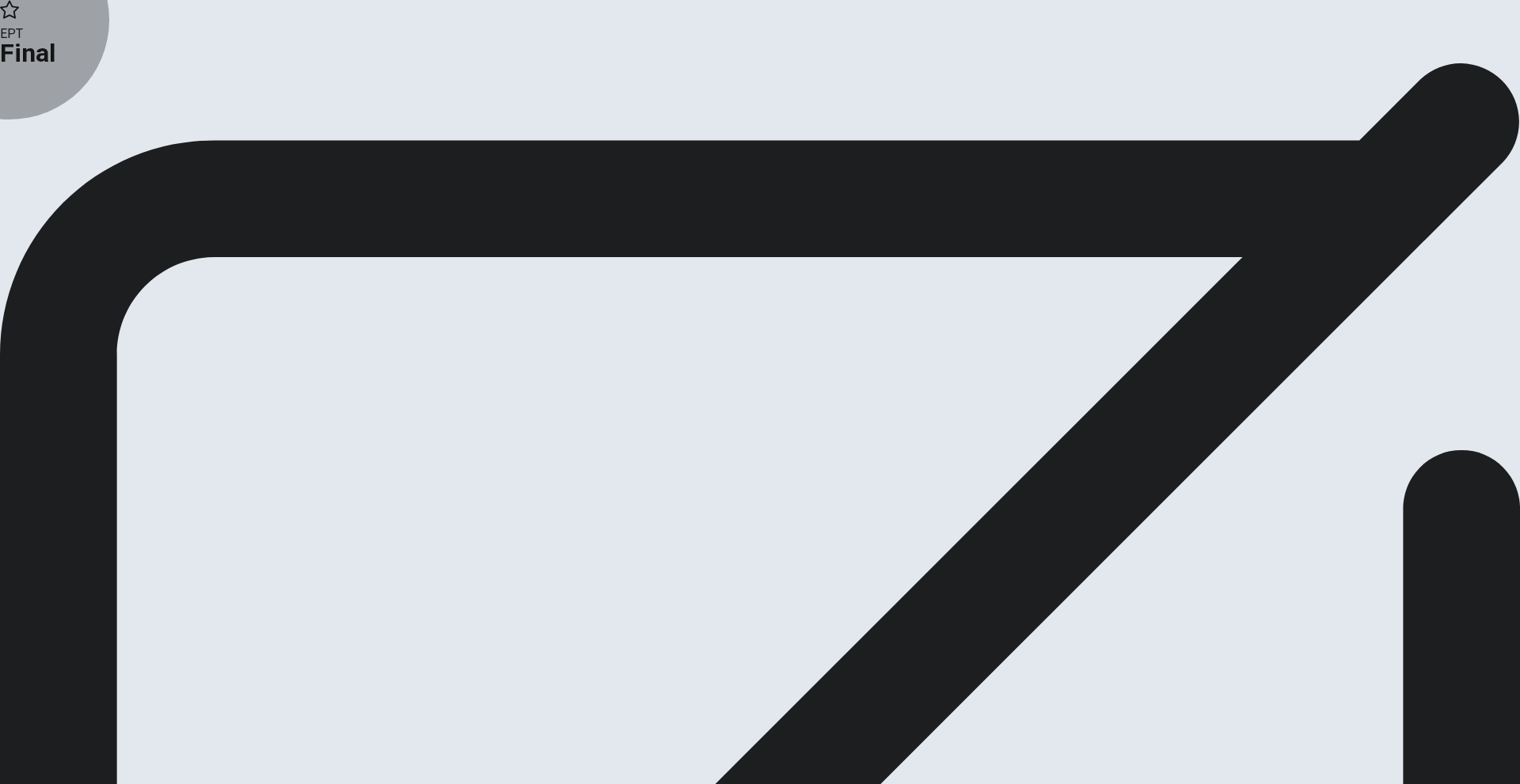
click at [64, 141] on button "Continue" at bounding box center [32, 130] width 64 height 21
